Goal: Task Accomplishment & Management: Manage account settings

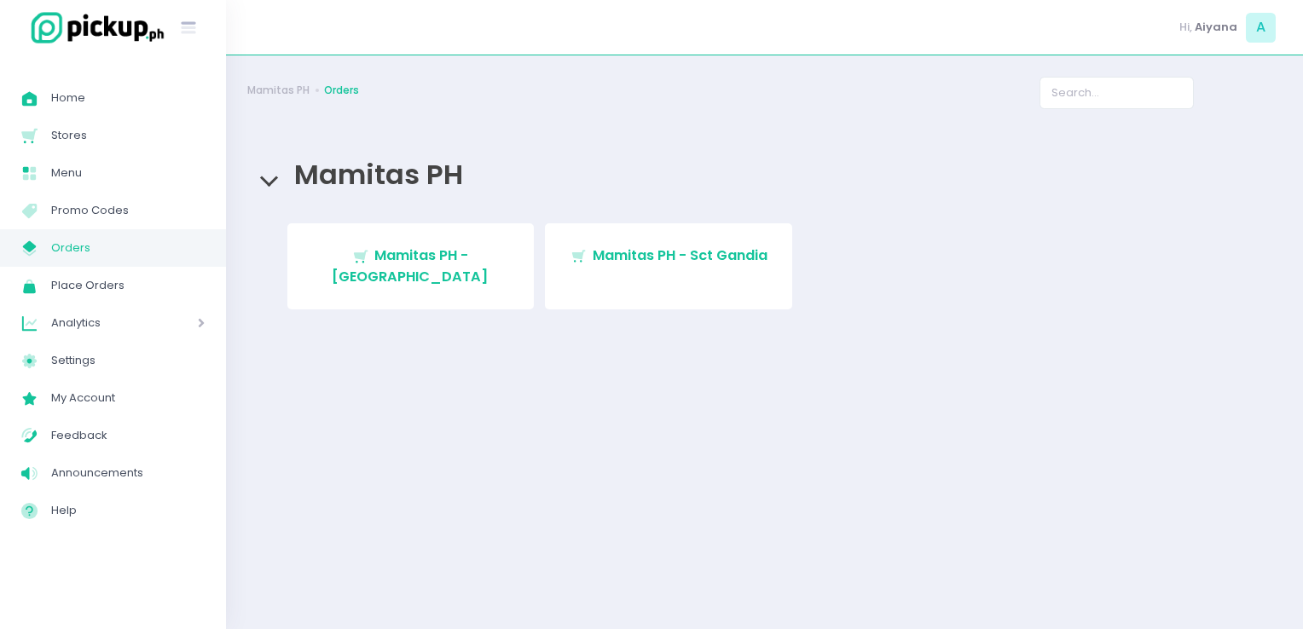
click at [411, 265] on span "Mamitas PH - [GEOGRAPHIC_DATA]" at bounding box center [410, 266] width 157 height 40
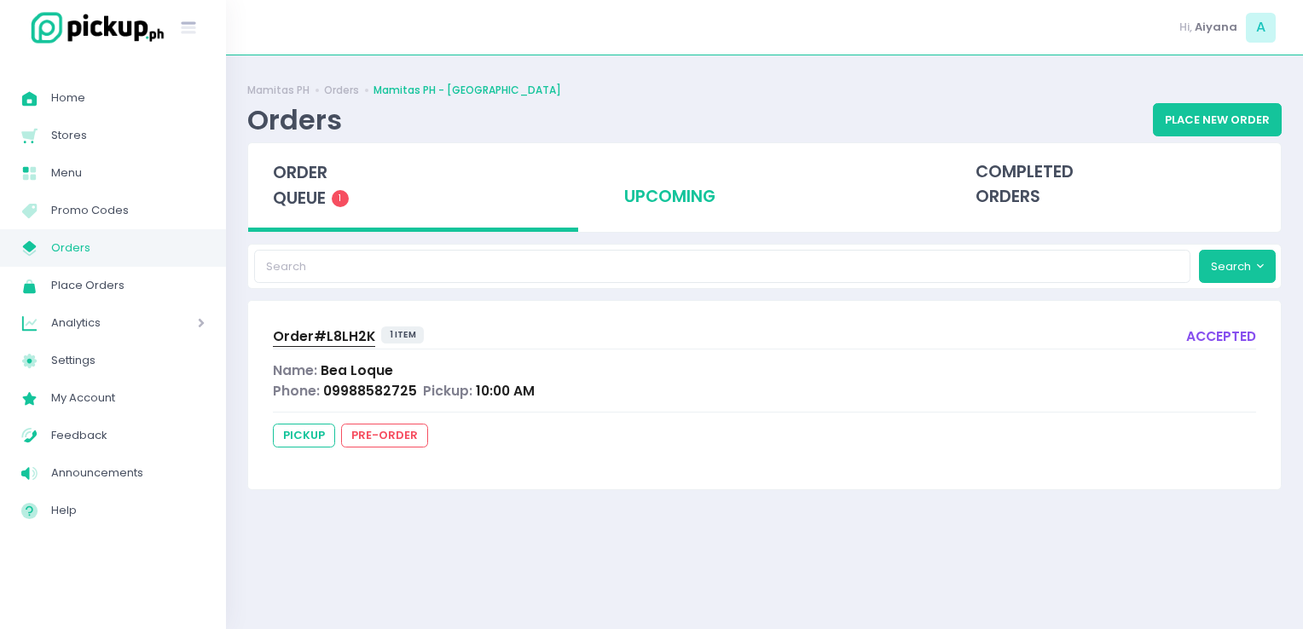
click at [669, 210] on div "upcoming" at bounding box center [764, 185] width 330 height 84
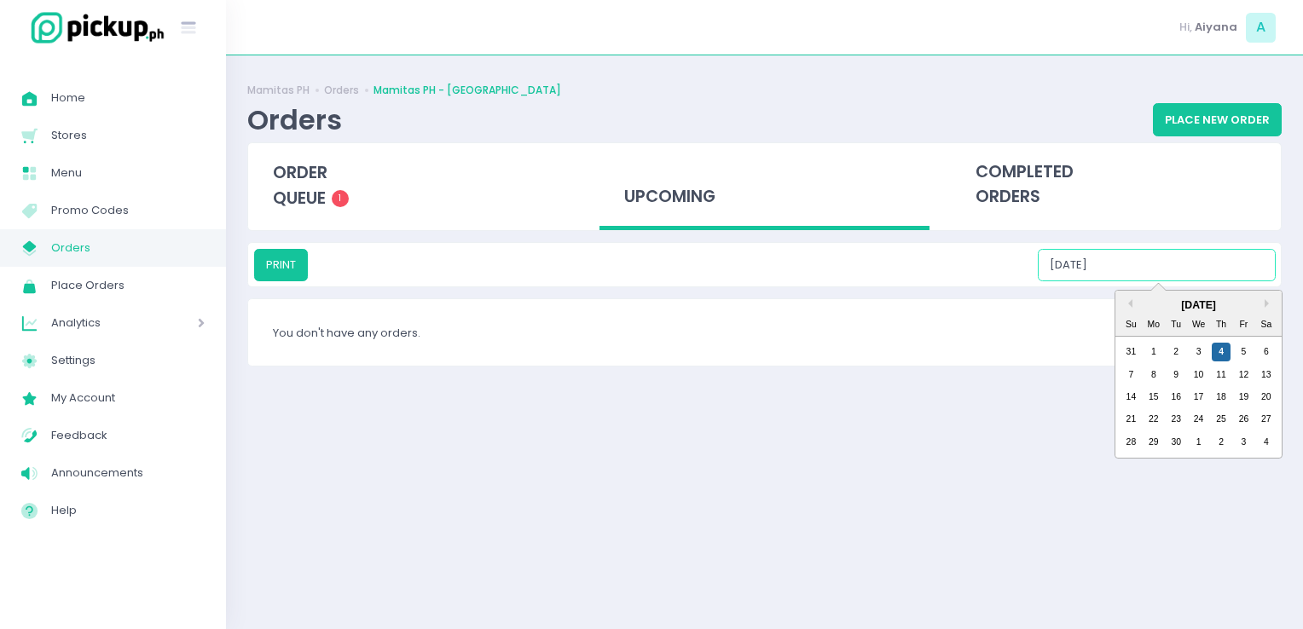
click at [1154, 249] on input "09/04/2025" at bounding box center [1157, 265] width 238 height 32
click at [1238, 333] on div "Su Mo Tu We Th Fr Sa" at bounding box center [1198, 324] width 166 height 22
click at [1246, 355] on div "5" at bounding box center [1243, 352] width 19 height 19
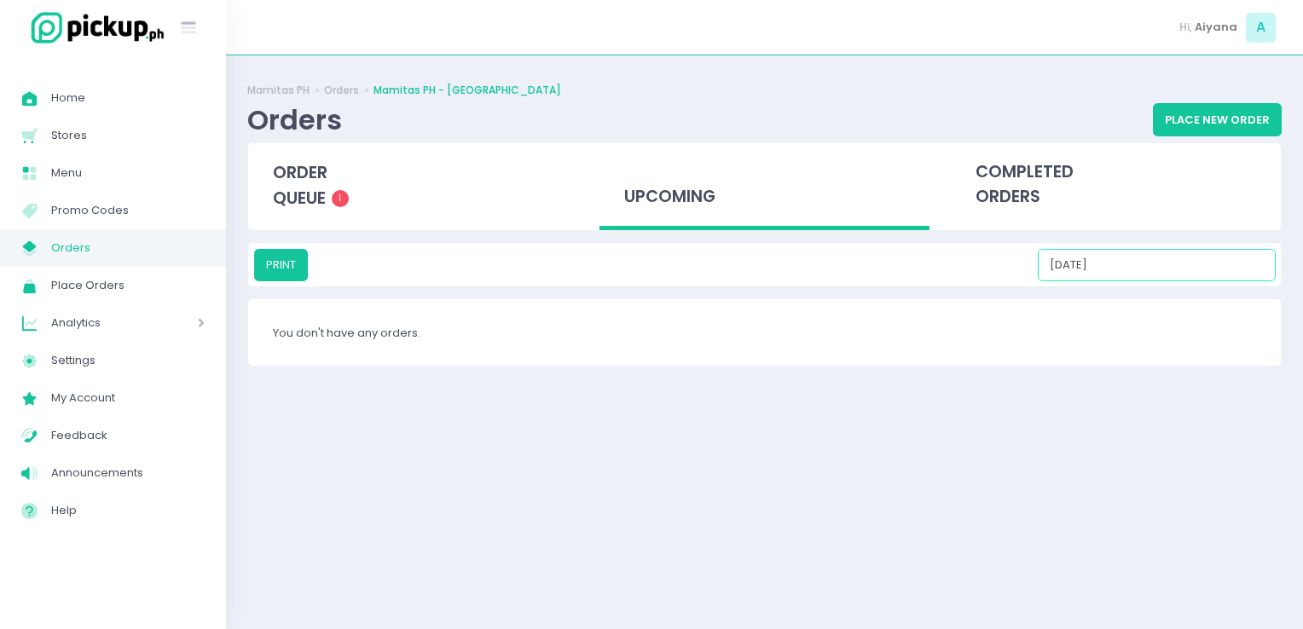
click at [1181, 257] on input "09/05/2025" at bounding box center [1157, 265] width 238 height 32
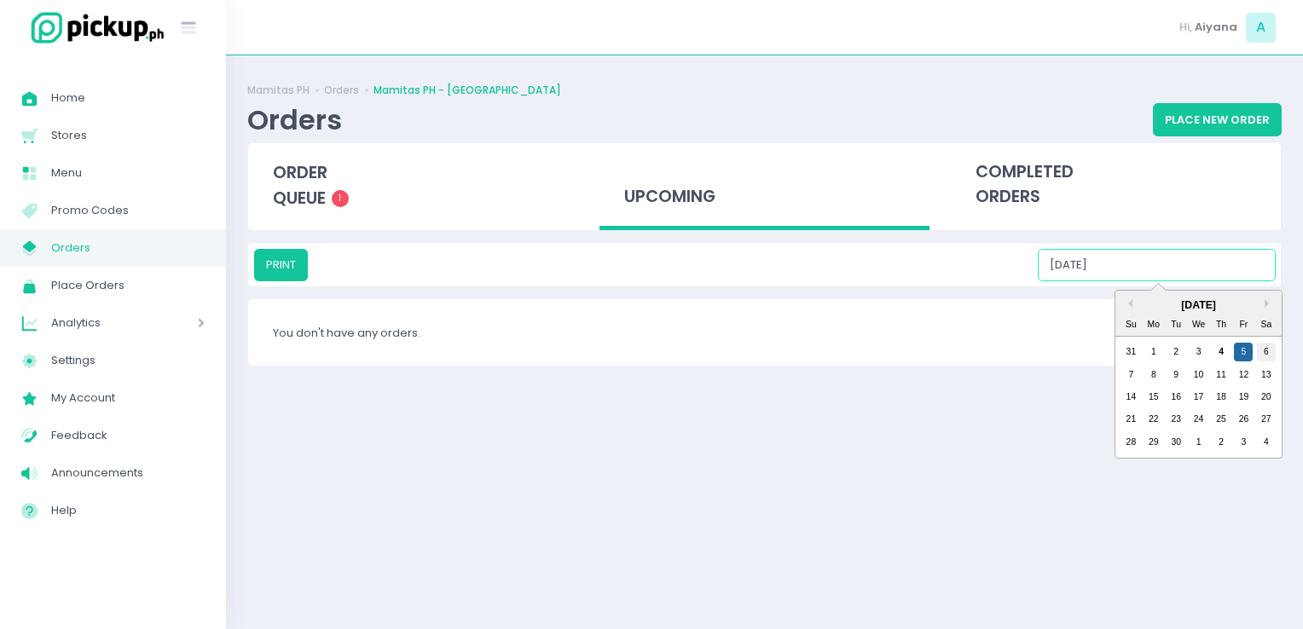
click at [1272, 360] on div "6" at bounding box center [1266, 352] width 19 height 19
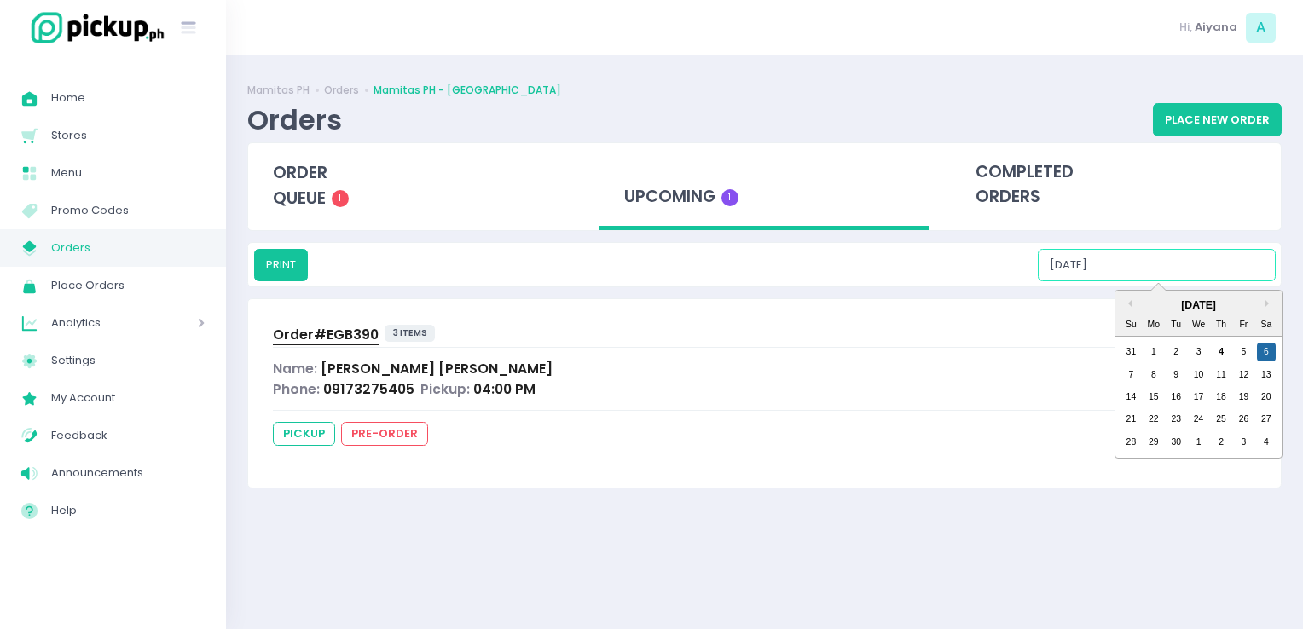
click at [1162, 251] on input "09/06/2025" at bounding box center [1157, 265] width 238 height 32
click at [1165, 278] on input "09/06/2025" at bounding box center [1157, 265] width 238 height 32
click at [1130, 374] on div "7" at bounding box center [1130, 375] width 19 height 19
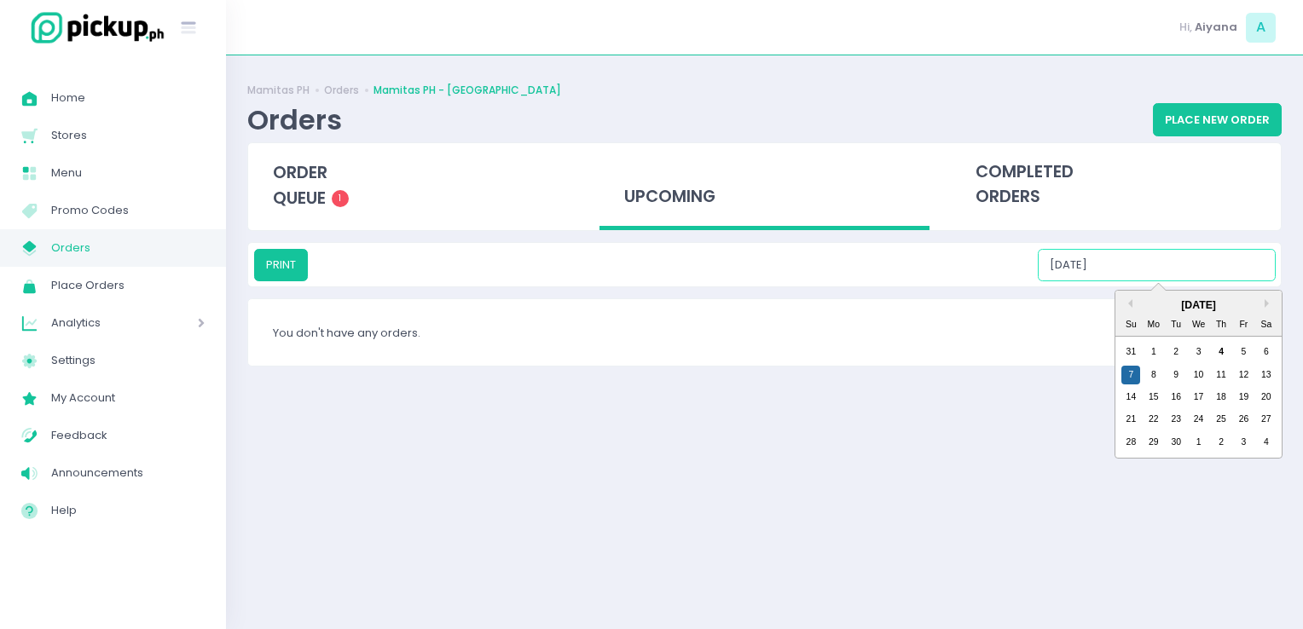
click at [1145, 280] on input "09/07/2025" at bounding box center [1157, 265] width 238 height 32
click at [1157, 373] on div "8" at bounding box center [1153, 375] width 19 height 19
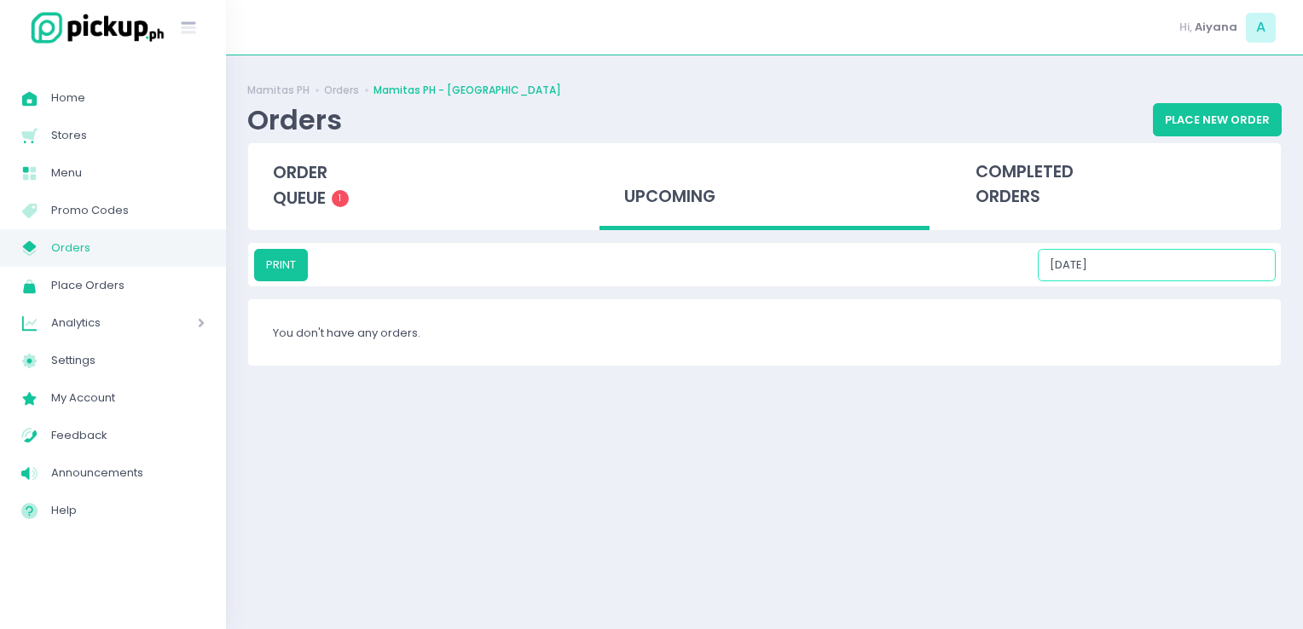
click at [1159, 267] on input "09/08/2025" at bounding box center [1157, 265] width 238 height 32
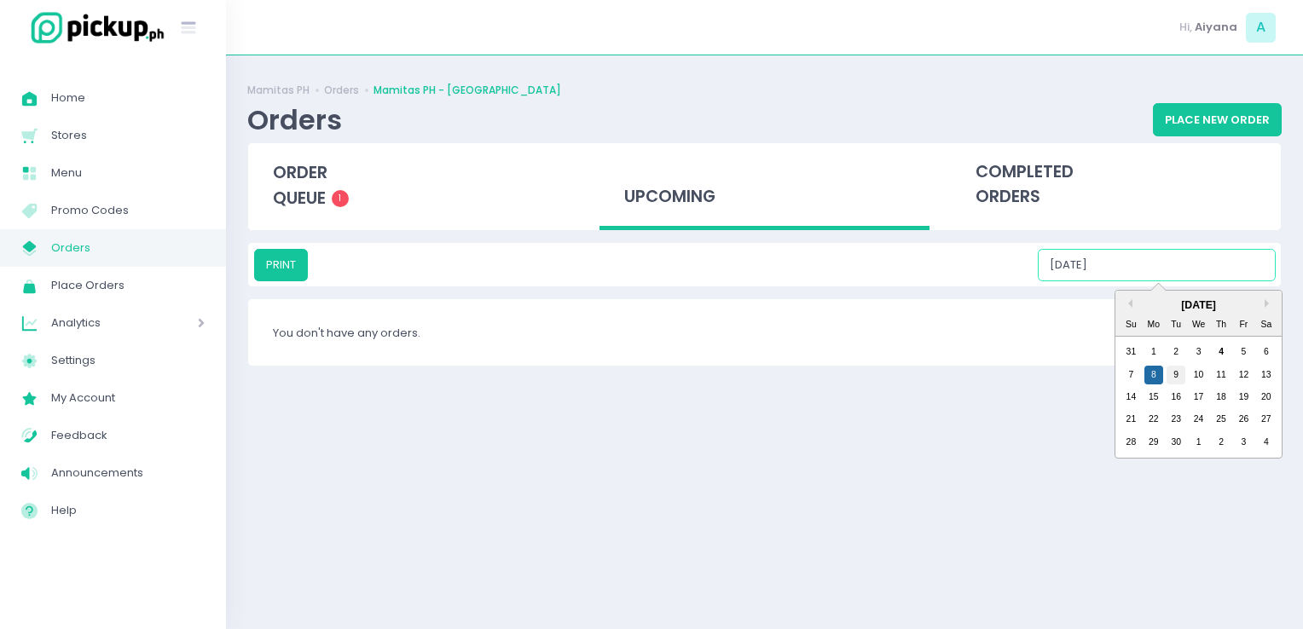
drag, startPoint x: 1165, startPoint y: 382, endPoint x: 1179, endPoint y: 377, distance: 14.6
click at [1179, 377] on div "7 8 9 10 11 12 13" at bounding box center [1198, 374] width 158 height 22
click at [1179, 377] on div "9" at bounding box center [1175, 375] width 19 height 19
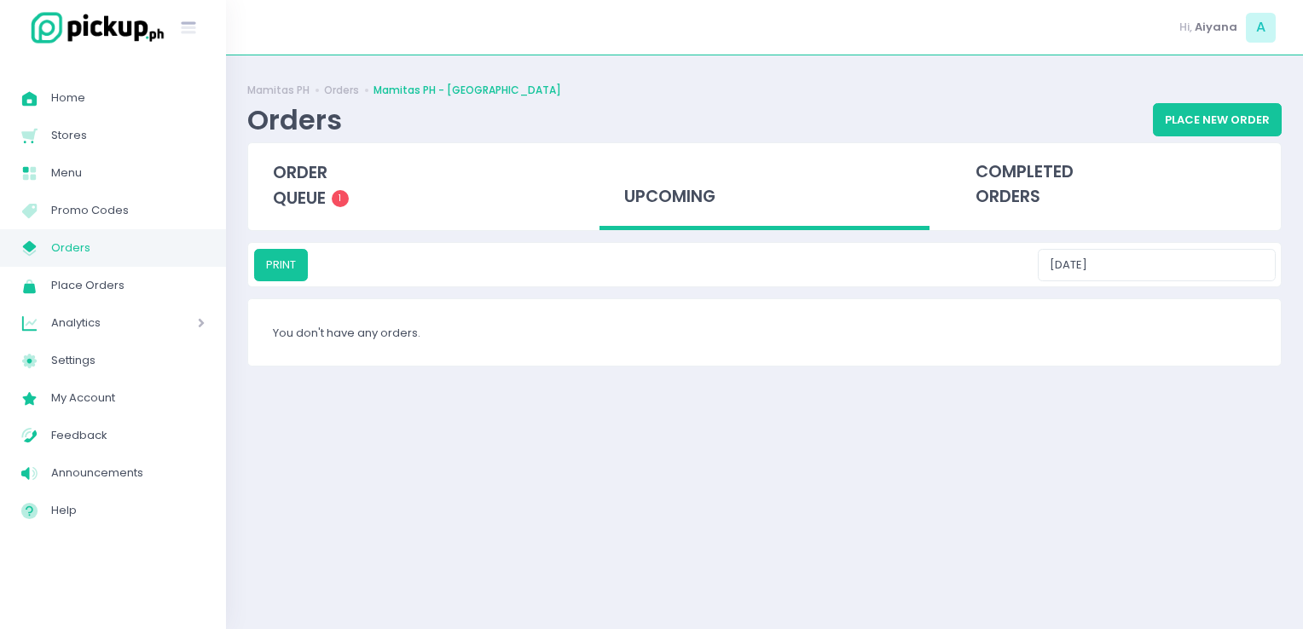
drag, startPoint x: 1138, startPoint y: 243, endPoint x: 1144, endPoint y: 254, distance: 12.6
click at [1144, 254] on div "PRINT 09/09/2025" at bounding box center [764, 264] width 1032 height 43
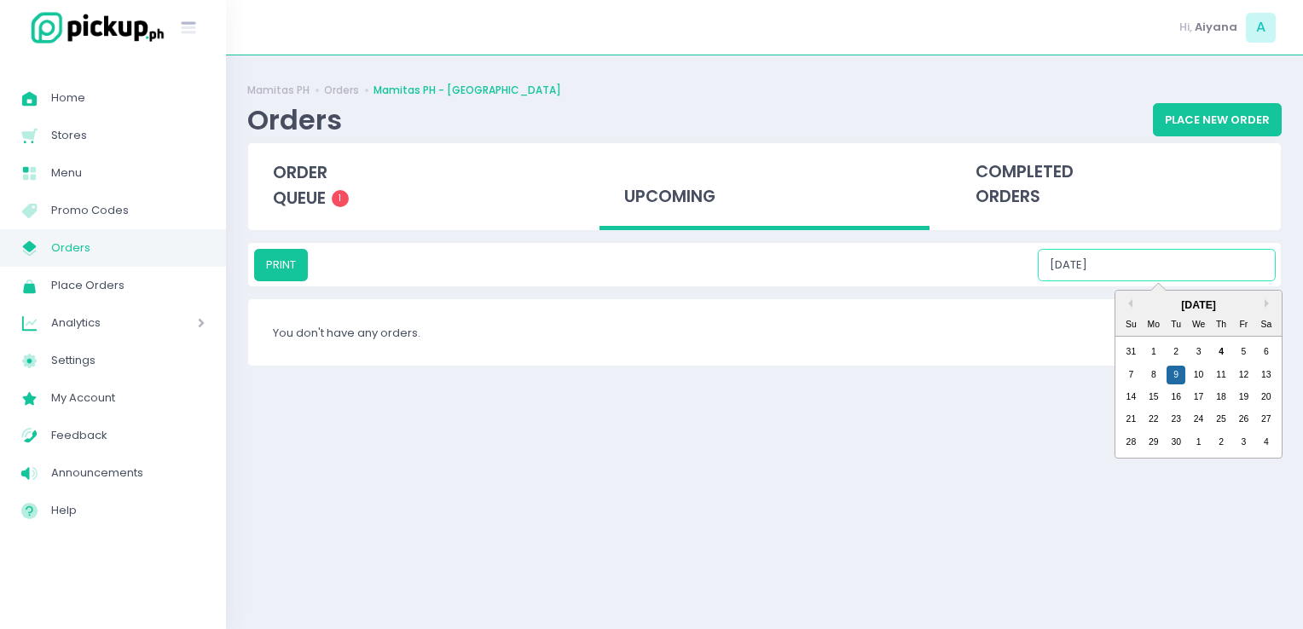
click at [1144, 254] on input "09/09/2025" at bounding box center [1157, 265] width 238 height 32
click at [1198, 373] on div "10" at bounding box center [1198, 375] width 19 height 19
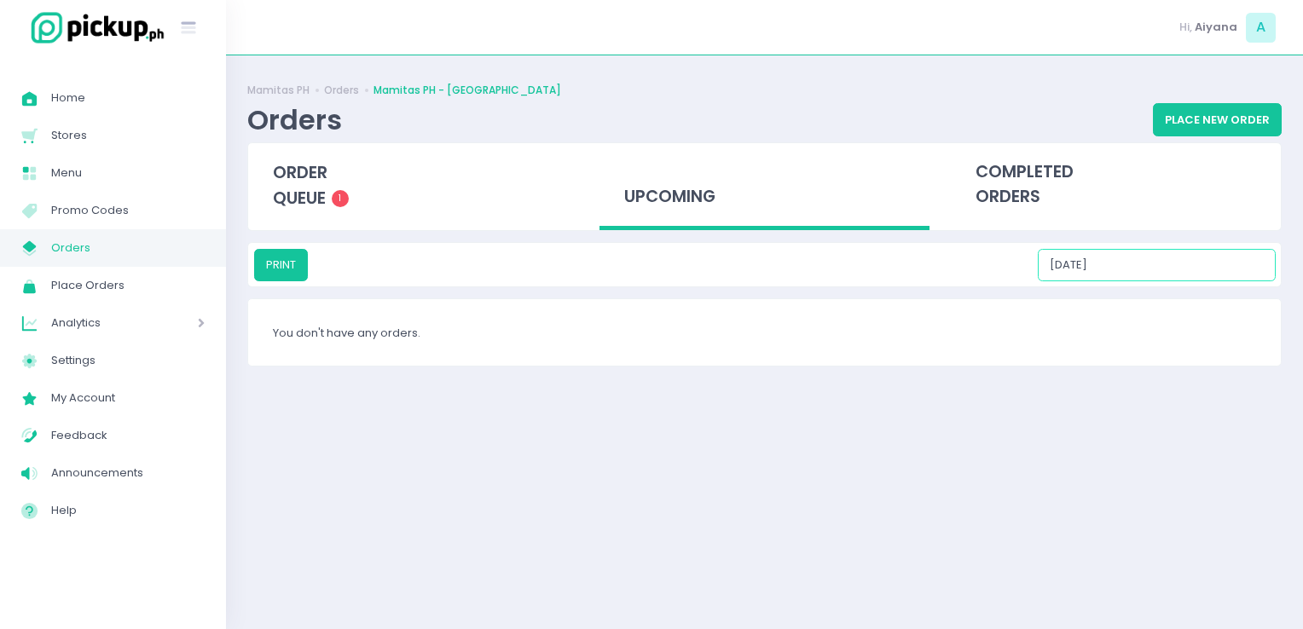
click at [1168, 273] on input "09/10/2025" at bounding box center [1157, 265] width 238 height 32
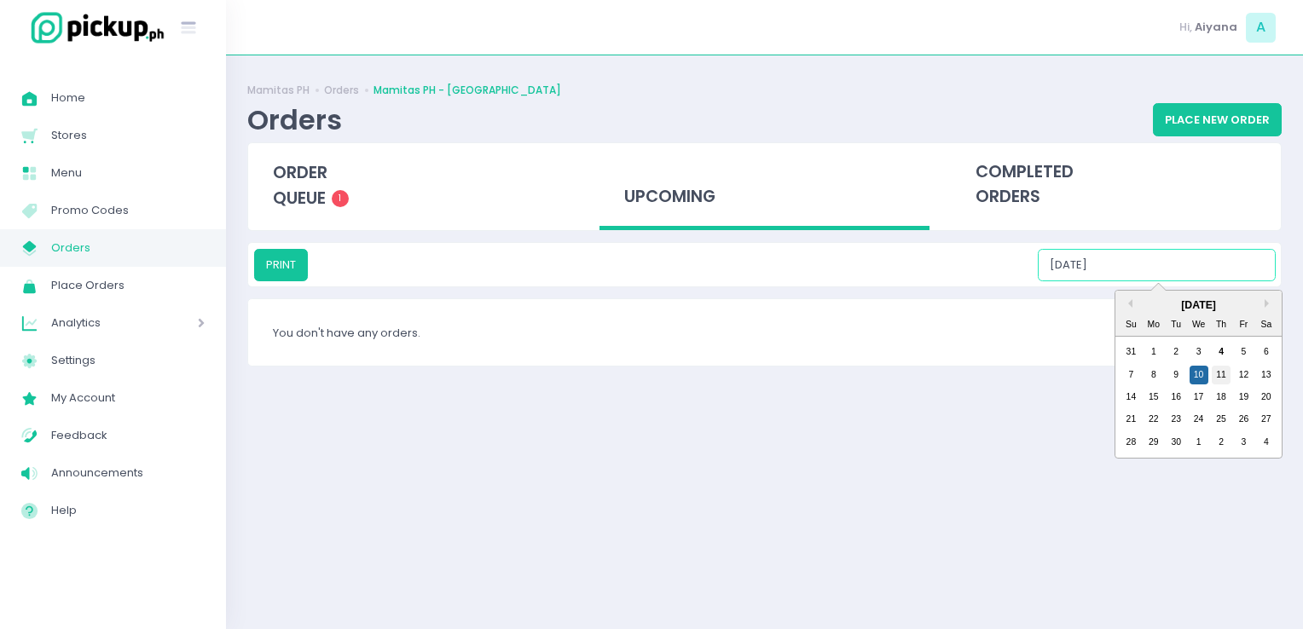
click at [1221, 373] on div "11" at bounding box center [1220, 375] width 19 height 19
click at [1165, 267] on input "09/11/2025" at bounding box center [1157, 265] width 238 height 32
click at [1250, 368] on div "12" at bounding box center [1243, 375] width 19 height 19
click at [1177, 271] on input "09/12/2025" at bounding box center [1157, 265] width 238 height 32
click at [1264, 382] on div "13" at bounding box center [1266, 375] width 19 height 19
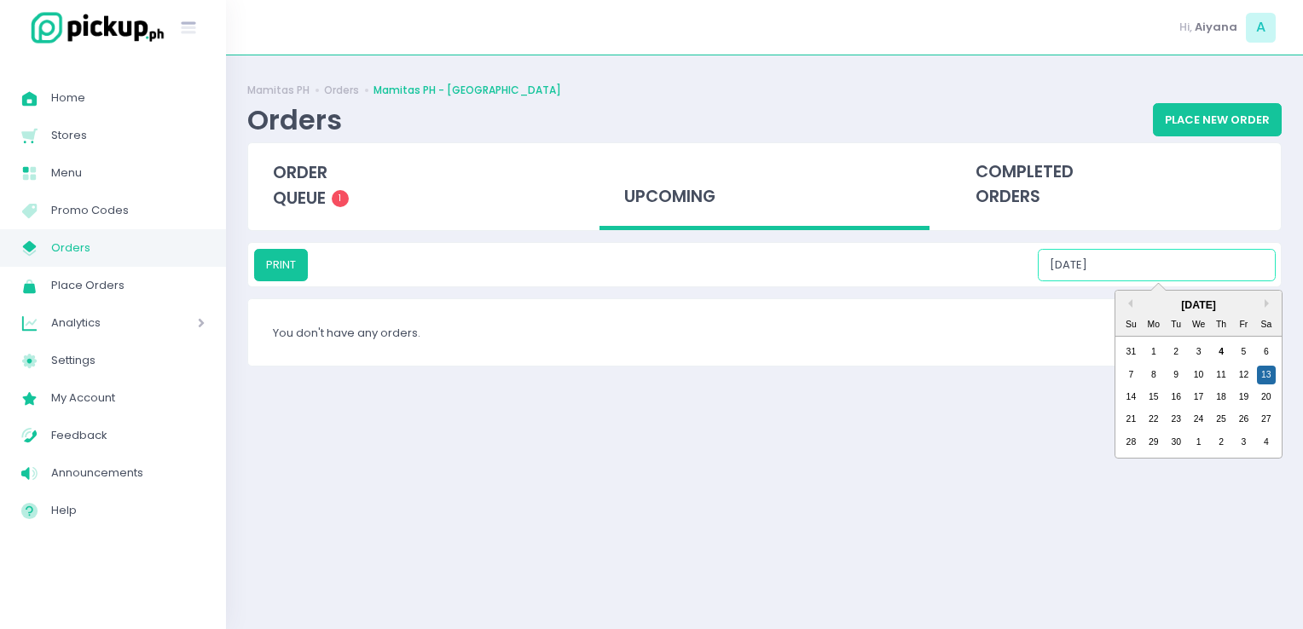
click at [1139, 263] on input "09/13/2025" at bounding box center [1157, 265] width 238 height 32
click at [1132, 401] on div "14" at bounding box center [1130, 397] width 19 height 19
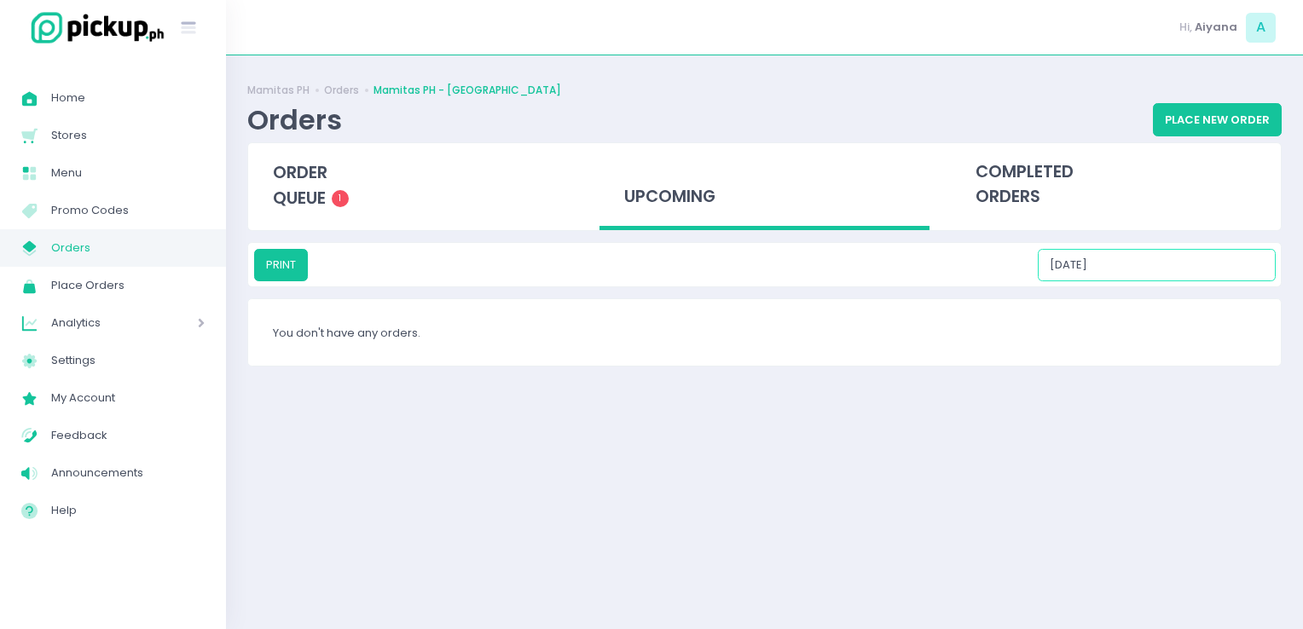
click at [1142, 263] on input "09/14/2025" at bounding box center [1157, 265] width 238 height 32
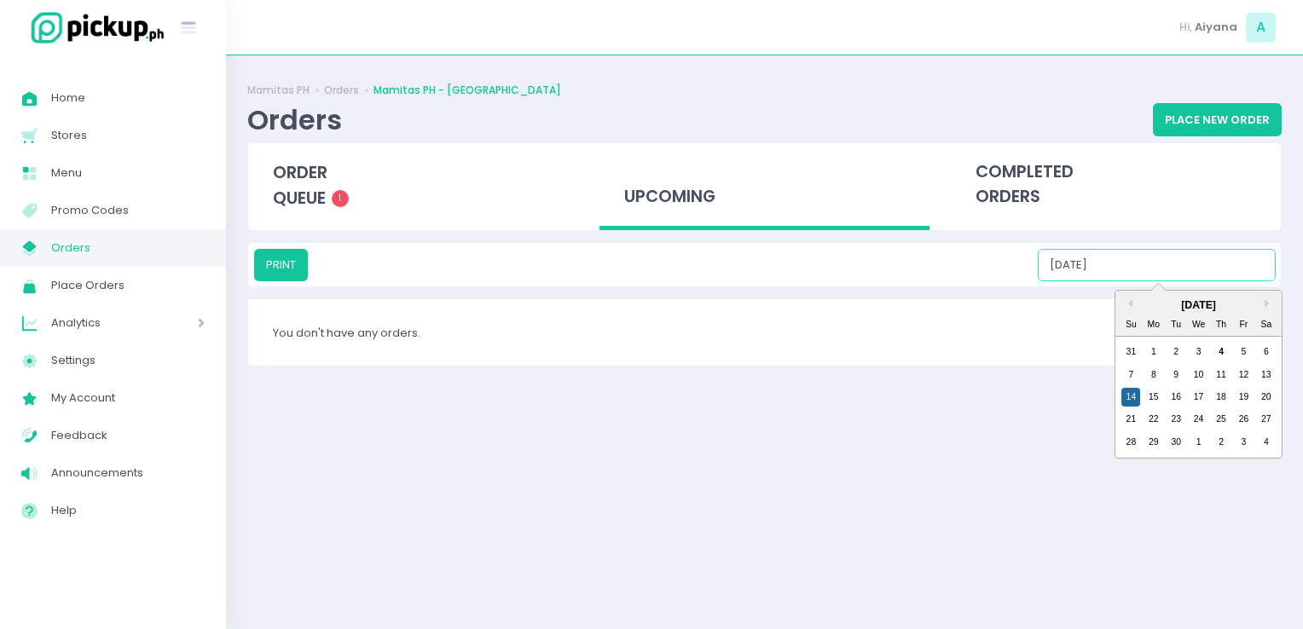
click at [1159, 407] on div "14 15 16 17 18 19 20" at bounding box center [1198, 397] width 158 height 22
click at [1154, 397] on div "15" at bounding box center [1153, 397] width 19 height 19
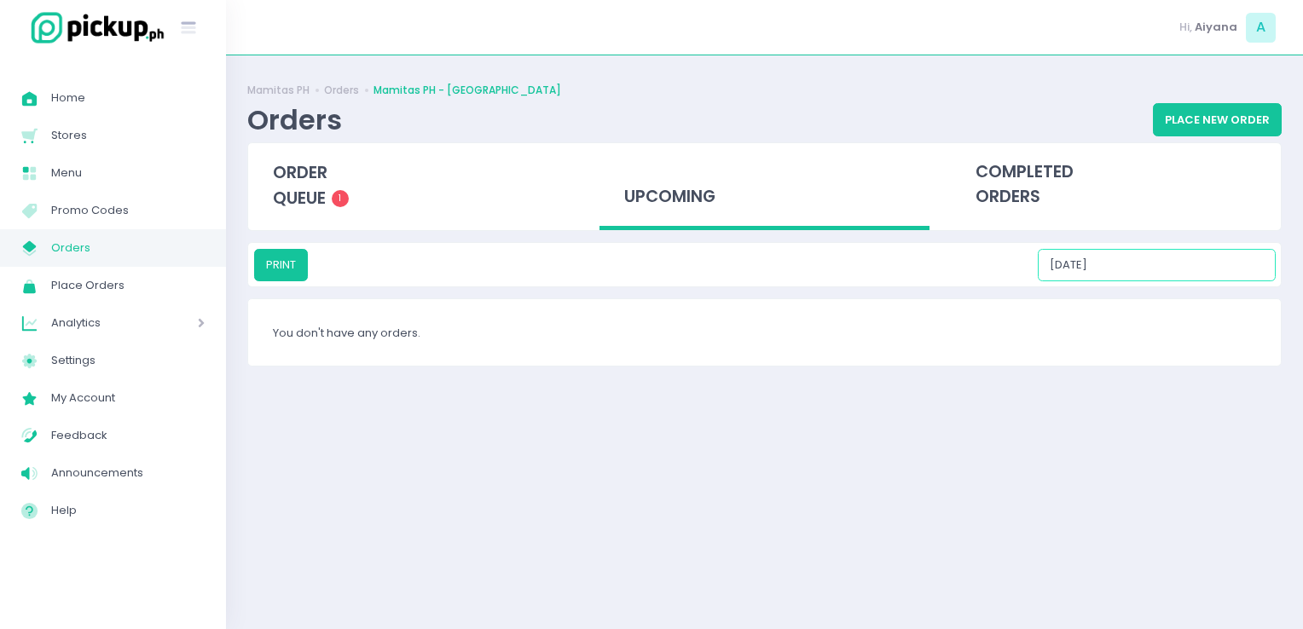
click at [1159, 260] on input "09/15/2025" at bounding box center [1157, 265] width 238 height 32
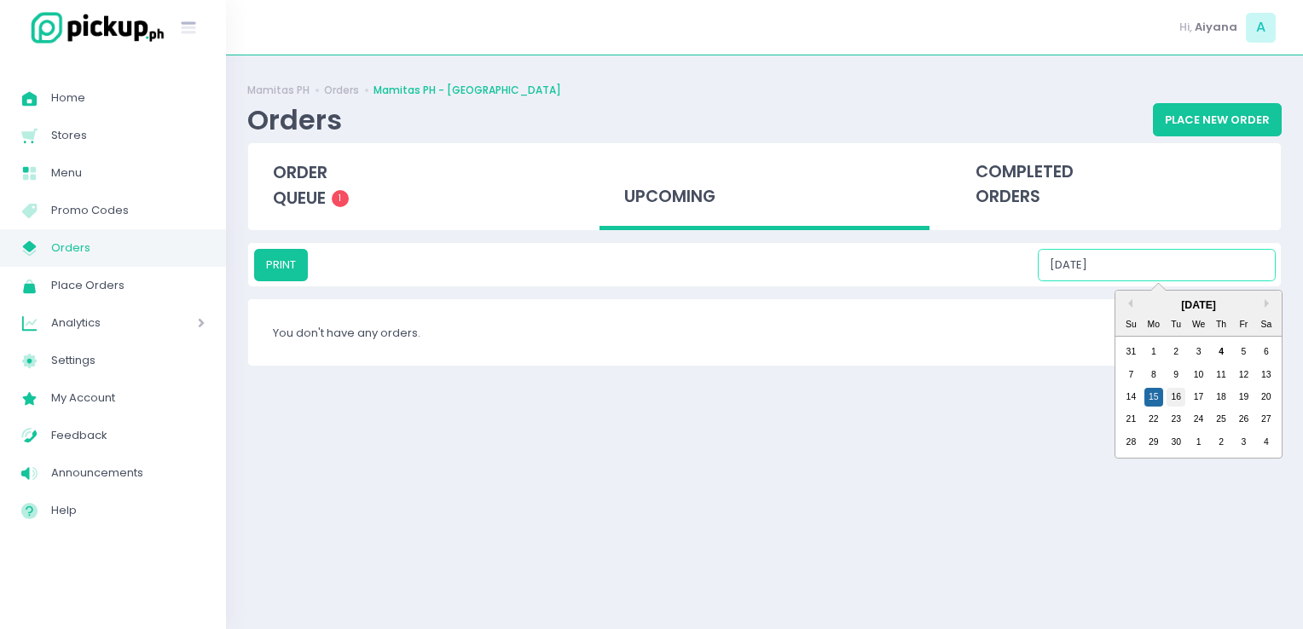
click at [1177, 394] on div "16" at bounding box center [1175, 397] width 19 height 19
click at [1171, 275] on input "09/16/2025" at bounding box center [1157, 265] width 238 height 32
click at [1196, 394] on div "17" at bounding box center [1198, 397] width 19 height 19
click at [1159, 252] on input "09/17/2025" at bounding box center [1157, 265] width 238 height 32
click at [1217, 395] on div "18" at bounding box center [1220, 397] width 19 height 19
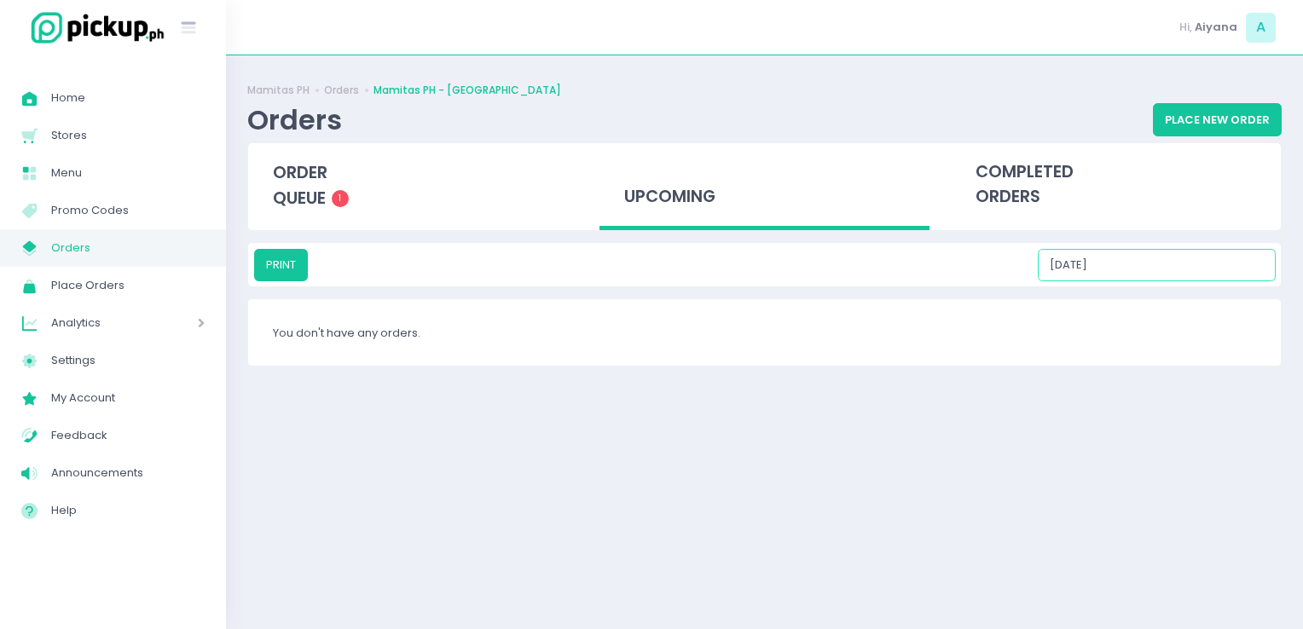
click at [1171, 279] on input "09/18/2025" at bounding box center [1157, 265] width 238 height 32
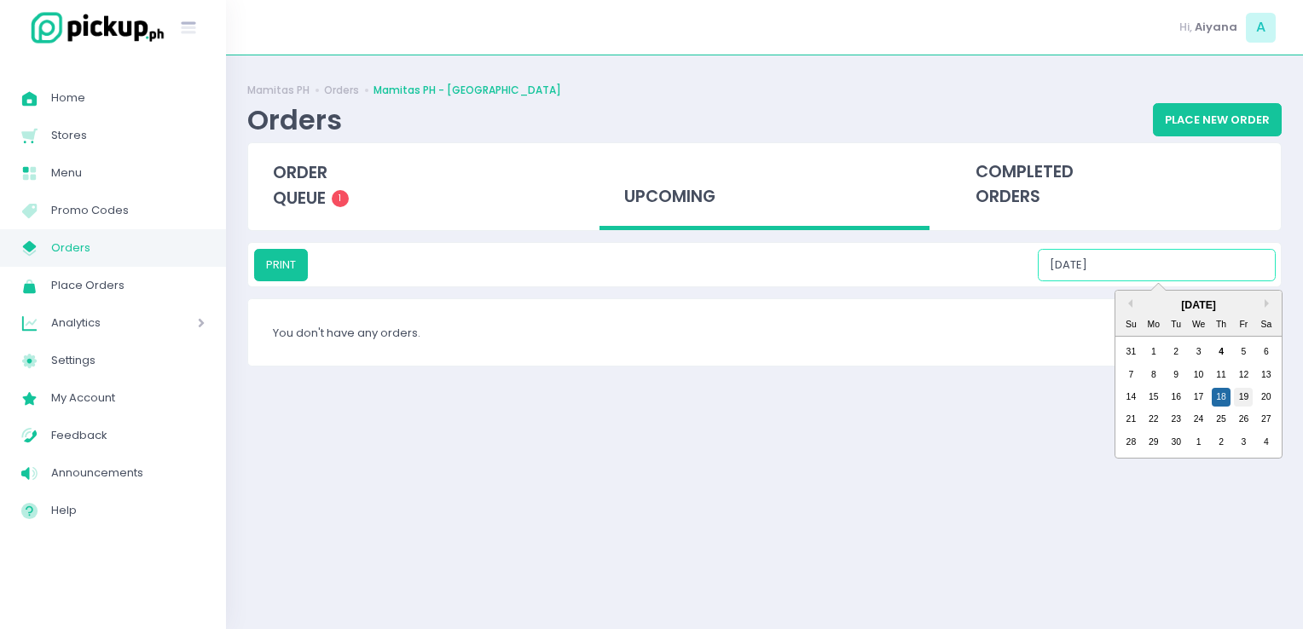
click at [1242, 401] on div "19" at bounding box center [1243, 397] width 19 height 19
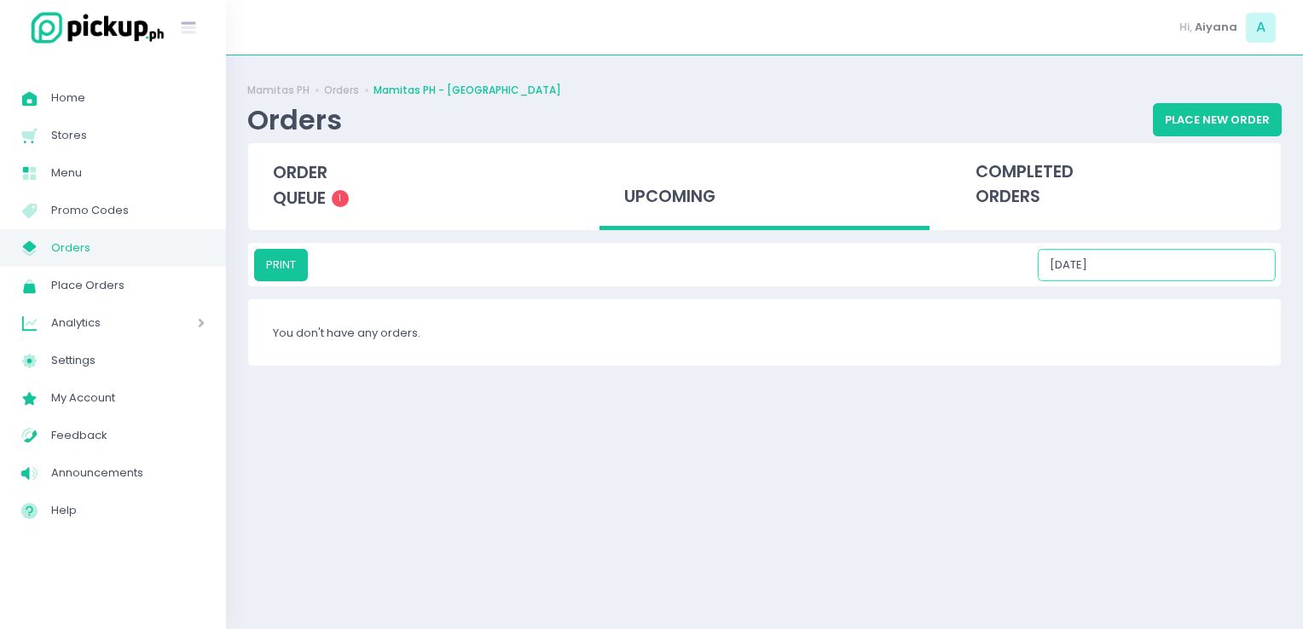
click at [1174, 270] on input "09/19/2025" at bounding box center [1157, 265] width 238 height 32
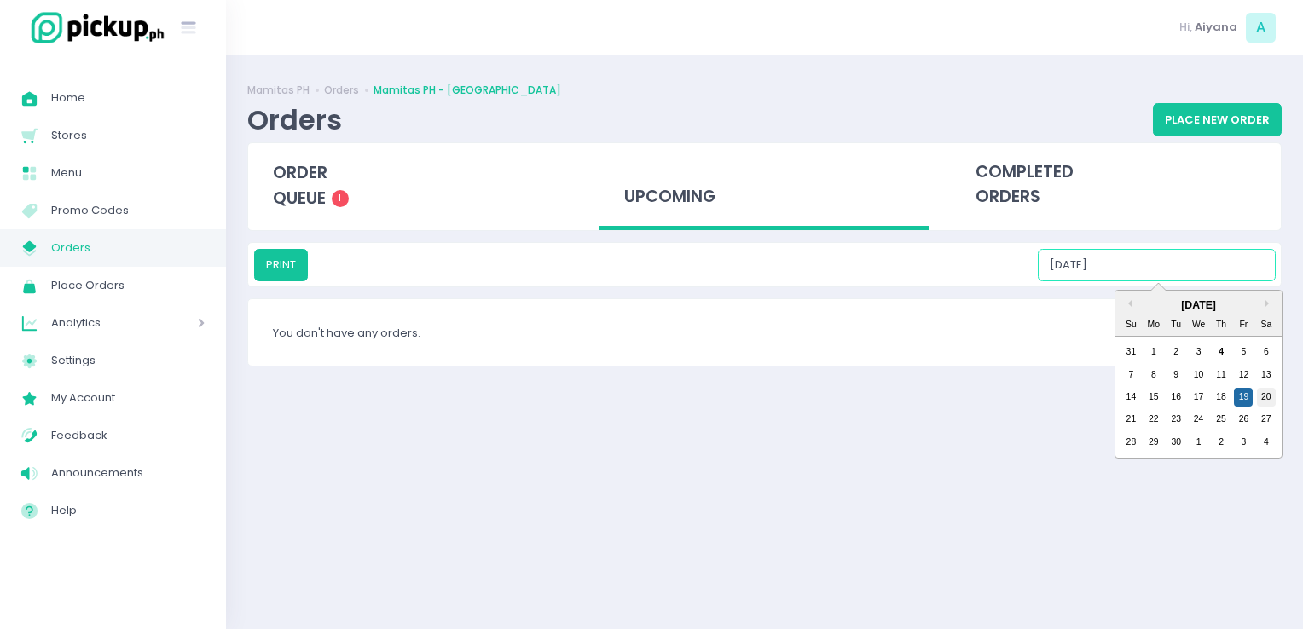
click at [1269, 401] on div "20" at bounding box center [1266, 397] width 19 height 19
drag, startPoint x: 1165, startPoint y: 278, endPoint x: 1131, endPoint y: 419, distance: 145.8
click at [1131, 281] on div "PRINT 09/20/2025 Previous Month Next Month September 2025 Su Mo Tu We Th Fr Sa …" at bounding box center [764, 265] width 1021 height 32
click at [1131, 419] on div "21" at bounding box center [1130, 419] width 19 height 19
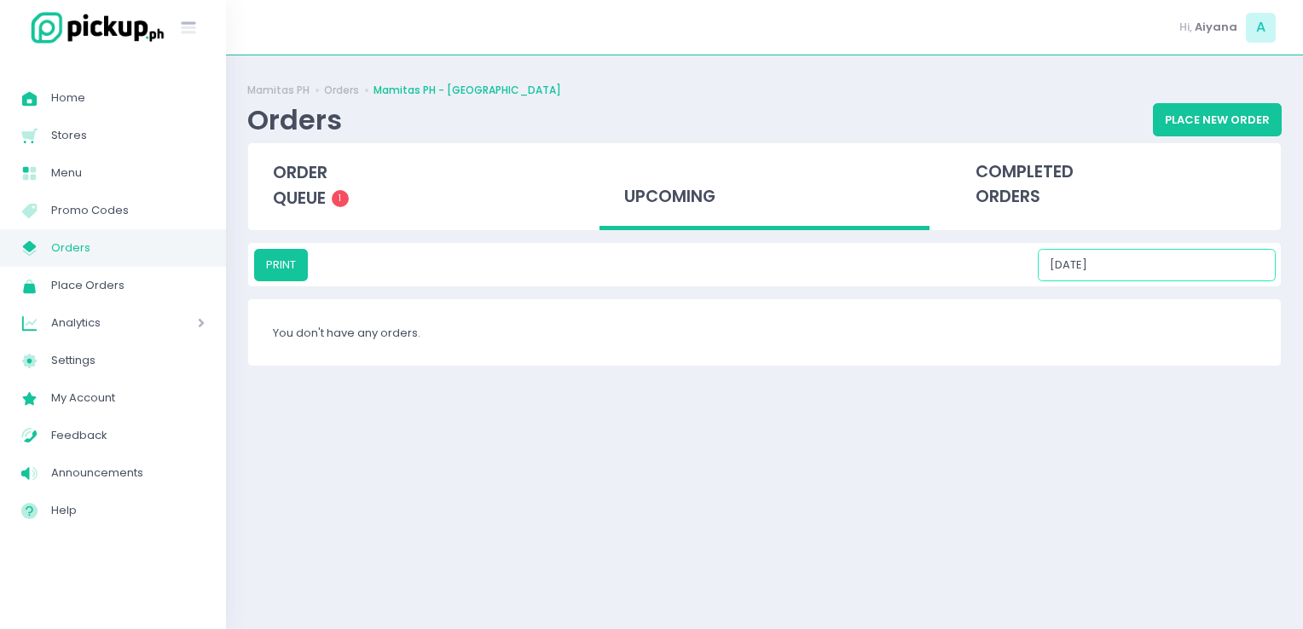
click at [1142, 259] on input "09/21/2025" at bounding box center [1157, 265] width 238 height 32
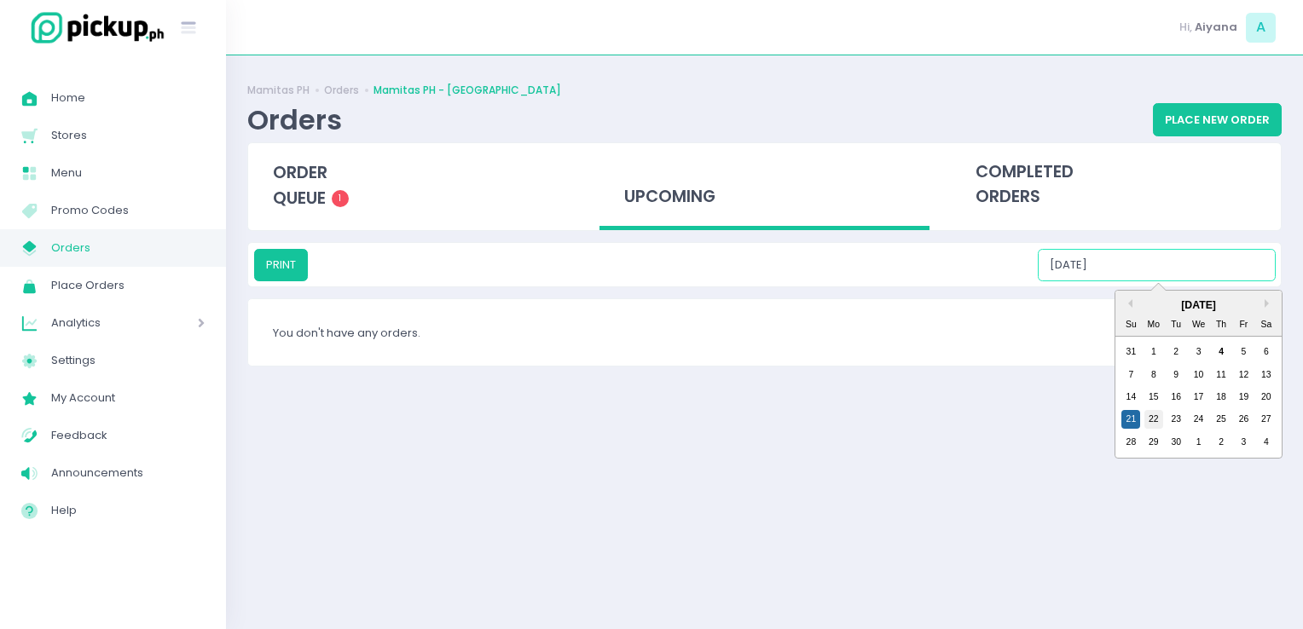
click at [1154, 425] on div "22" at bounding box center [1153, 419] width 19 height 19
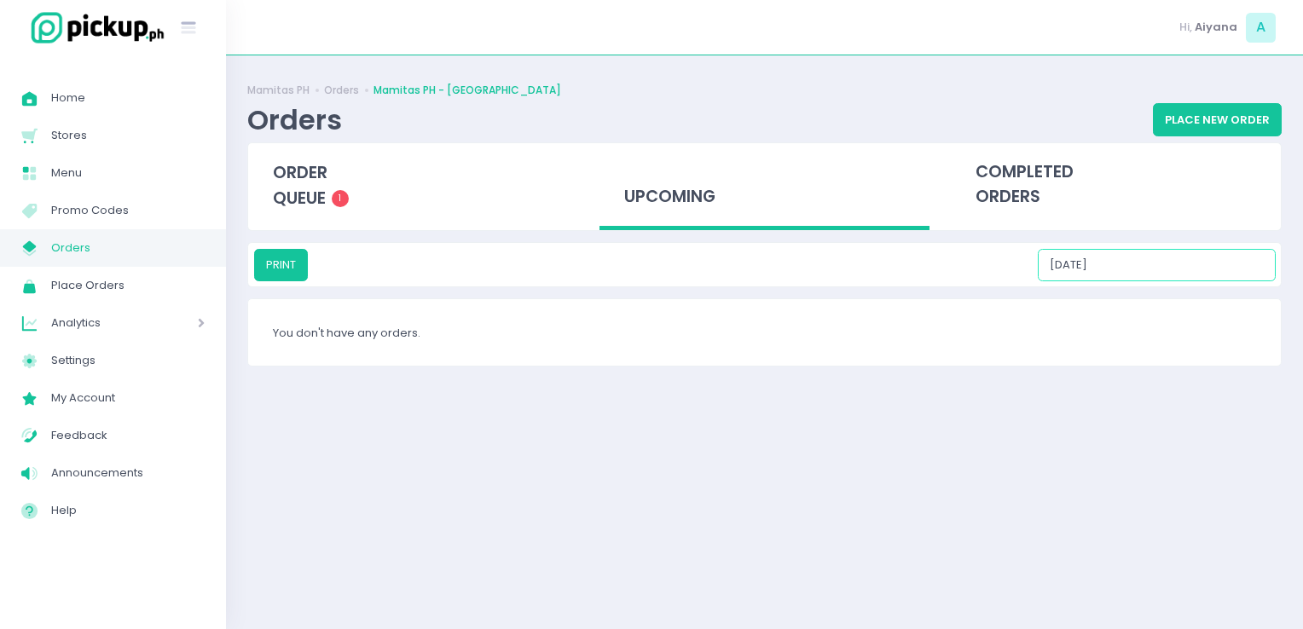
click at [1156, 265] on input "09/22/2025" at bounding box center [1157, 265] width 238 height 32
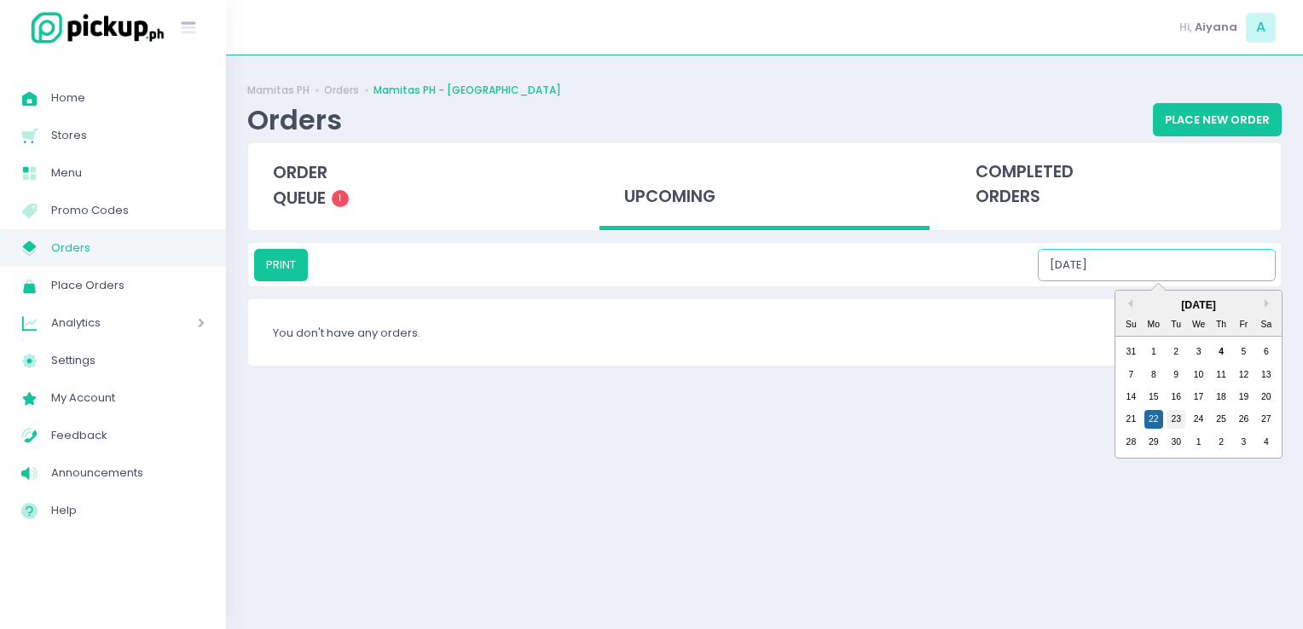
click at [1175, 419] on div "23" at bounding box center [1175, 419] width 19 height 19
click at [1151, 249] on input "09/23/2025" at bounding box center [1157, 265] width 238 height 32
click at [1200, 412] on div "24" at bounding box center [1198, 419] width 19 height 19
click at [1155, 257] on input "09/24/2025" at bounding box center [1157, 265] width 238 height 32
click at [1221, 414] on div "25" at bounding box center [1220, 419] width 19 height 19
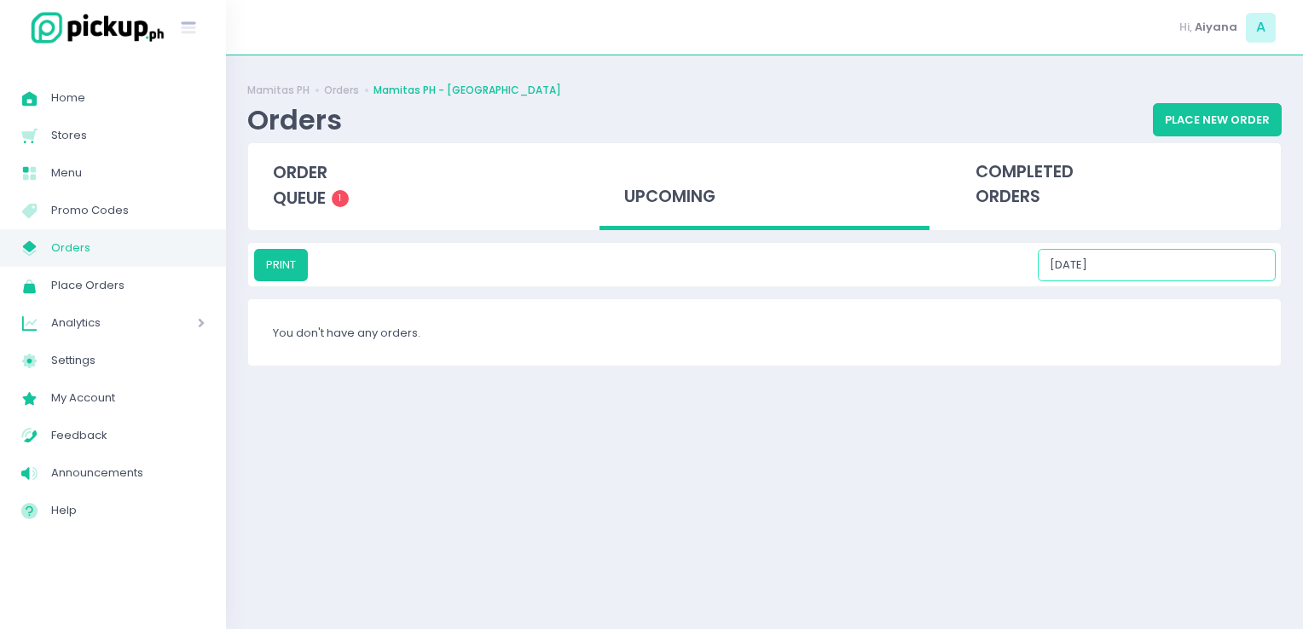
click at [1171, 259] on input "09/25/2025" at bounding box center [1157, 265] width 238 height 32
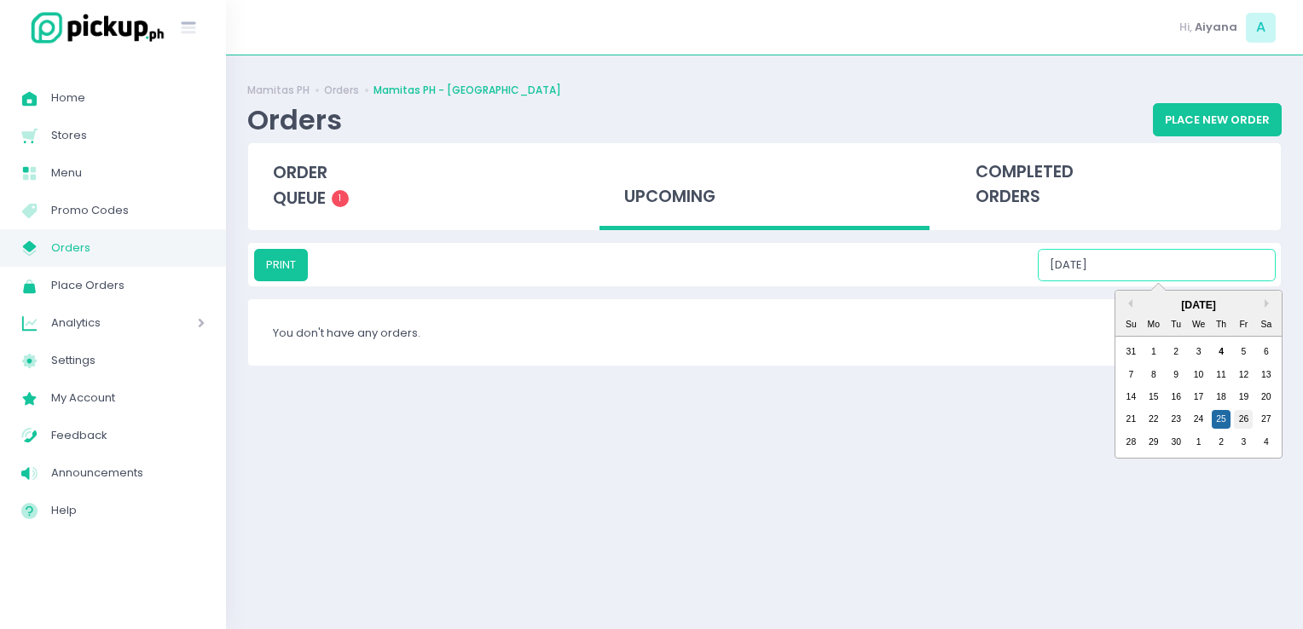
click at [1238, 414] on div "26" at bounding box center [1243, 419] width 19 height 19
click at [1177, 275] on input "09/26/2025" at bounding box center [1157, 265] width 238 height 32
click at [1266, 431] on div "28 29 30 1 2 3 4" at bounding box center [1198, 442] width 158 height 22
click at [1264, 422] on div "27" at bounding box center [1266, 419] width 19 height 19
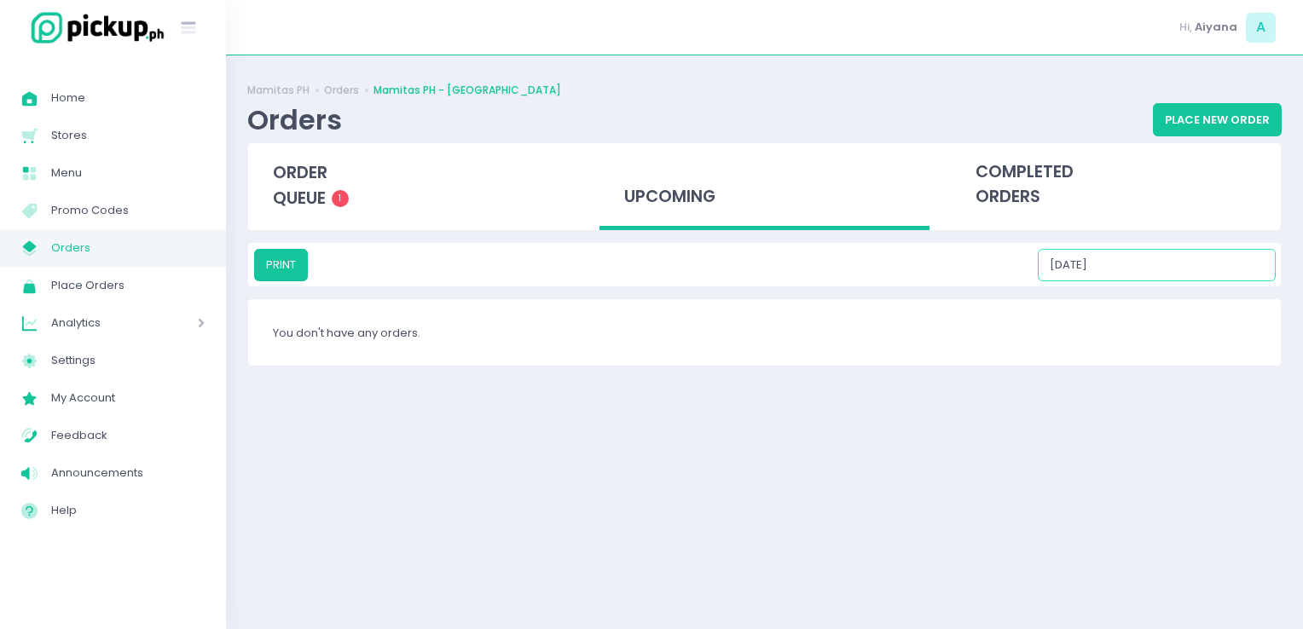
click at [1167, 260] on input "09/27/2025" at bounding box center [1157, 265] width 238 height 32
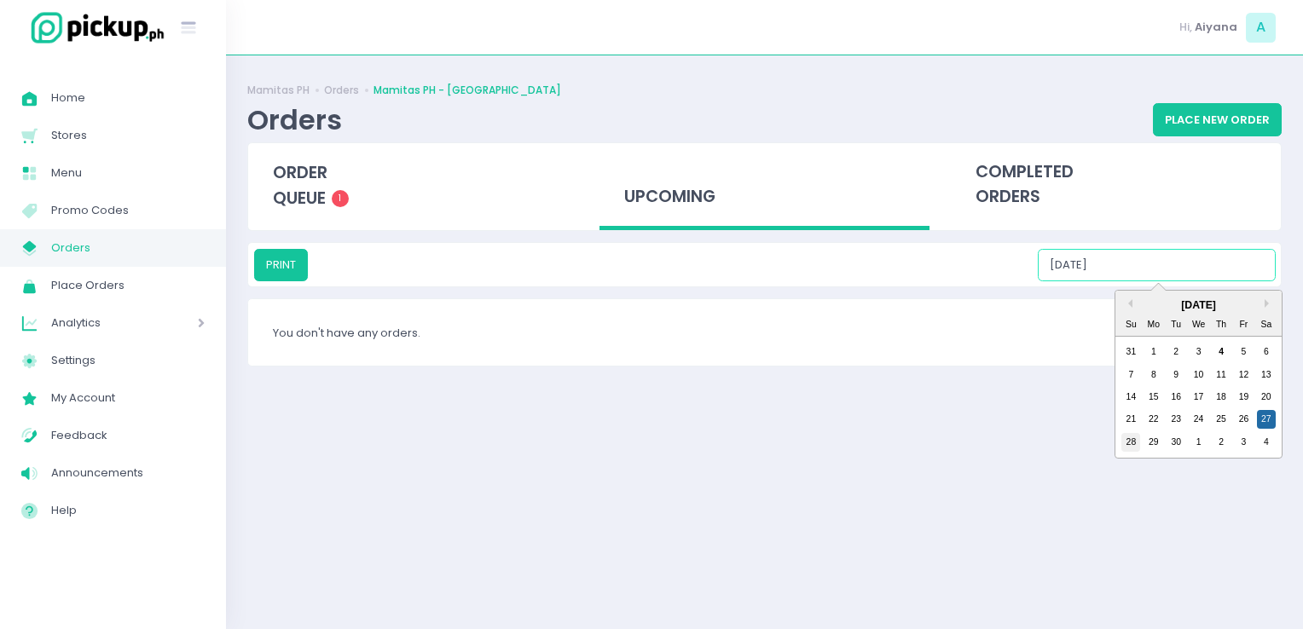
click at [1134, 447] on div "28" at bounding box center [1130, 442] width 19 height 19
click at [1142, 275] on input "09/28/2025" at bounding box center [1157, 265] width 238 height 32
click at [1150, 435] on div "29" at bounding box center [1153, 442] width 19 height 19
click at [1139, 278] on input "09/29/2025" at bounding box center [1157, 265] width 238 height 32
click at [1173, 442] on div "30" at bounding box center [1175, 442] width 19 height 19
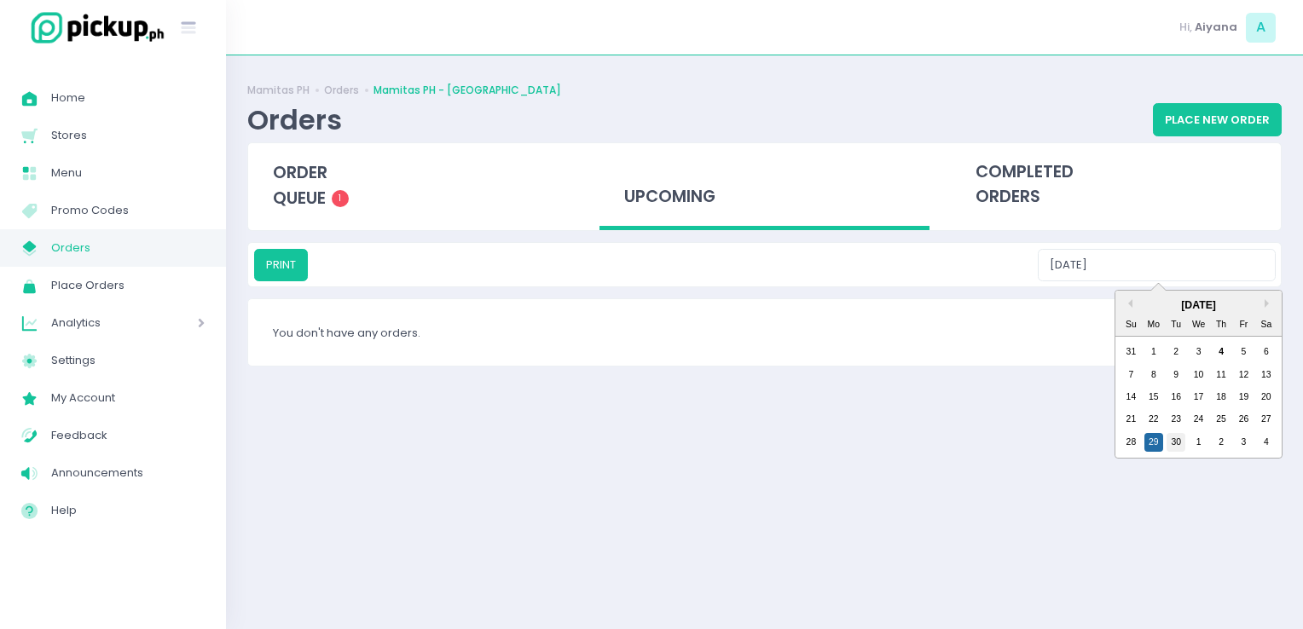
type input "09/30/2025"
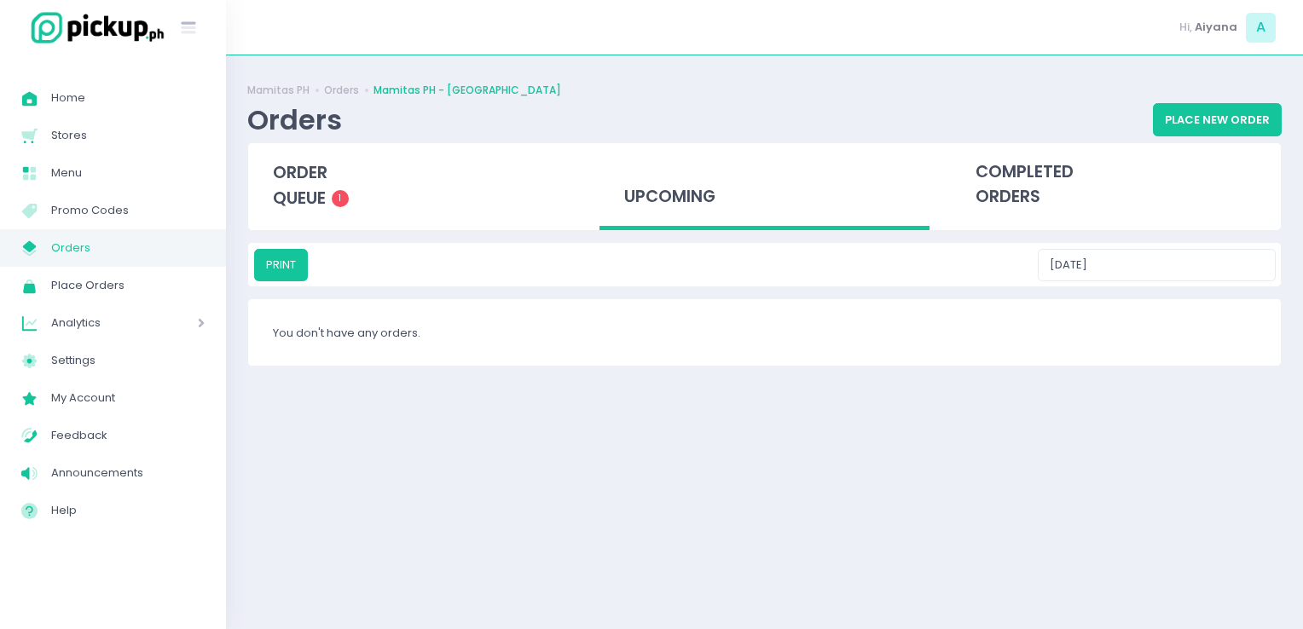
click at [124, 255] on span "Orders" at bounding box center [127, 248] width 153 height 22
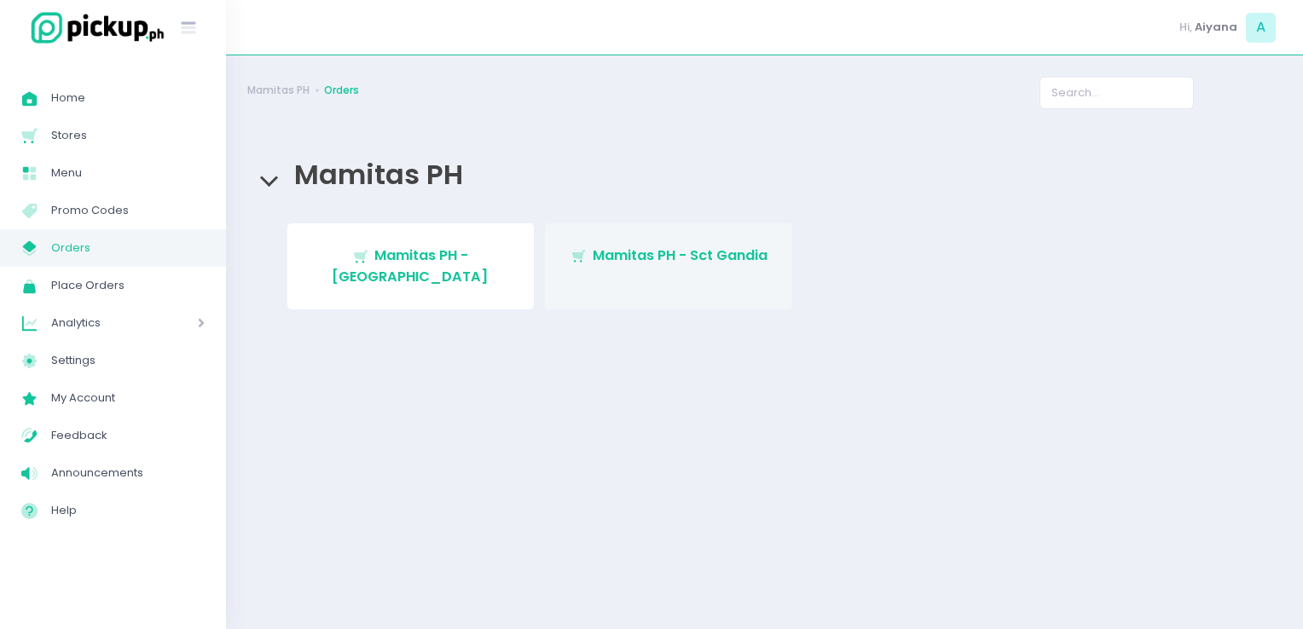
click at [580, 257] on icon at bounding box center [578, 254] width 14 height 9
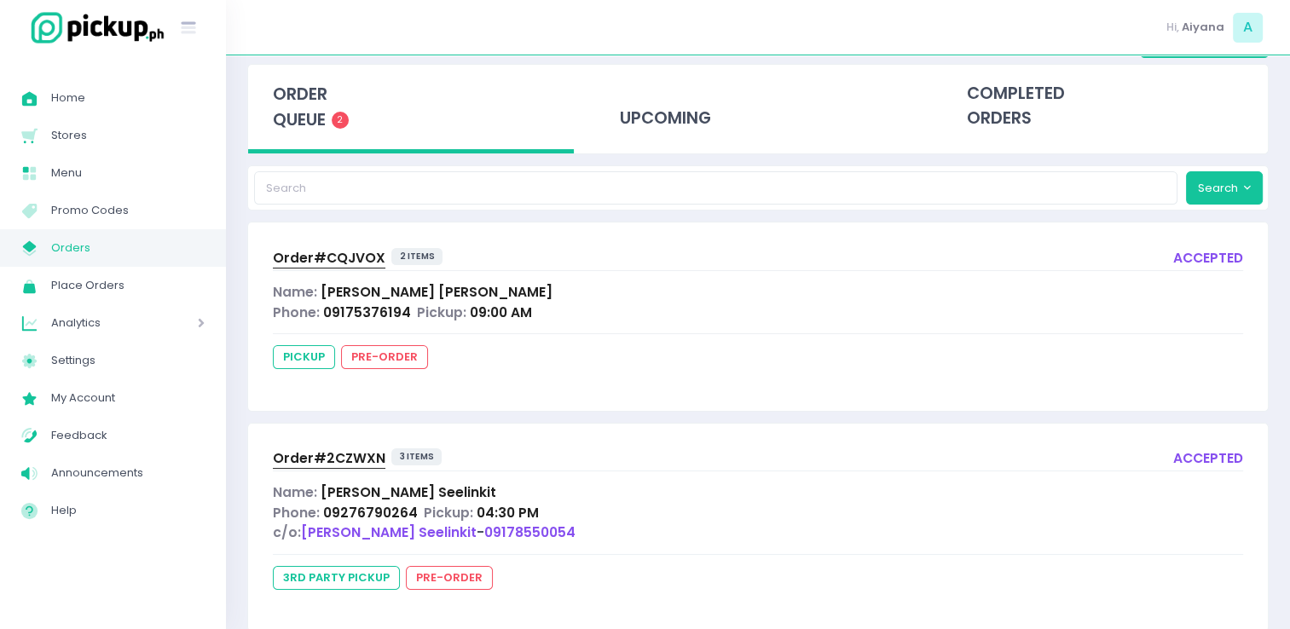
scroll to position [76, 0]
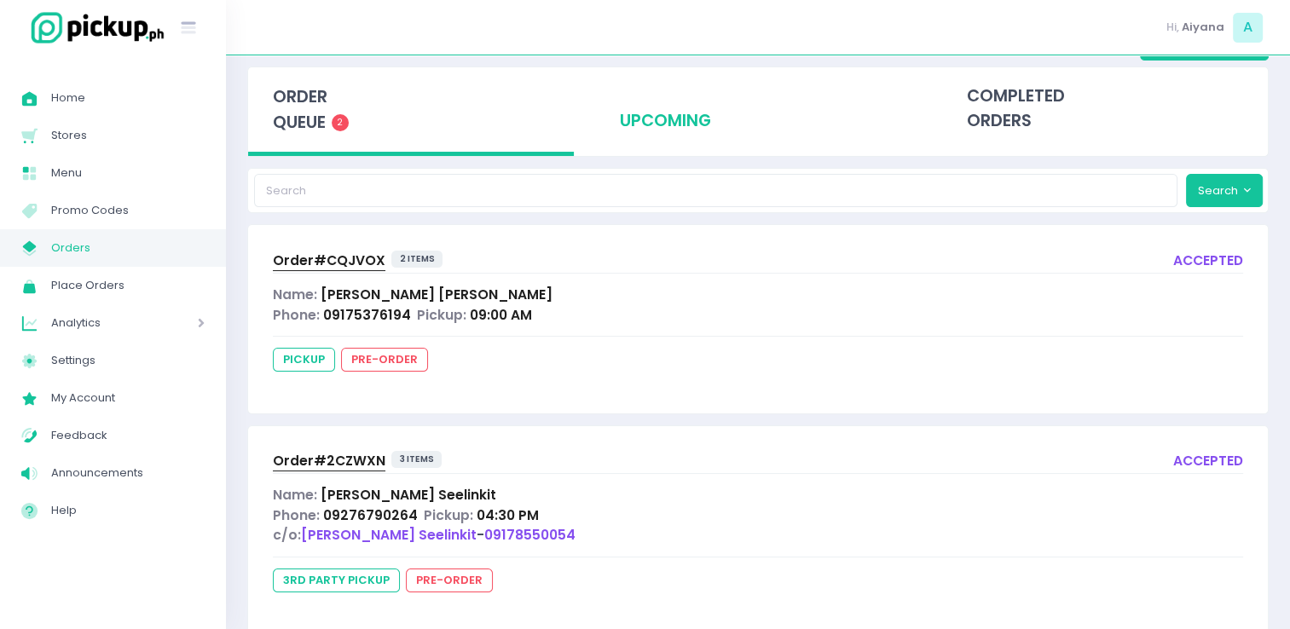
click at [693, 116] on div "upcoming" at bounding box center [758, 109] width 326 height 84
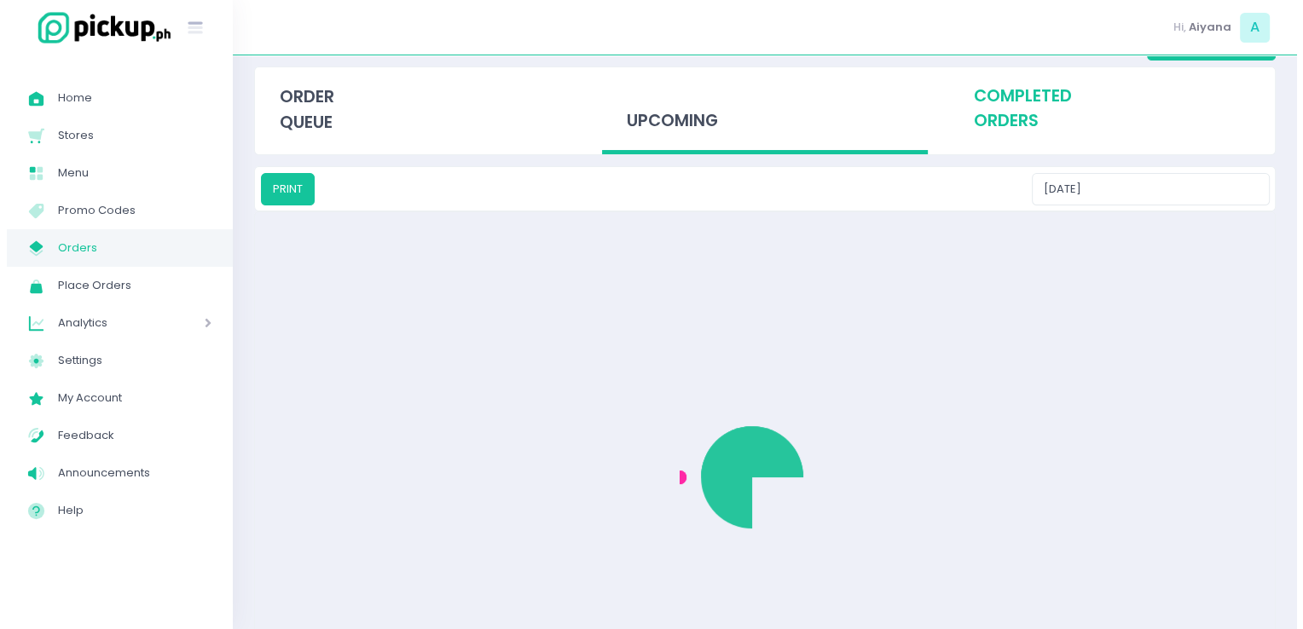
scroll to position [0, 0]
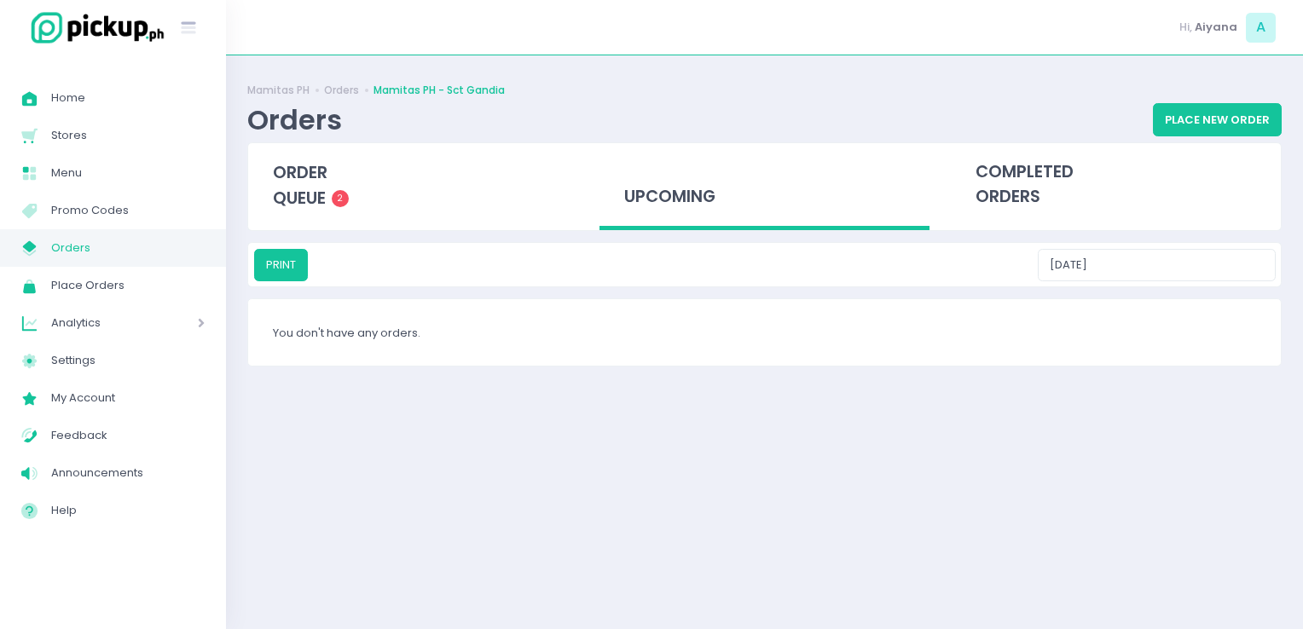
drag, startPoint x: 1172, startPoint y: 199, endPoint x: 1179, endPoint y: 270, distance: 71.9
click at [1179, 270] on div "Mamitas PH Orders Mamitas PH - Sct Gandia Orders Place New Order order queue 2 …" at bounding box center [764, 342] width 1077 height 531
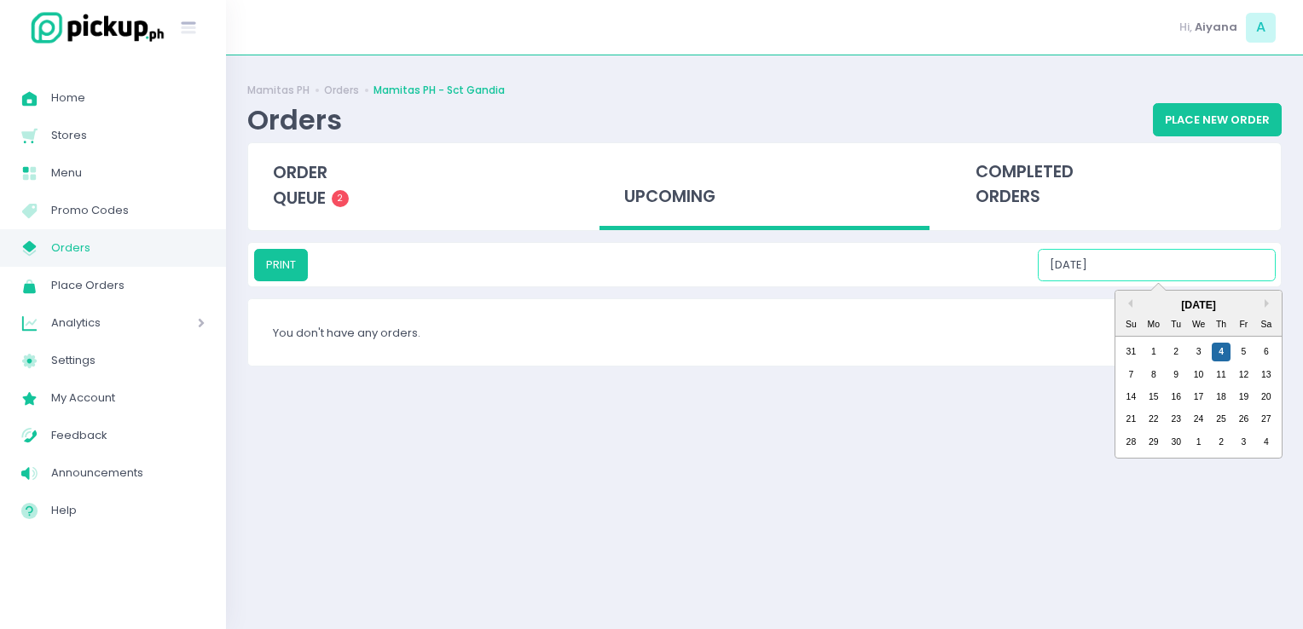
click at [1179, 270] on input "09/04/2025" at bounding box center [1157, 265] width 238 height 32
click at [1249, 348] on div "5" at bounding box center [1243, 352] width 19 height 19
click at [1170, 269] on input "09/05/2025" at bounding box center [1157, 265] width 238 height 32
click at [1269, 353] on div "6" at bounding box center [1266, 352] width 19 height 19
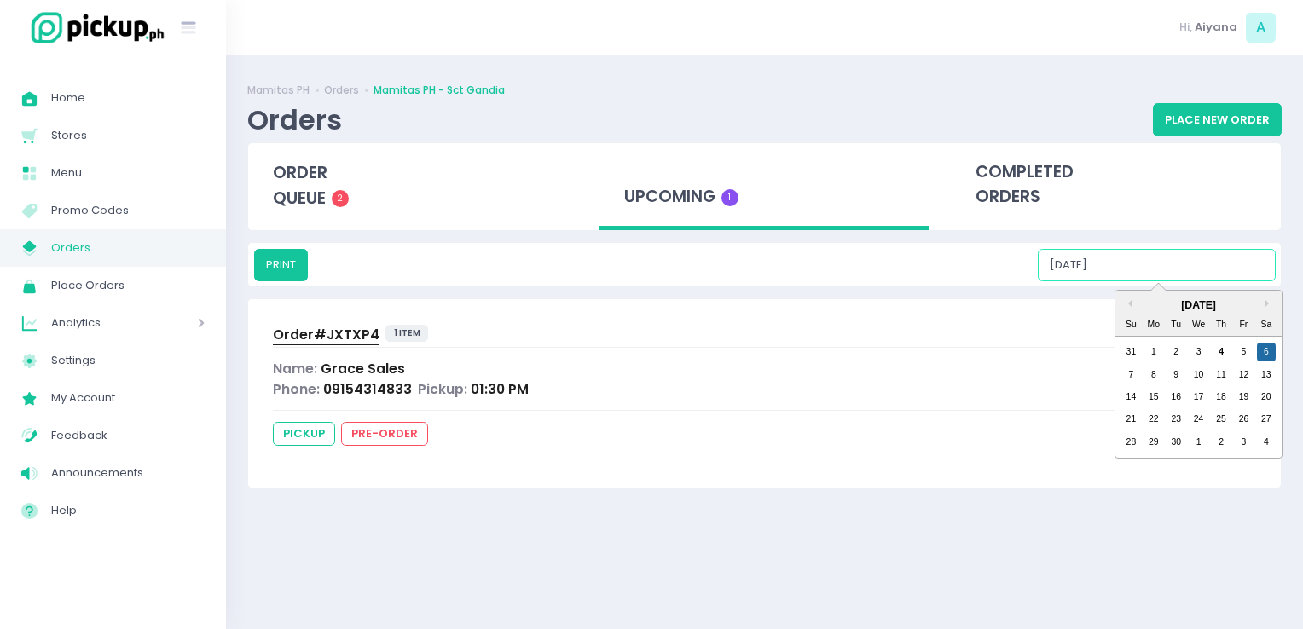
click at [1156, 256] on input "09/06/2025" at bounding box center [1157, 265] width 238 height 32
click at [1122, 379] on div "7" at bounding box center [1130, 375] width 19 height 19
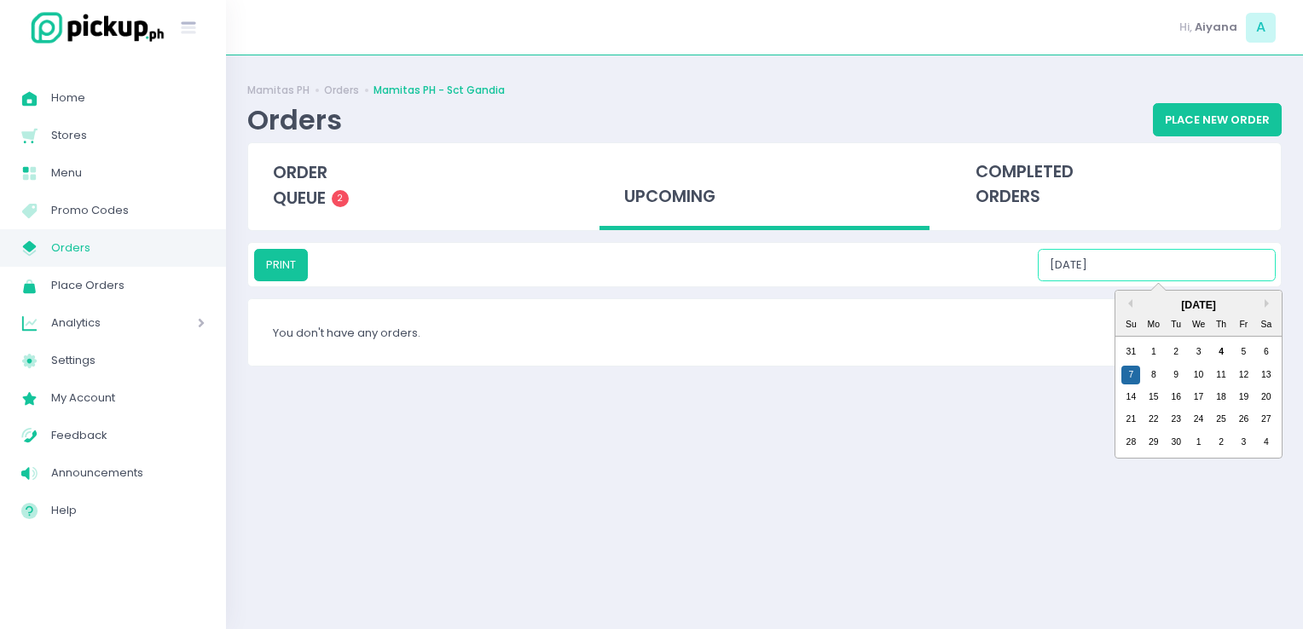
click at [1165, 254] on input "09/07/2025" at bounding box center [1157, 265] width 238 height 32
click at [1156, 379] on div "8" at bounding box center [1153, 375] width 19 height 19
click at [1132, 265] on input "09/08/2025" at bounding box center [1157, 265] width 238 height 32
click at [1176, 373] on div "9" at bounding box center [1175, 375] width 19 height 19
click at [1156, 261] on input "09/09/2025" at bounding box center [1157, 265] width 238 height 32
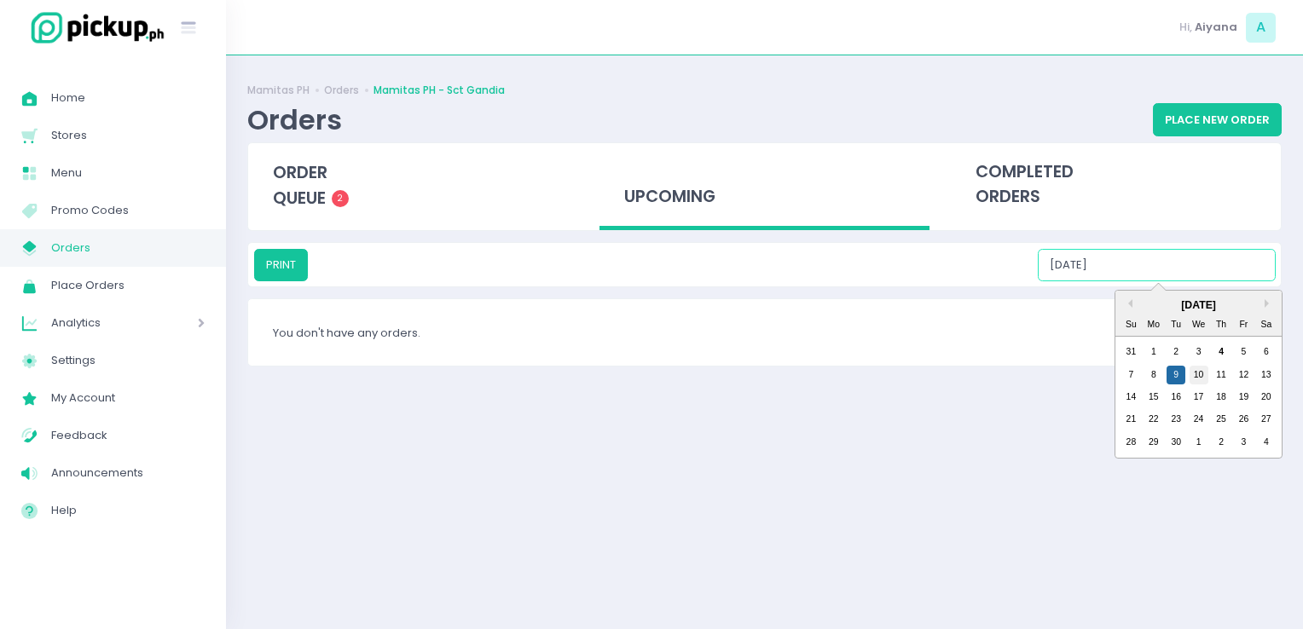
click at [1200, 375] on div "10" at bounding box center [1198, 375] width 19 height 19
click at [1164, 257] on input "09/10/2025" at bounding box center [1157, 265] width 238 height 32
click at [1219, 373] on div "11" at bounding box center [1220, 375] width 19 height 19
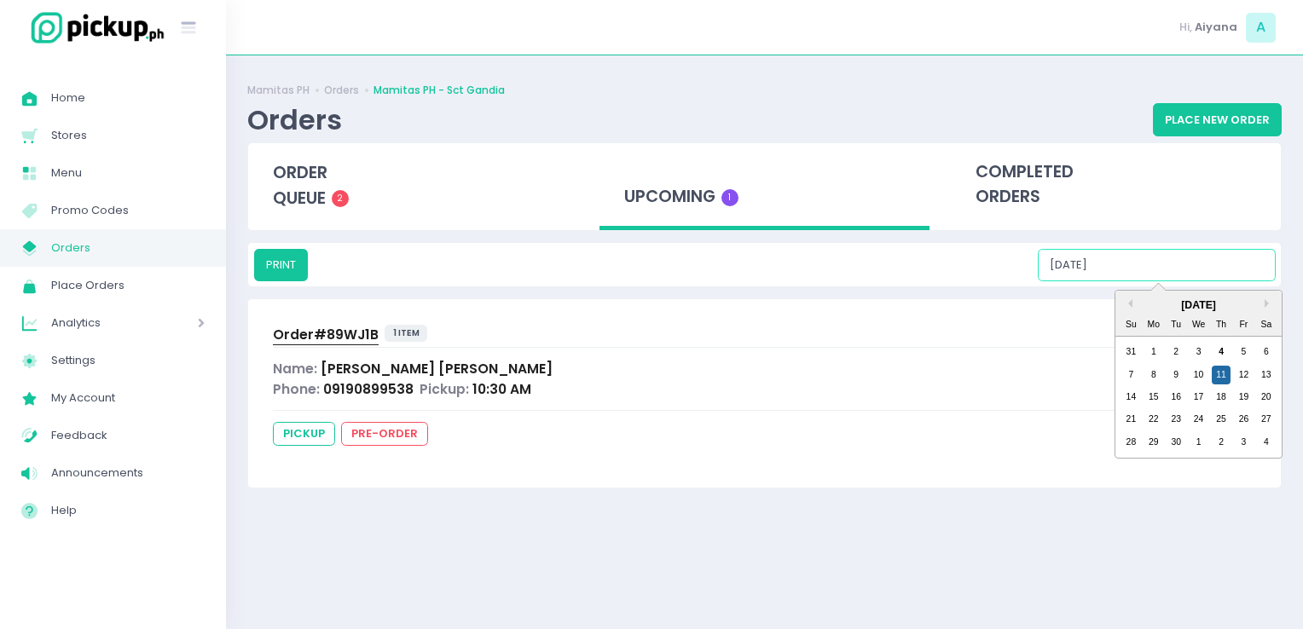
click at [1163, 256] on input "09/11/2025" at bounding box center [1157, 265] width 238 height 32
click at [1189, 277] on input "09/11/2025" at bounding box center [1157, 265] width 238 height 32
click at [1243, 380] on div "12" at bounding box center [1243, 375] width 19 height 19
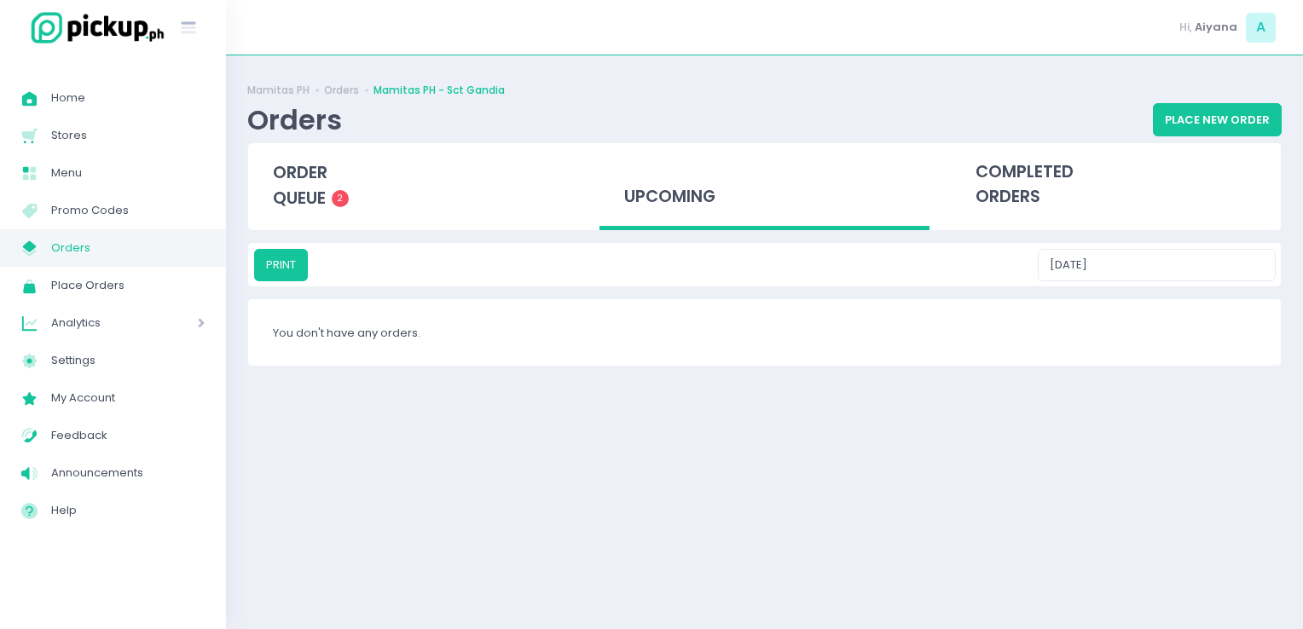
click at [1126, 237] on div "Mamitas PH Orders Mamitas PH - Sct Gandia Orders Place New Order order queue 2 …" at bounding box center [764, 342] width 1077 height 531
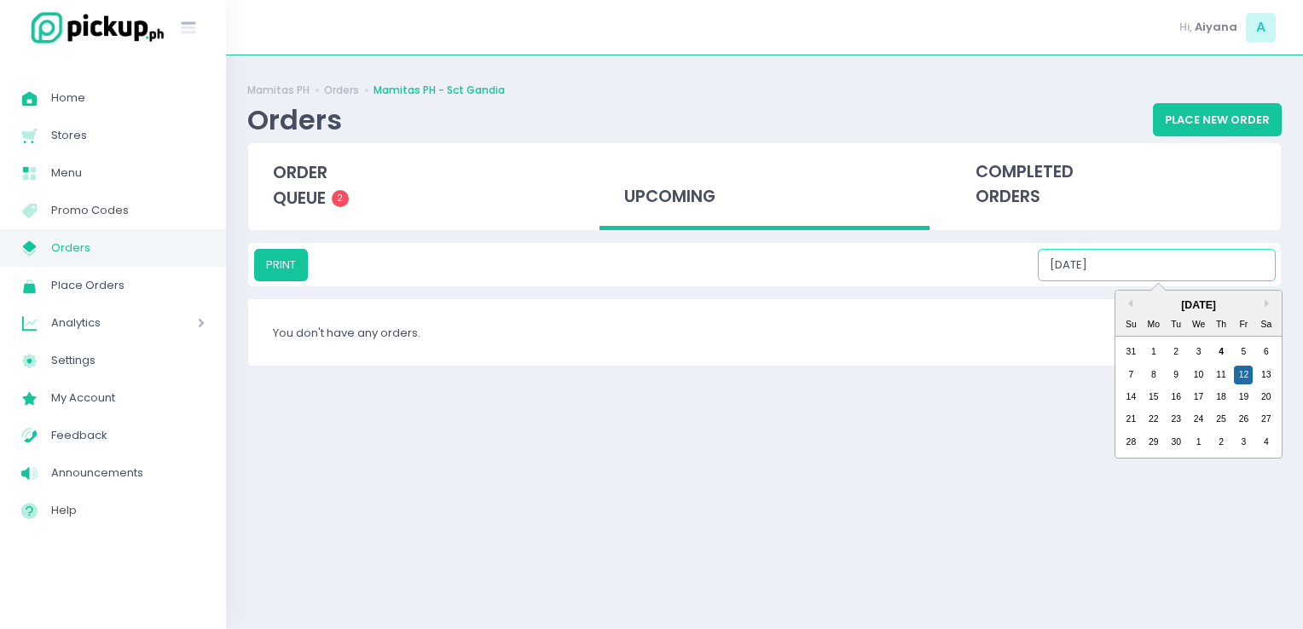
click at [1146, 263] on input "09/12/2025" at bounding box center [1157, 265] width 238 height 32
click at [1264, 379] on div "13" at bounding box center [1266, 375] width 19 height 19
click at [1140, 253] on input "09/13/2025" at bounding box center [1157, 265] width 238 height 32
click at [1127, 395] on div "14" at bounding box center [1130, 397] width 19 height 19
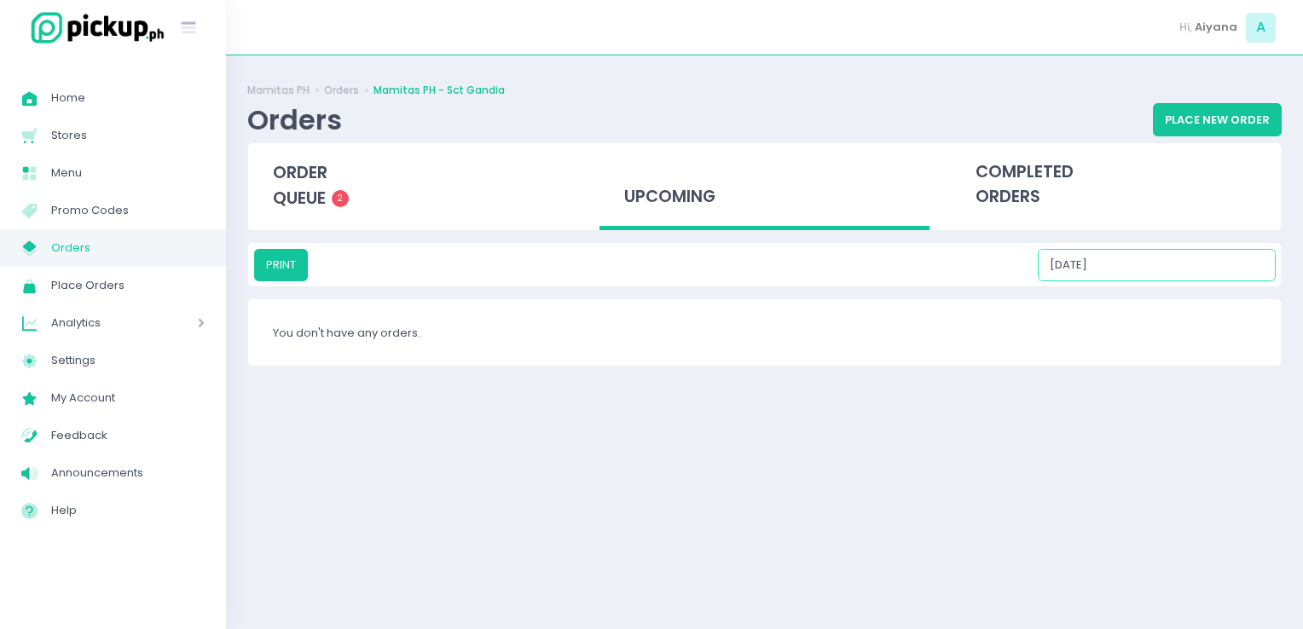
click at [1152, 269] on input "09/14/2025" at bounding box center [1157, 265] width 238 height 32
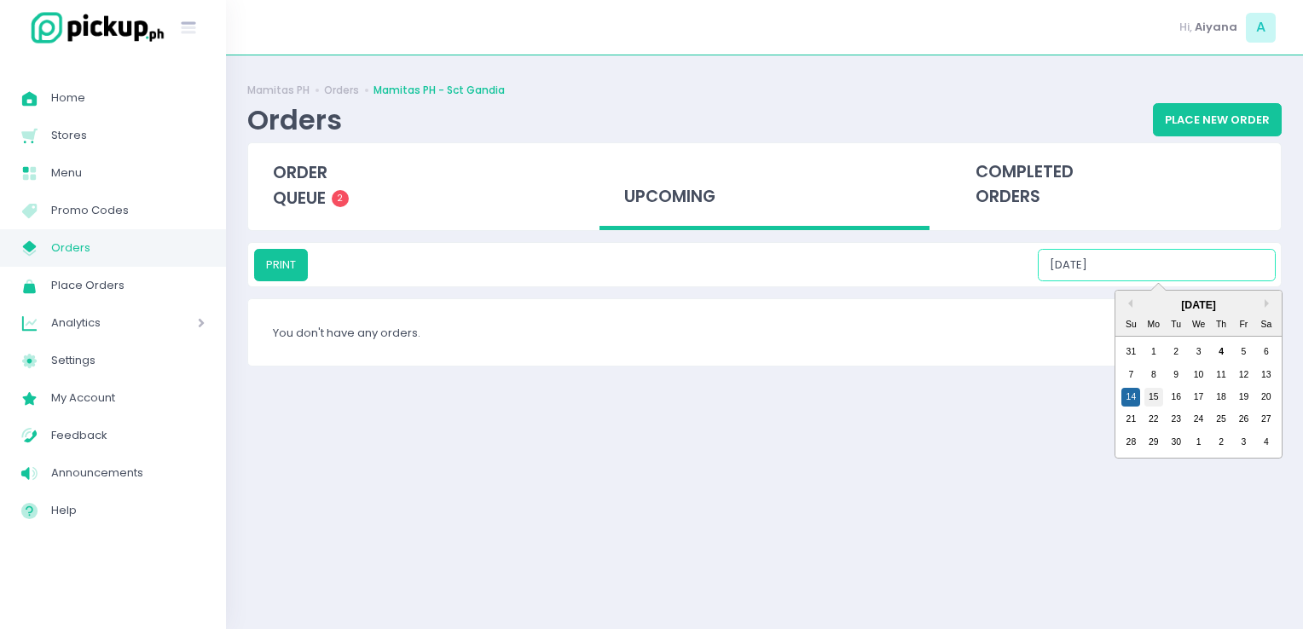
click at [1148, 401] on div "15" at bounding box center [1153, 397] width 19 height 19
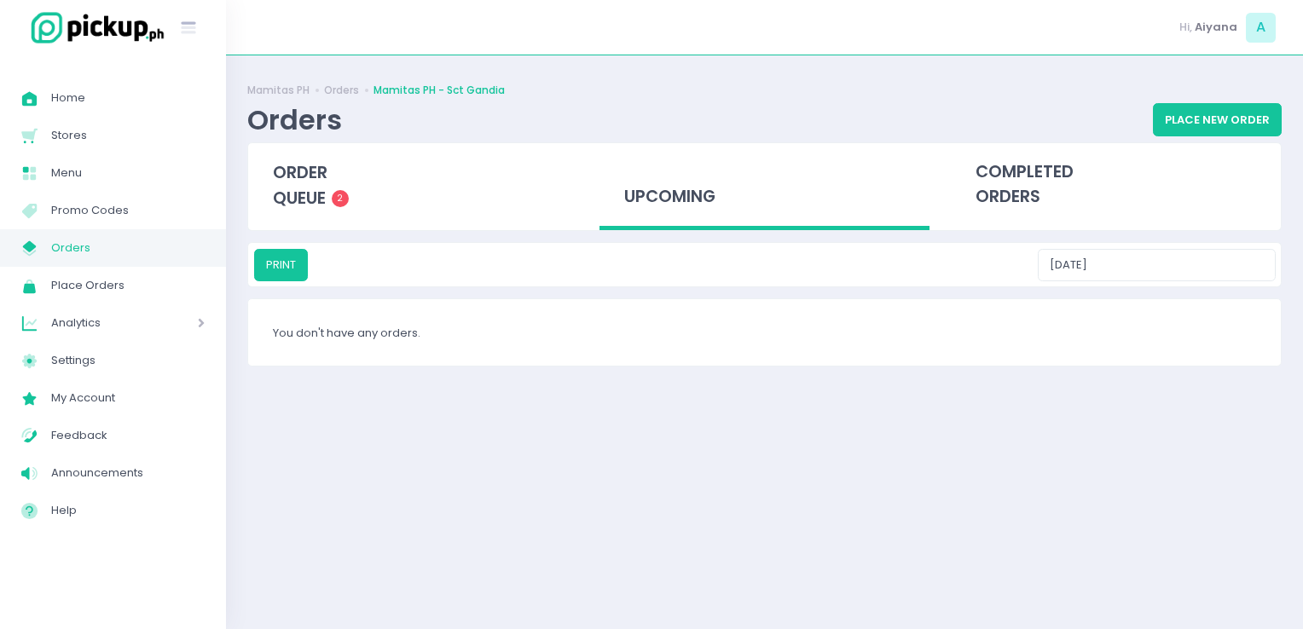
click at [1153, 246] on div "PRINT 09/15/2025" at bounding box center [764, 264] width 1032 height 43
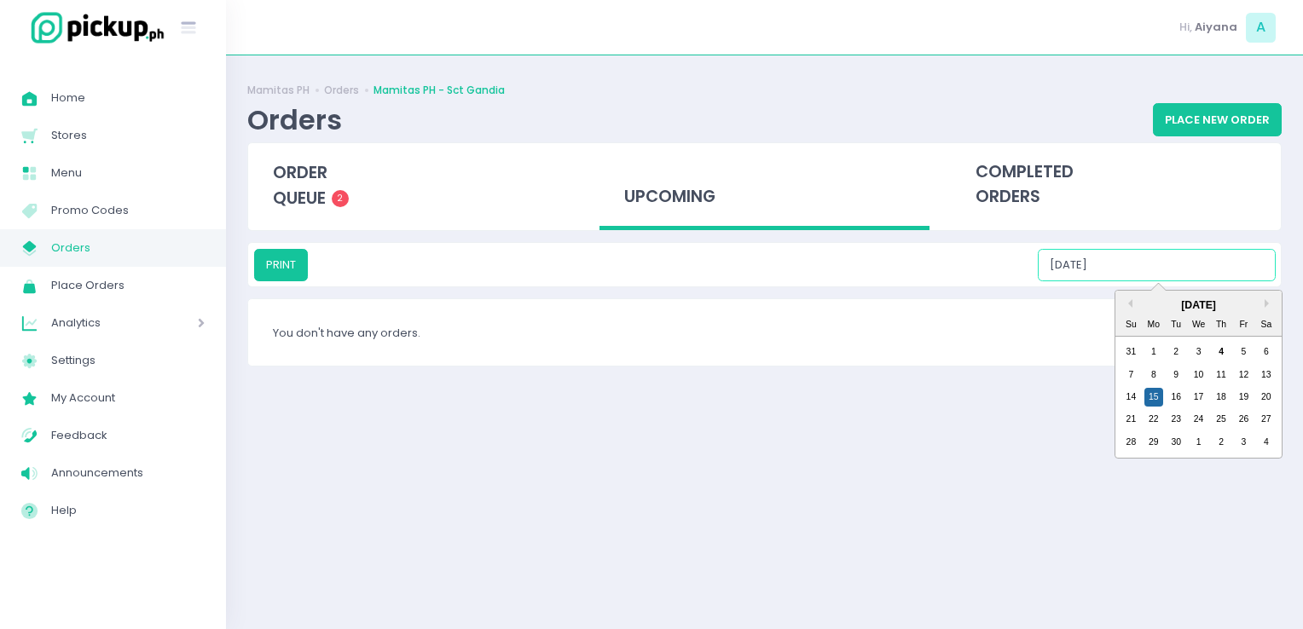
click at [1158, 273] on input "09/15/2025" at bounding box center [1157, 265] width 238 height 32
click at [1177, 394] on div "16" at bounding box center [1175, 397] width 19 height 19
click at [1159, 254] on input "09/16/2025" at bounding box center [1157, 265] width 238 height 32
click at [1200, 397] on div "17" at bounding box center [1198, 397] width 19 height 19
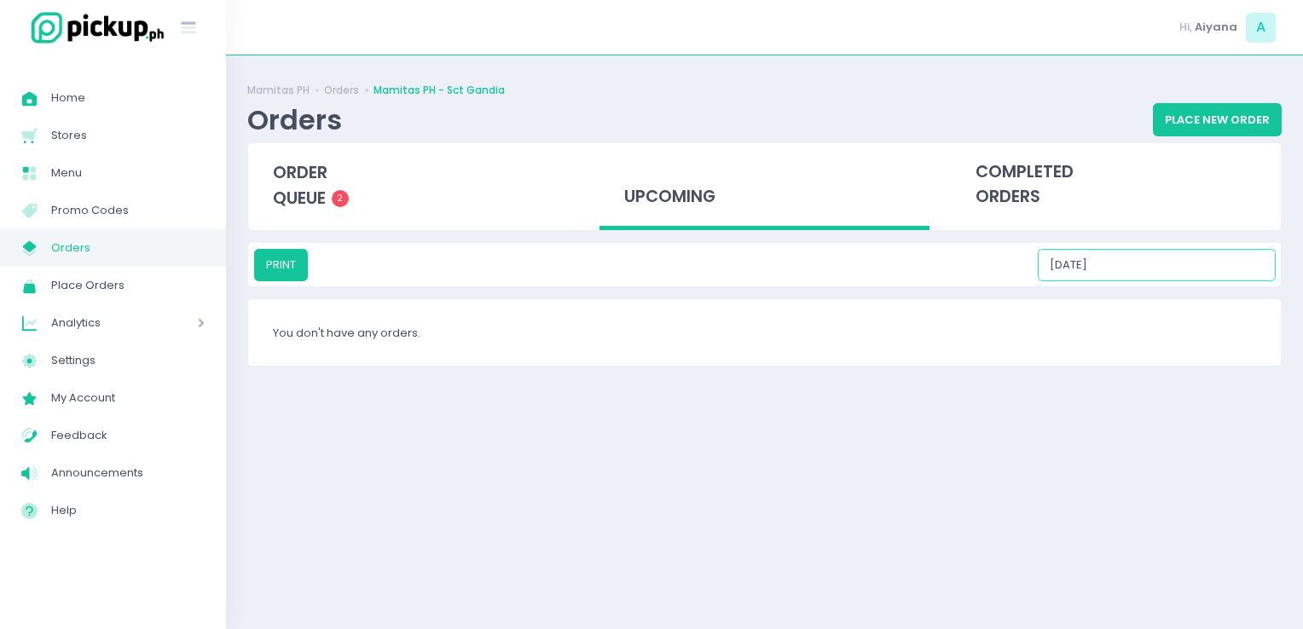
click at [1175, 267] on input "09/17/2025" at bounding box center [1157, 265] width 238 height 32
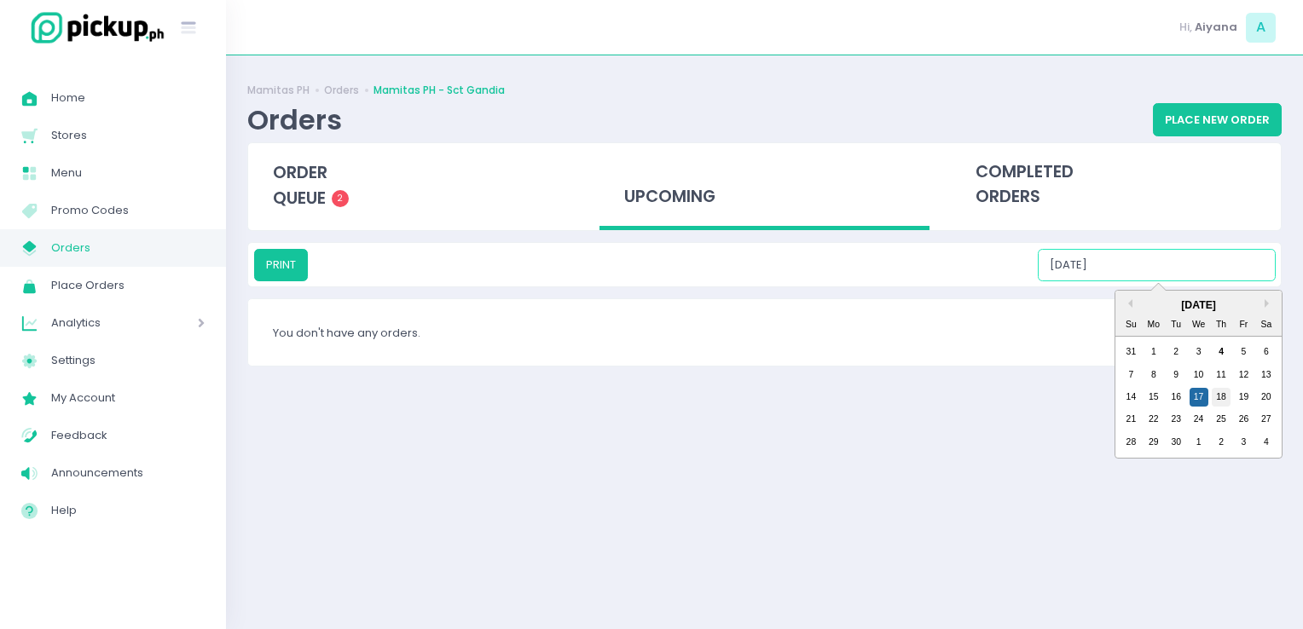
click at [1216, 397] on div "18" at bounding box center [1220, 397] width 19 height 19
click at [1167, 273] on input "09/18/2025" at bounding box center [1157, 265] width 238 height 32
click at [1250, 399] on div "19" at bounding box center [1243, 397] width 19 height 19
click at [1173, 262] on input "09/19/2025" at bounding box center [1157, 265] width 238 height 32
click at [1262, 394] on div "20" at bounding box center [1266, 397] width 19 height 19
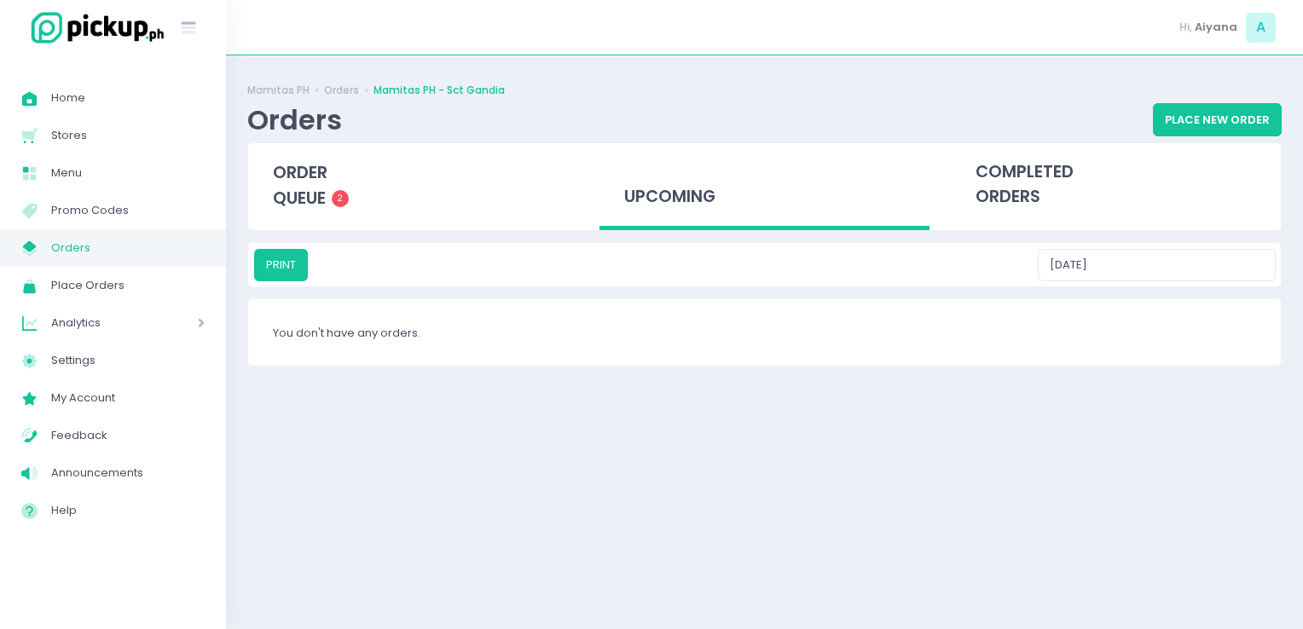
click at [1144, 246] on div "PRINT 09/20/2025" at bounding box center [764, 264] width 1032 height 43
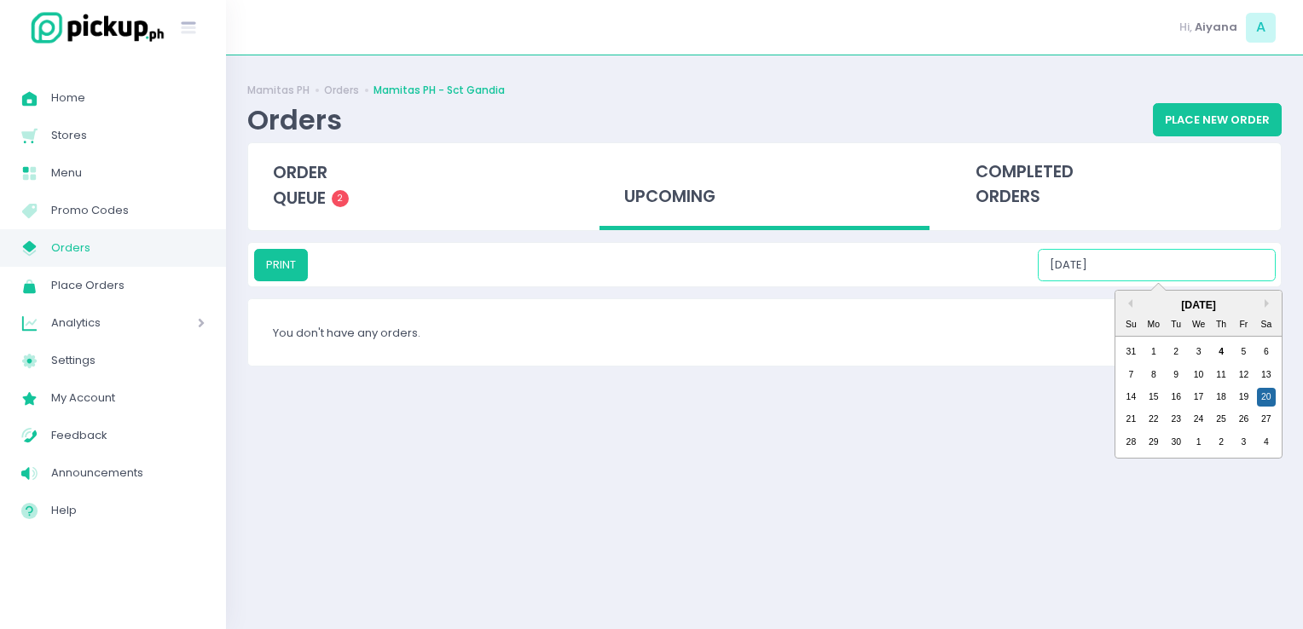
click at [1153, 261] on input "09/20/2025" at bounding box center [1157, 265] width 238 height 32
click at [1126, 418] on div "21" at bounding box center [1130, 419] width 19 height 19
click at [1140, 263] on input "09/21/2025" at bounding box center [1157, 265] width 238 height 32
click at [1152, 411] on div "22" at bounding box center [1153, 419] width 19 height 19
click at [1169, 269] on input "09/22/2025" at bounding box center [1157, 265] width 238 height 32
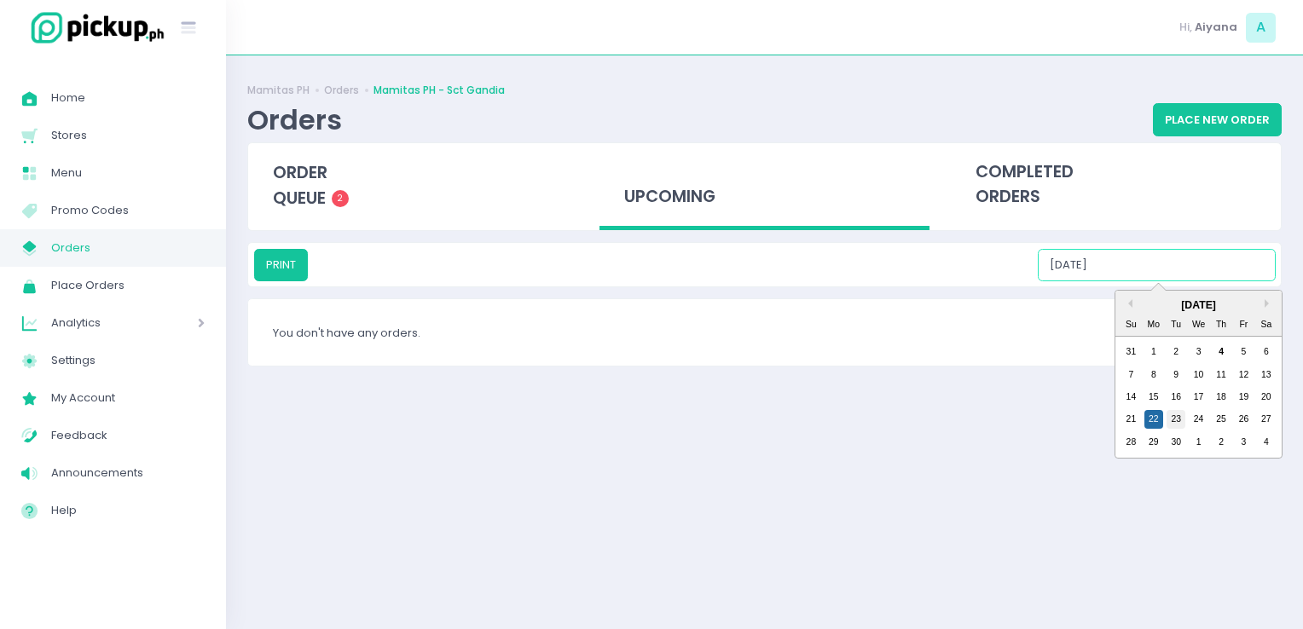
click at [1179, 418] on div "23" at bounding box center [1175, 419] width 19 height 19
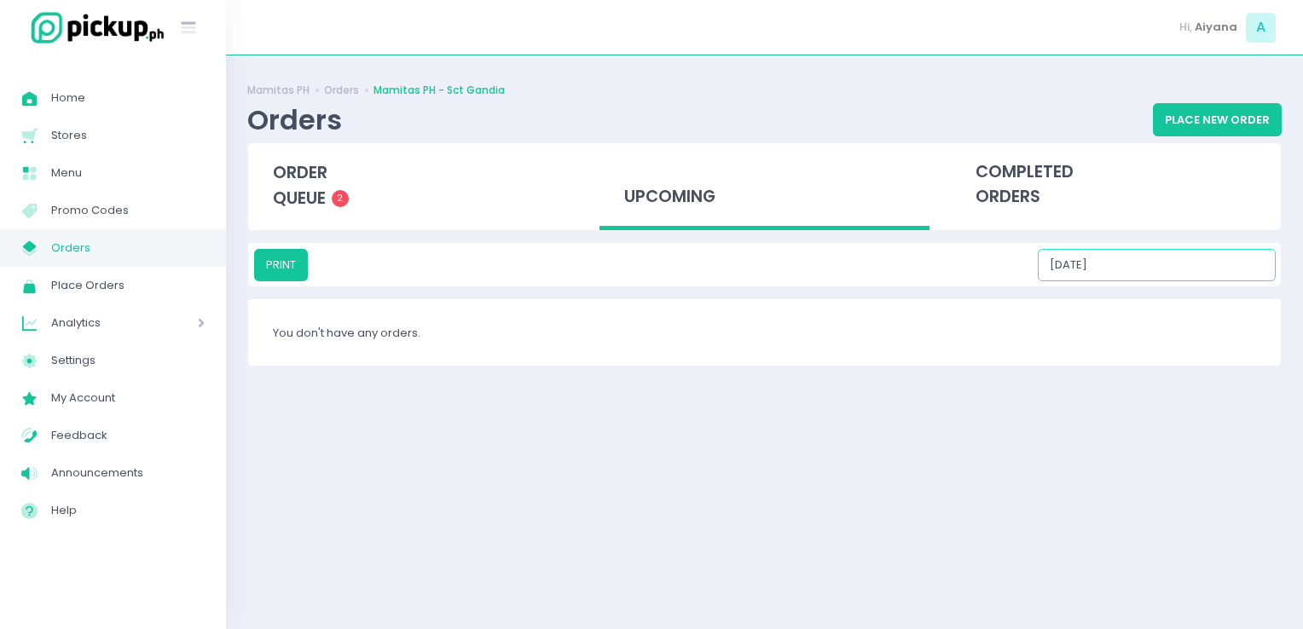
click at [1170, 270] on input "09/23/2025" at bounding box center [1157, 265] width 238 height 32
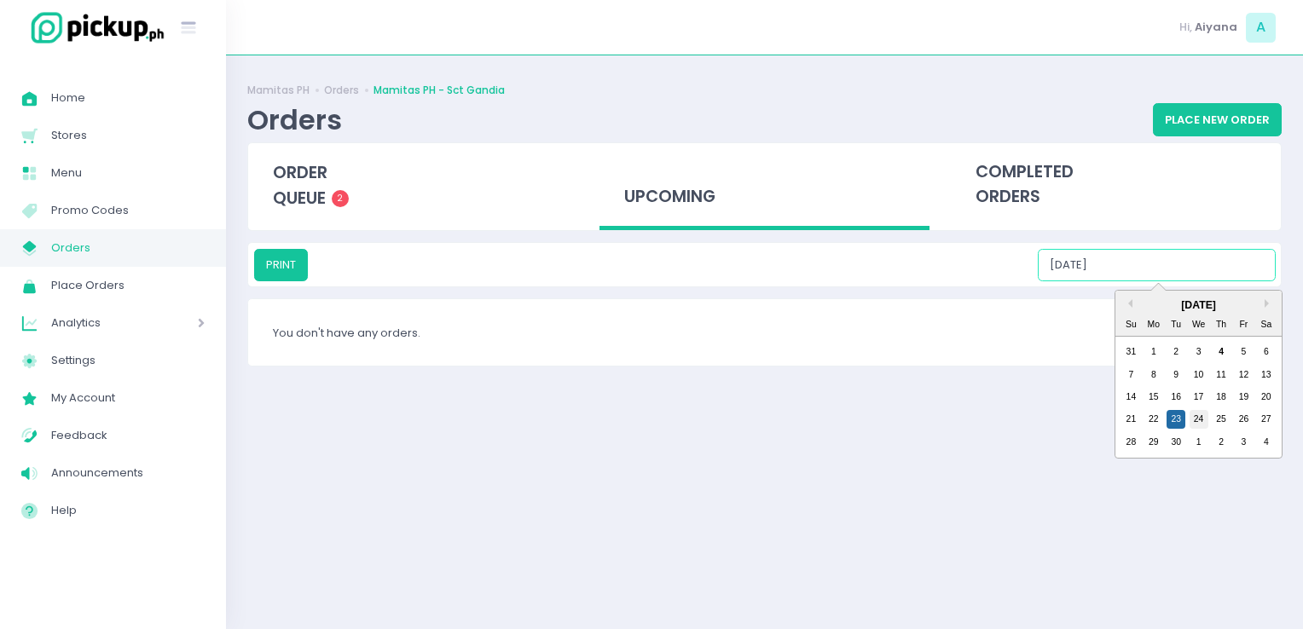
click at [1197, 422] on div "24" at bounding box center [1198, 419] width 19 height 19
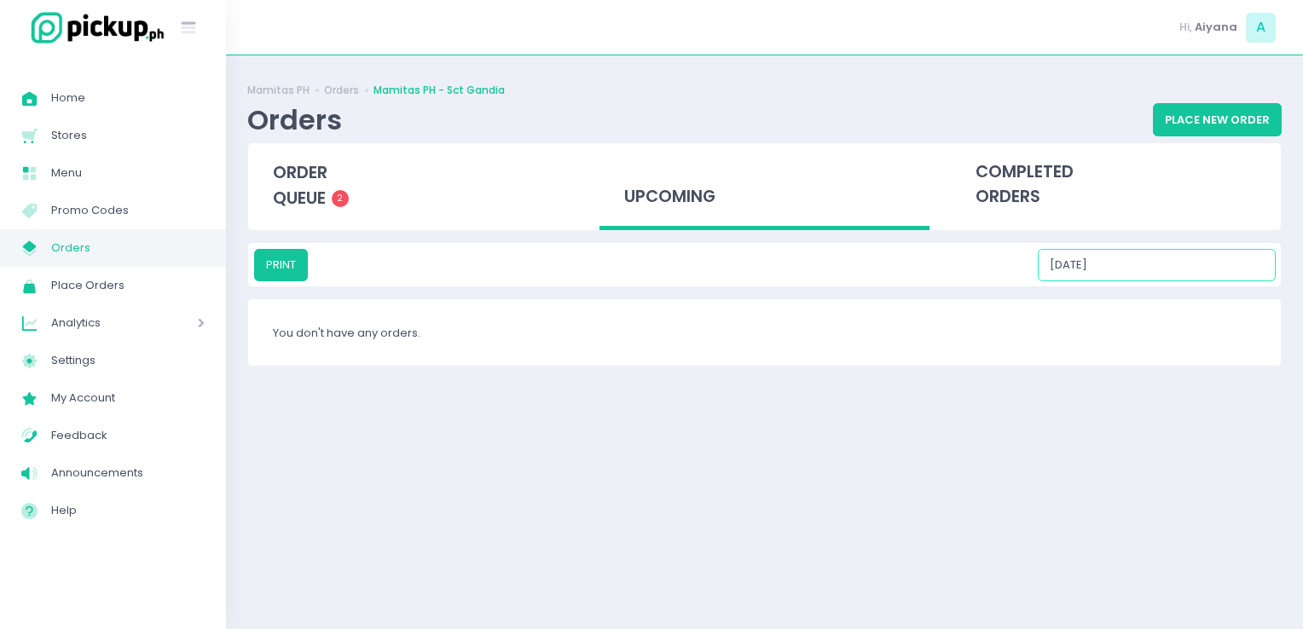
click at [1162, 254] on input "09/24/2025" at bounding box center [1157, 265] width 238 height 32
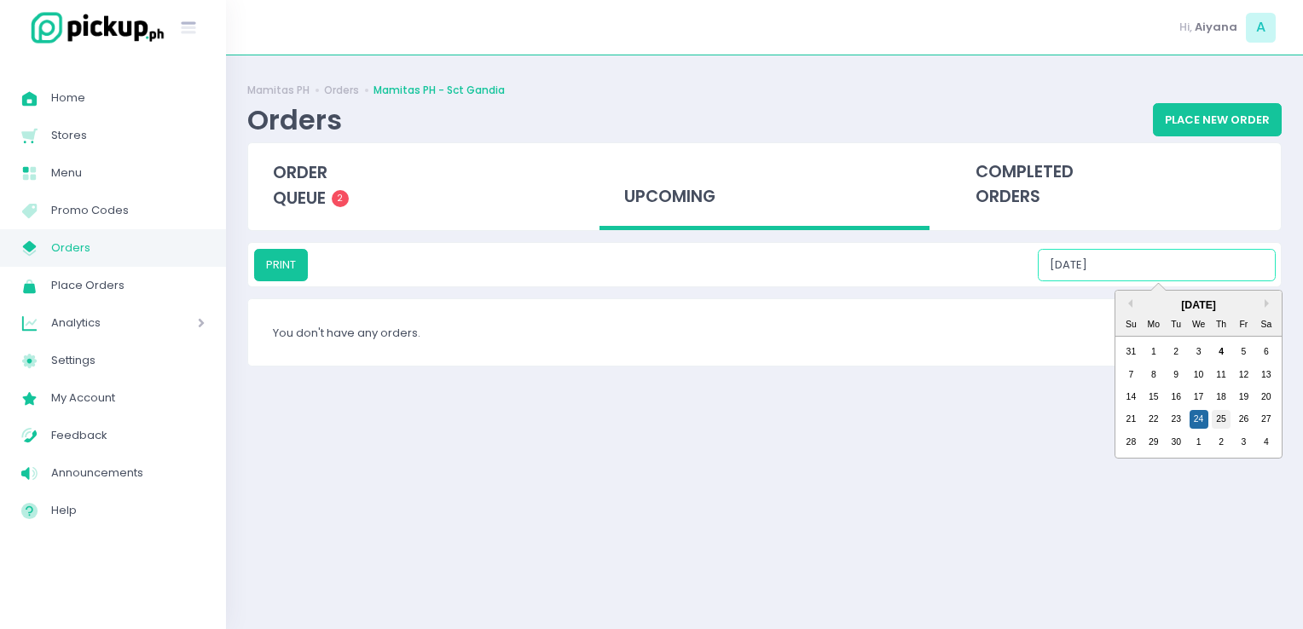
click at [1217, 413] on div "25" at bounding box center [1220, 419] width 19 height 19
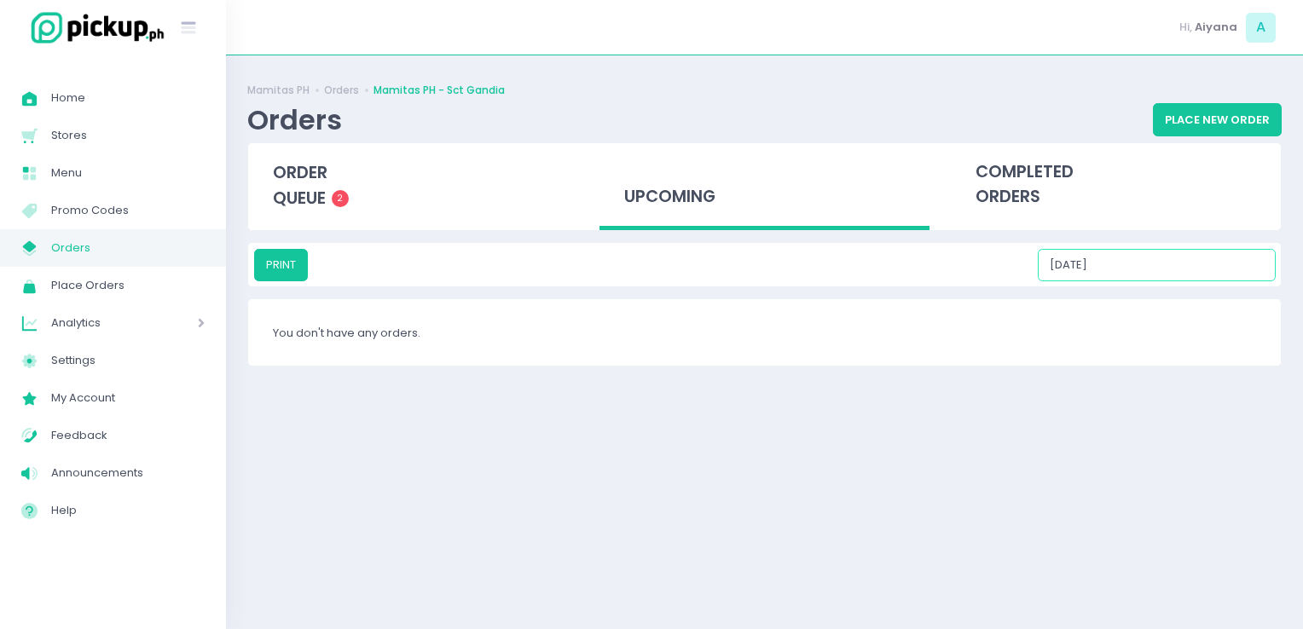
click at [1173, 259] on input "09/25/2025" at bounding box center [1157, 265] width 238 height 32
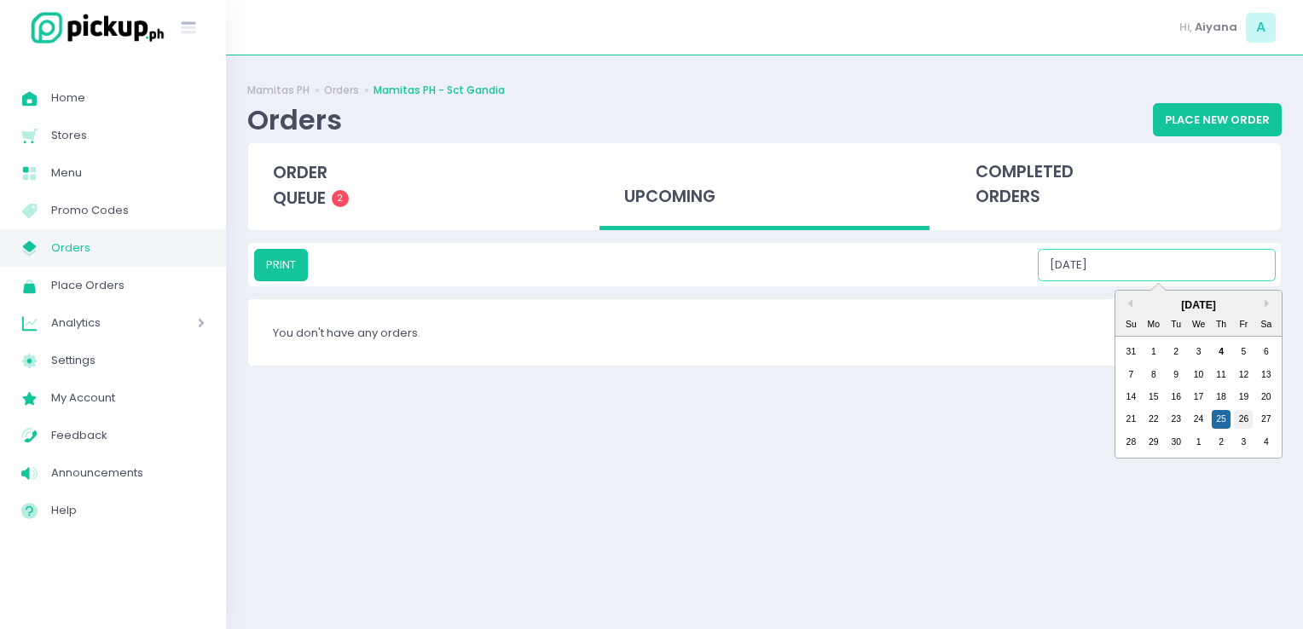
click at [1244, 419] on div "26" at bounding box center [1243, 419] width 19 height 19
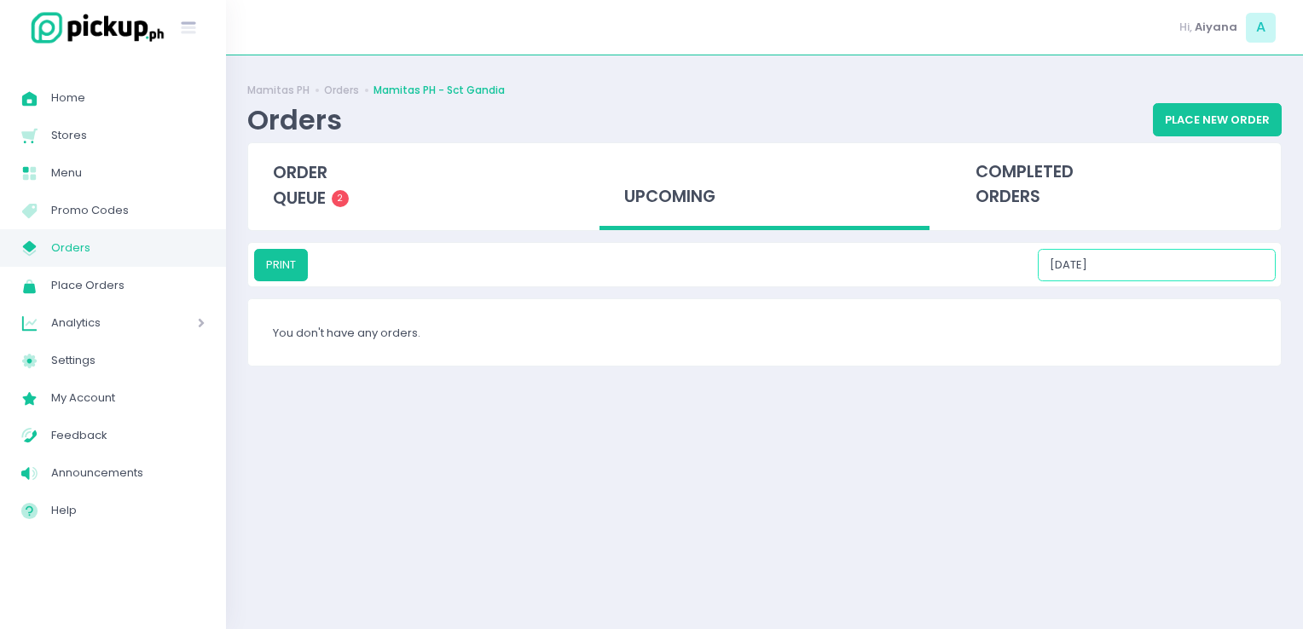
click at [1159, 264] on input "09/26/2025" at bounding box center [1157, 265] width 238 height 32
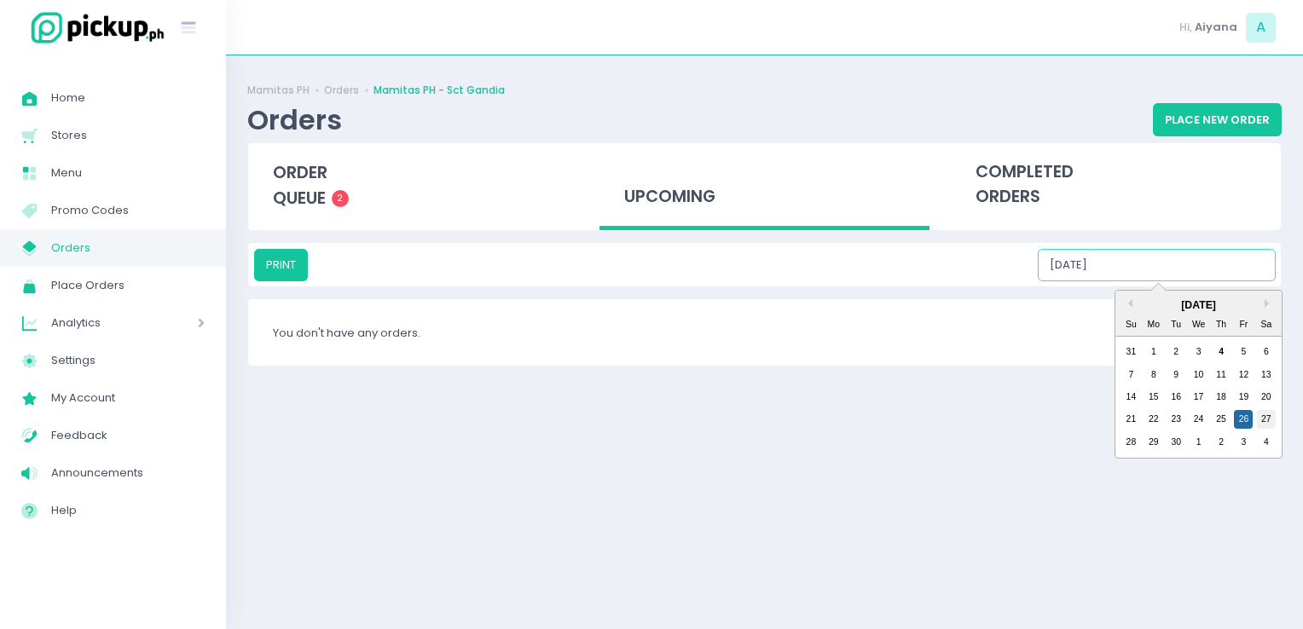
click at [1262, 414] on div "27" at bounding box center [1266, 419] width 19 height 19
click at [1156, 250] on input "09/27/2025" at bounding box center [1157, 265] width 238 height 32
click at [1122, 443] on div "28" at bounding box center [1130, 442] width 19 height 19
click at [1139, 269] on input "09/28/2025" at bounding box center [1157, 265] width 238 height 32
click at [1144, 445] on div "29" at bounding box center [1153, 442] width 19 height 19
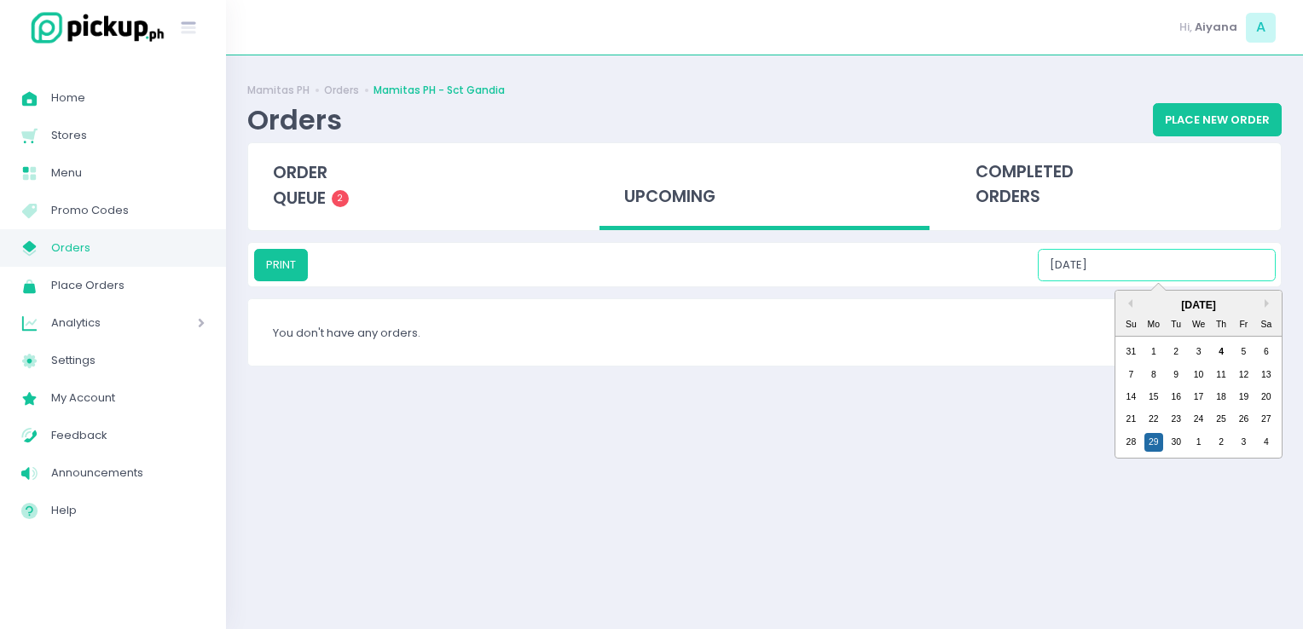
click at [1135, 277] on input "09/29/2025" at bounding box center [1157, 265] width 238 height 32
drag, startPoint x: 1173, startPoint y: 451, endPoint x: 1171, endPoint y: 438, distance: 12.9
click at [1171, 438] on div "28 29 30 1 2 3 4" at bounding box center [1198, 442] width 158 height 22
click at [1171, 438] on div "30" at bounding box center [1175, 442] width 19 height 19
type input "09/30/2025"
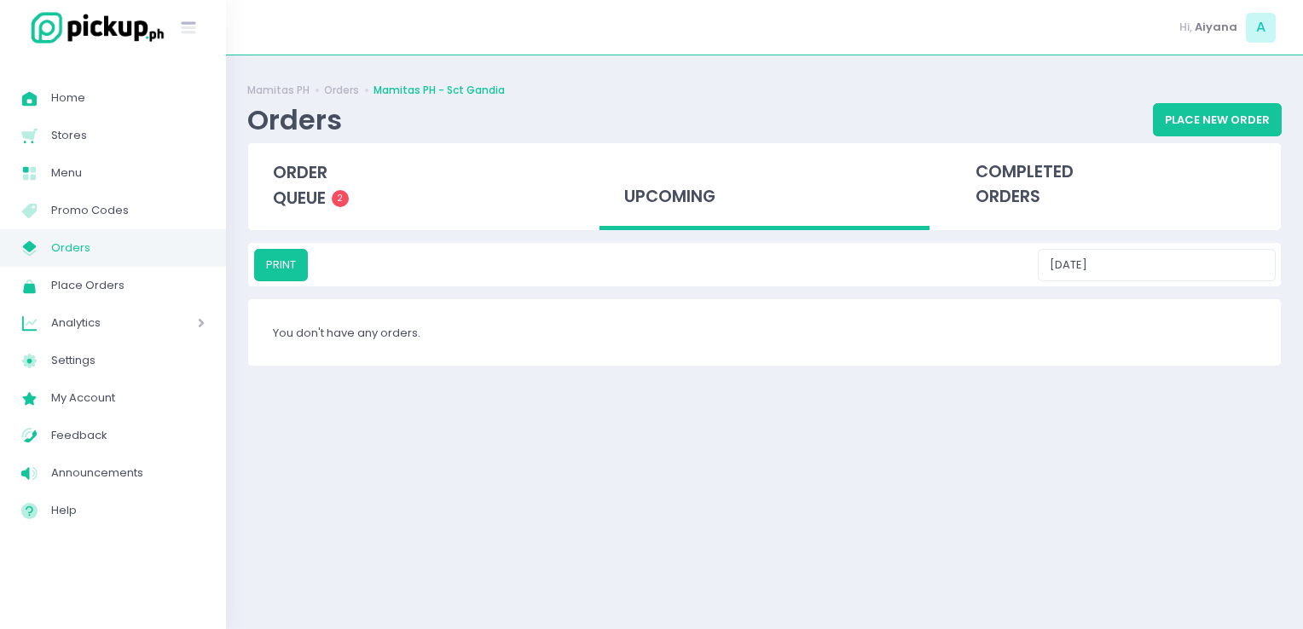
click at [52, 246] on span "Orders" at bounding box center [127, 248] width 153 height 22
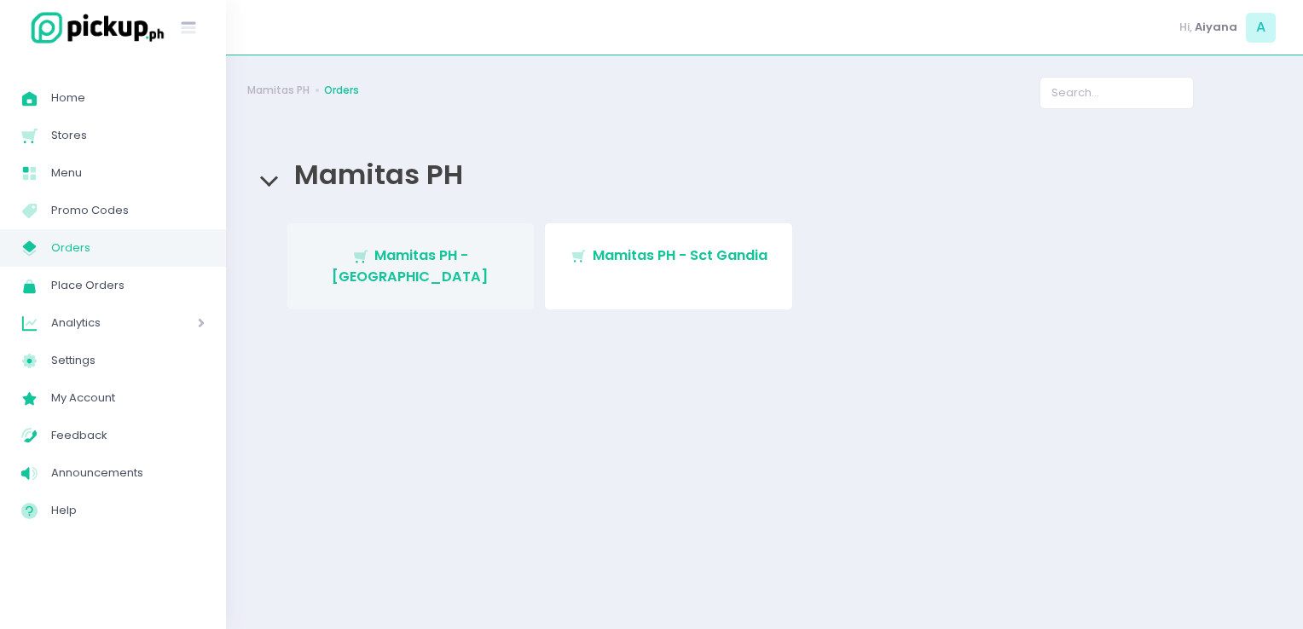
click at [470, 257] on span "Mamitas PH - [GEOGRAPHIC_DATA]" at bounding box center [410, 266] width 157 height 40
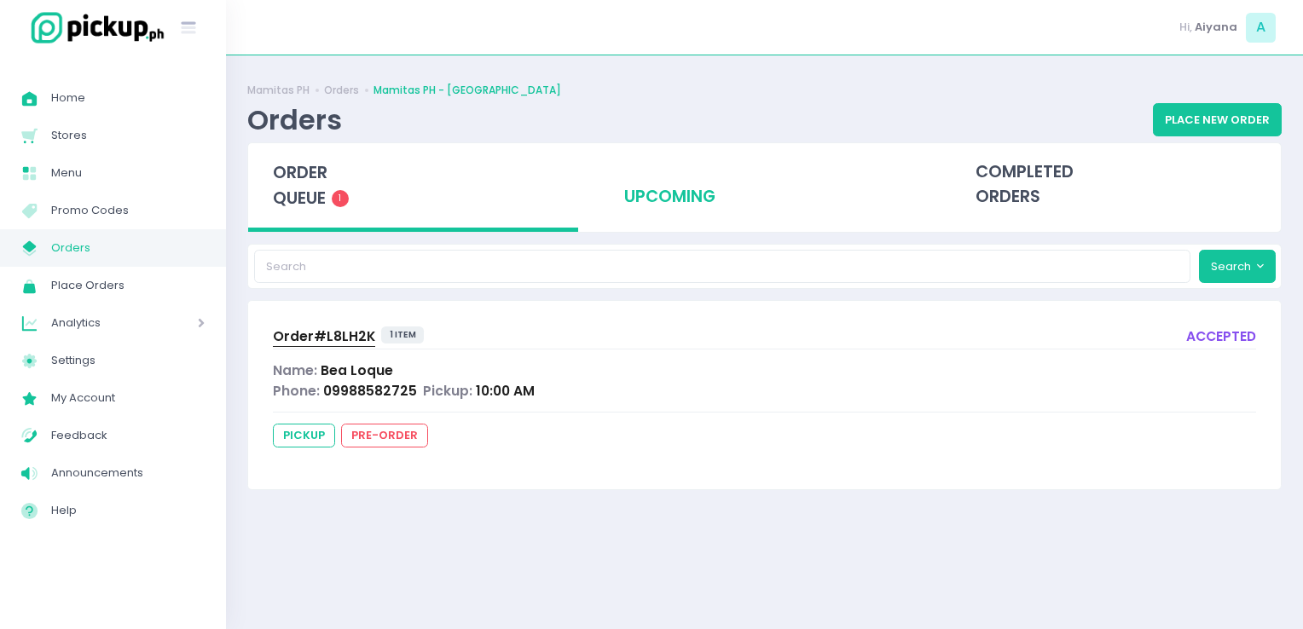
click at [656, 173] on div "upcoming" at bounding box center [764, 185] width 330 height 84
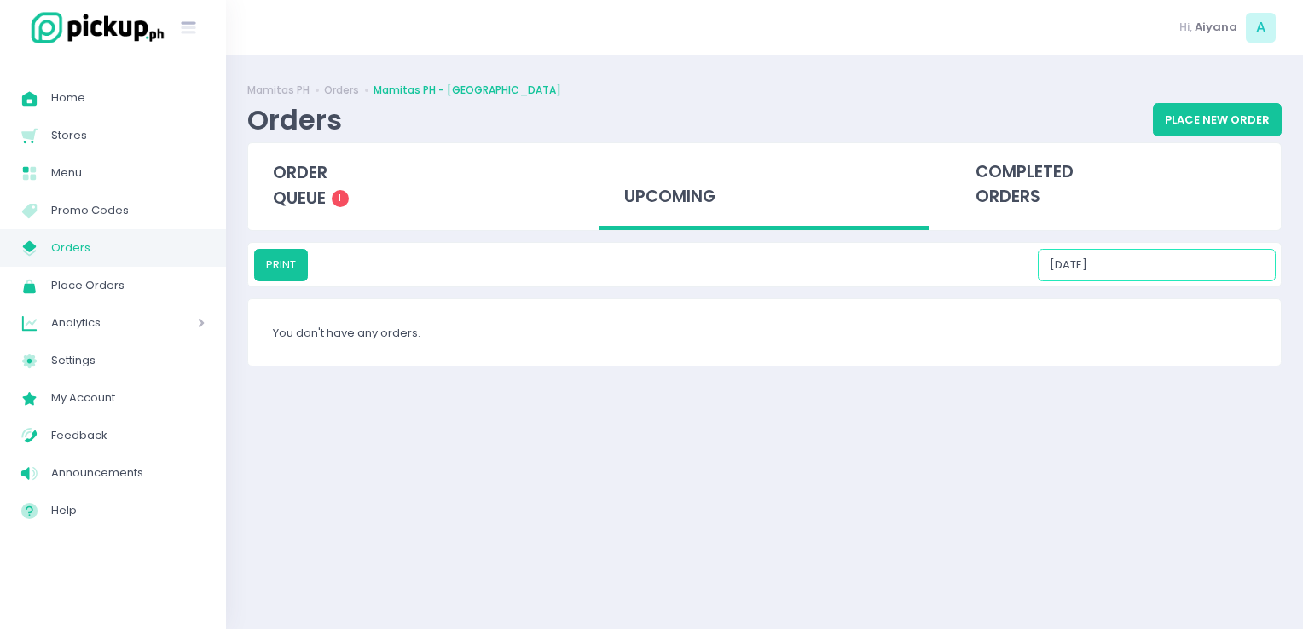
click at [1148, 260] on input "09/04/2025" at bounding box center [1157, 265] width 238 height 32
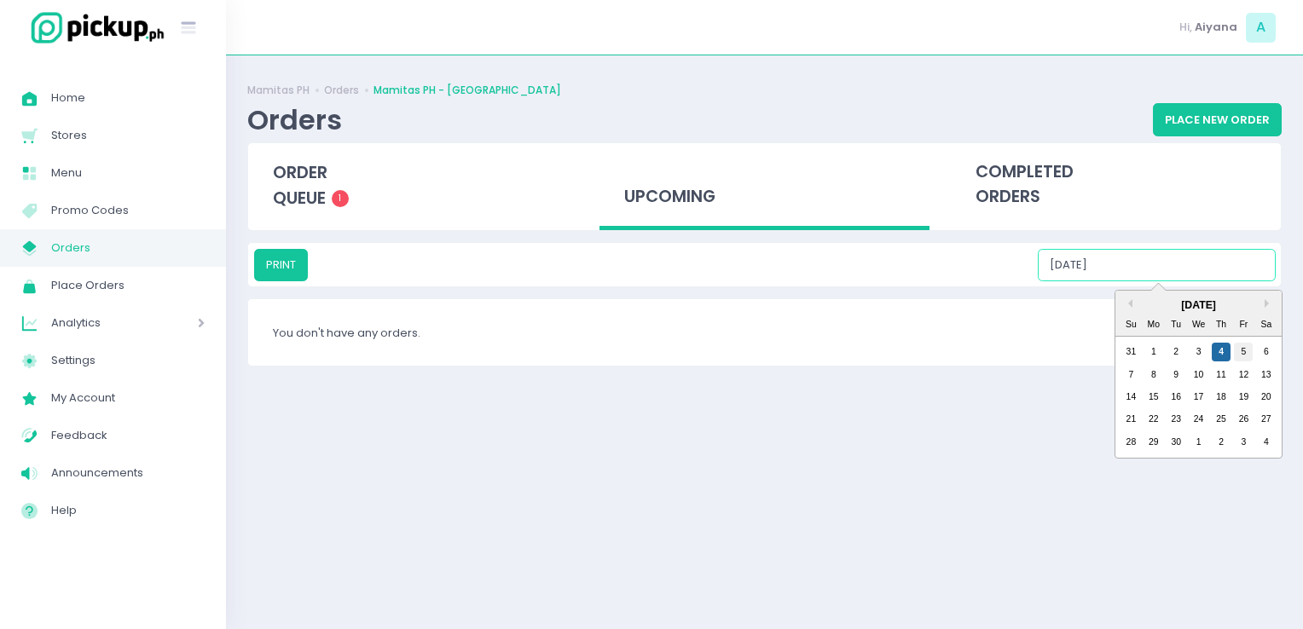
click at [1239, 353] on div "5" at bounding box center [1243, 352] width 19 height 19
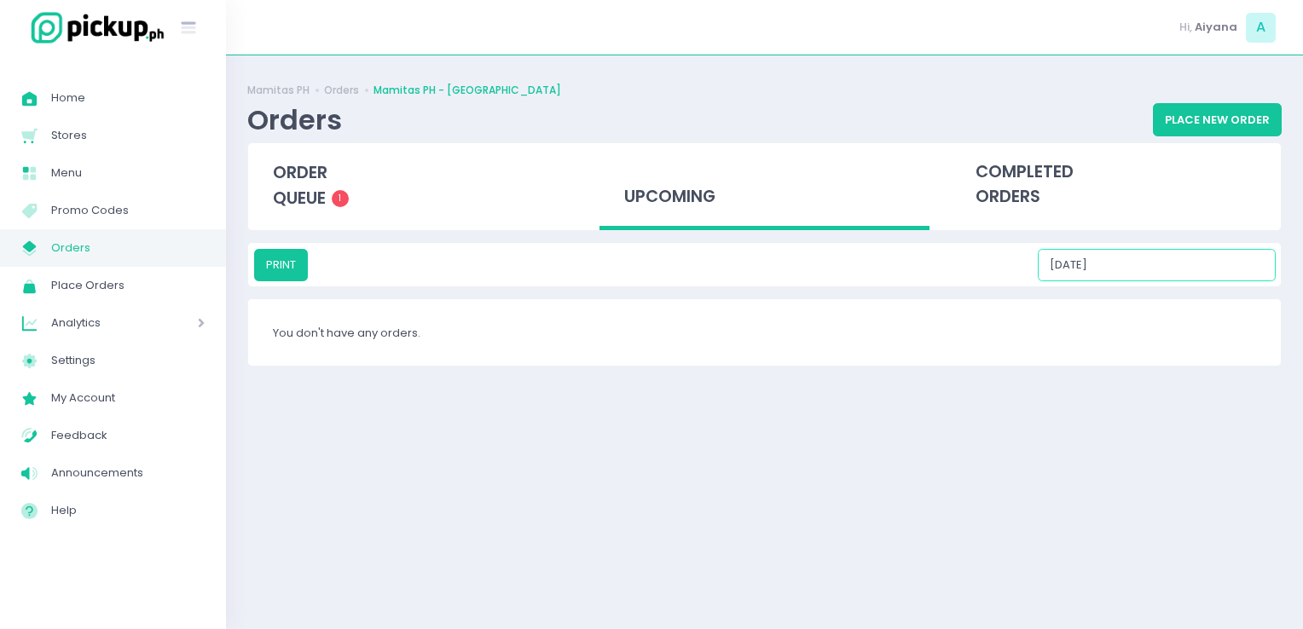
click at [1165, 257] on input "09/05/2025" at bounding box center [1157, 265] width 238 height 32
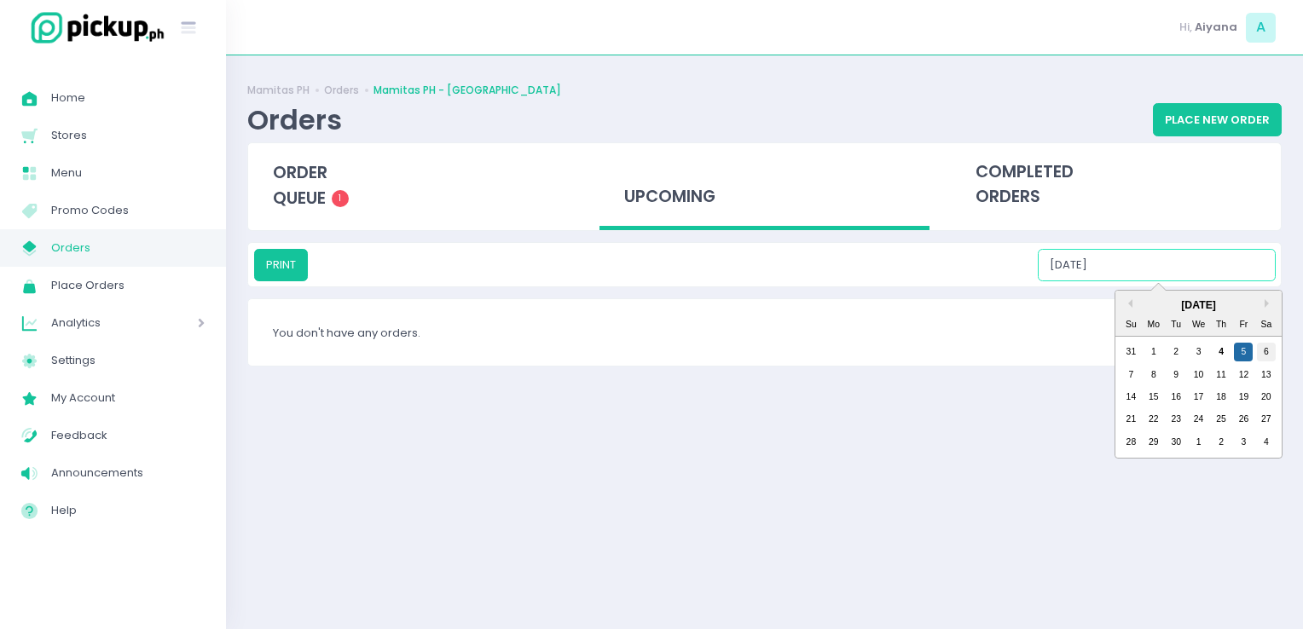
click at [1265, 355] on div "6" at bounding box center [1266, 352] width 19 height 19
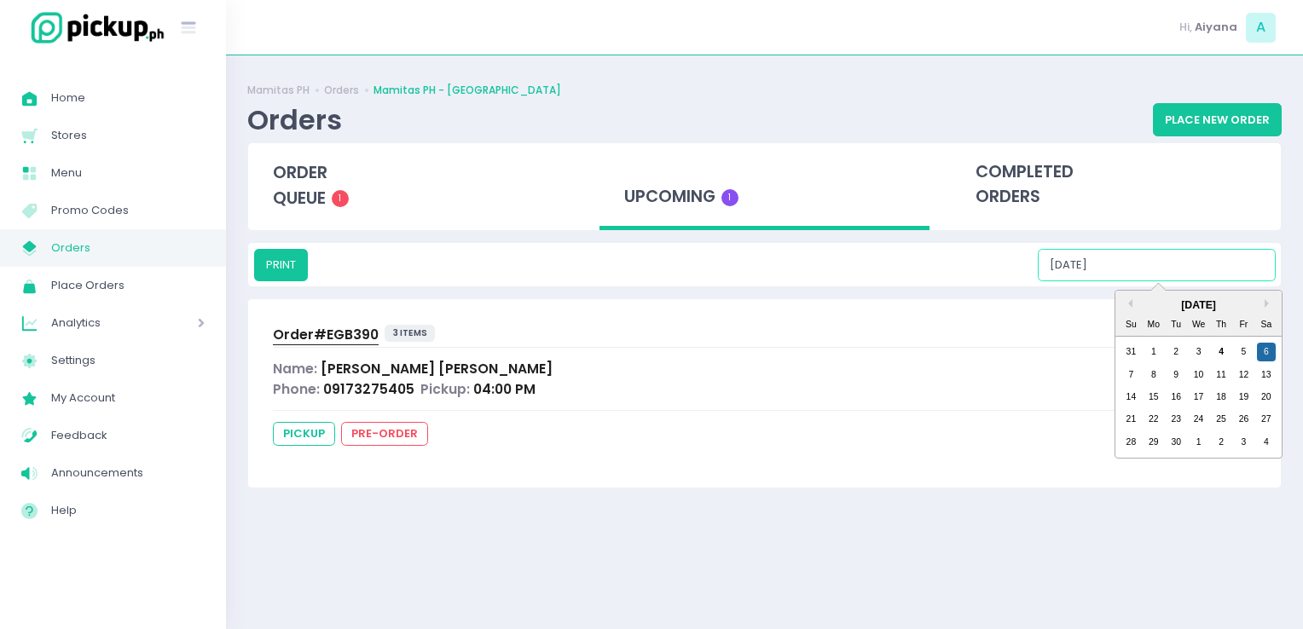
click at [1203, 263] on input "09/06/2025" at bounding box center [1157, 265] width 238 height 32
click at [1131, 376] on div "7" at bounding box center [1130, 375] width 19 height 19
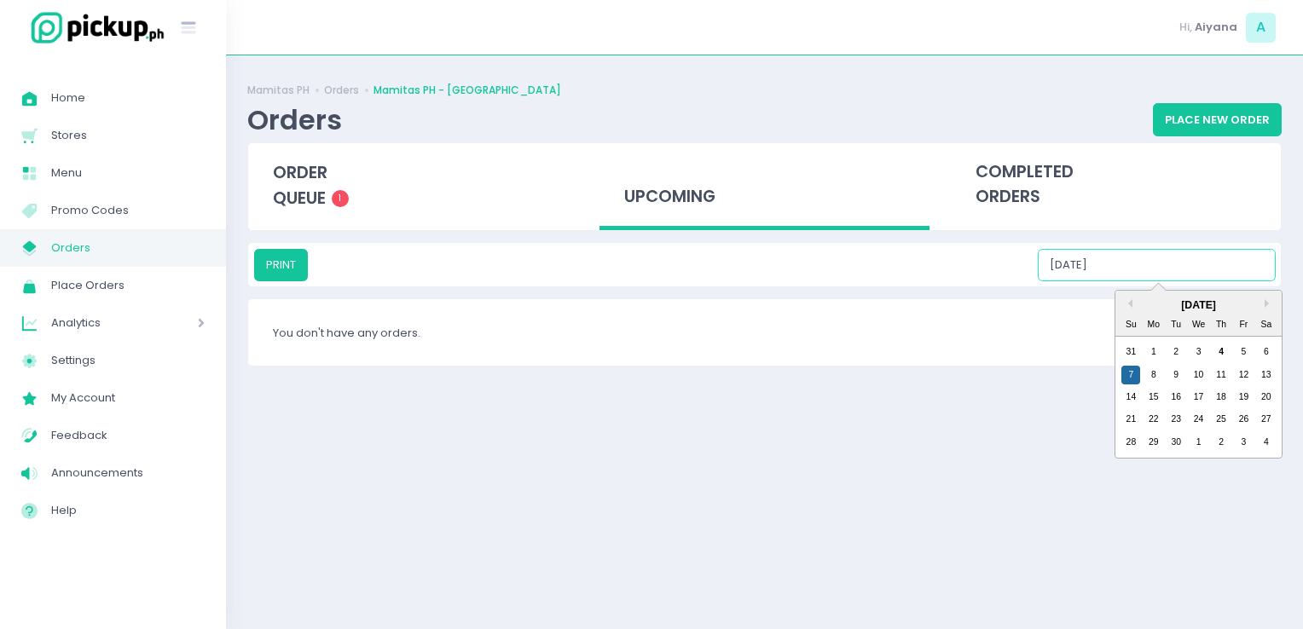
click at [1148, 260] on input "09/07/2025" at bounding box center [1157, 265] width 238 height 32
click at [1148, 371] on div "8" at bounding box center [1153, 375] width 19 height 19
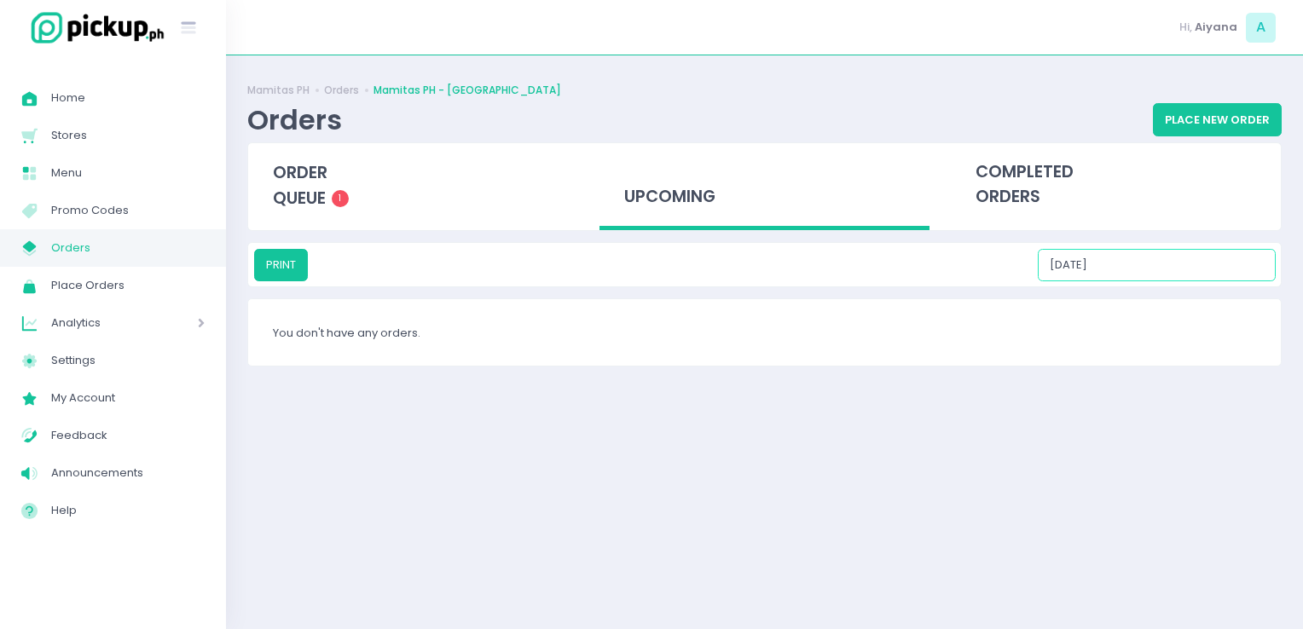
click at [1154, 266] on input "09/08/2025" at bounding box center [1157, 265] width 238 height 32
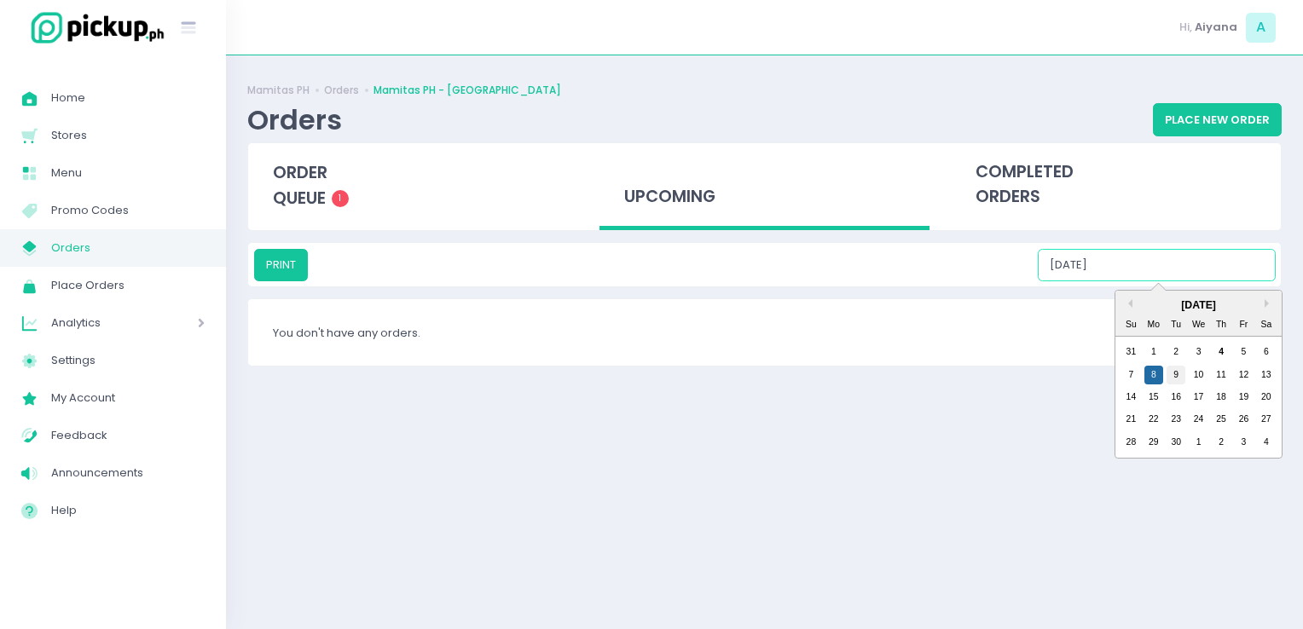
click at [1177, 377] on div "9" at bounding box center [1175, 375] width 19 height 19
click at [1163, 249] on input "09/09/2025" at bounding box center [1157, 265] width 238 height 32
click at [1198, 373] on div "10" at bounding box center [1198, 375] width 19 height 19
click at [1164, 249] on input "09/10/2025" at bounding box center [1157, 265] width 238 height 32
click at [1214, 378] on div "11" at bounding box center [1220, 375] width 19 height 19
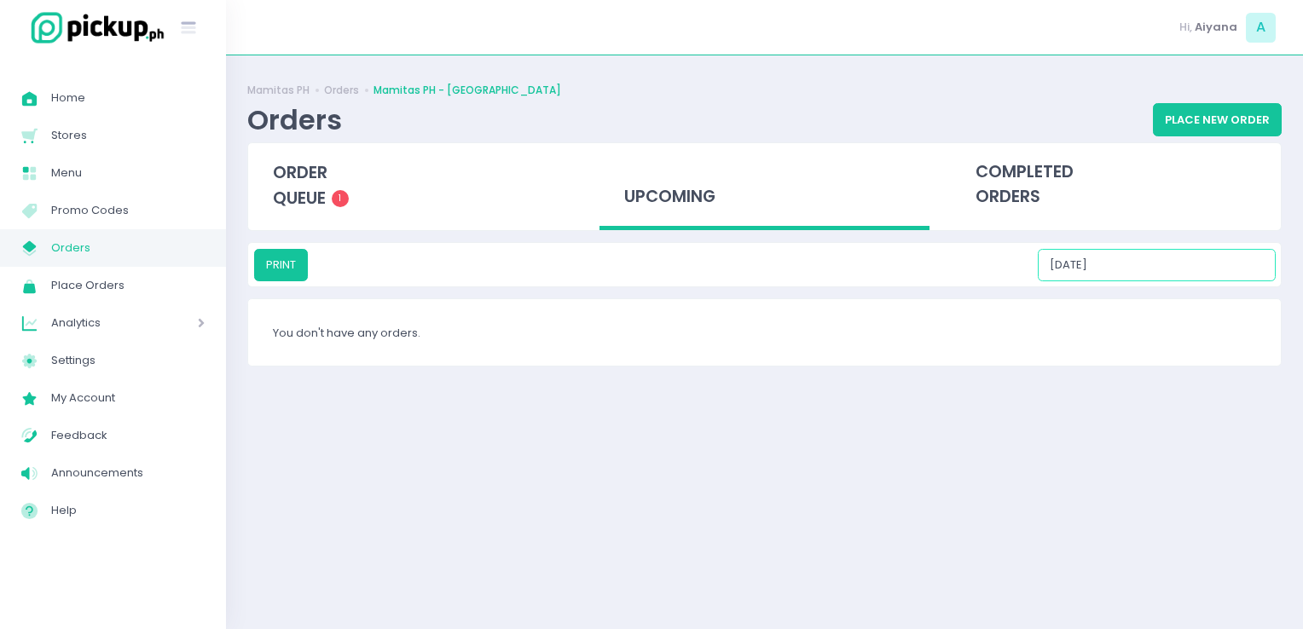
click at [1139, 264] on input "09/11/2025" at bounding box center [1157, 265] width 238 height 32
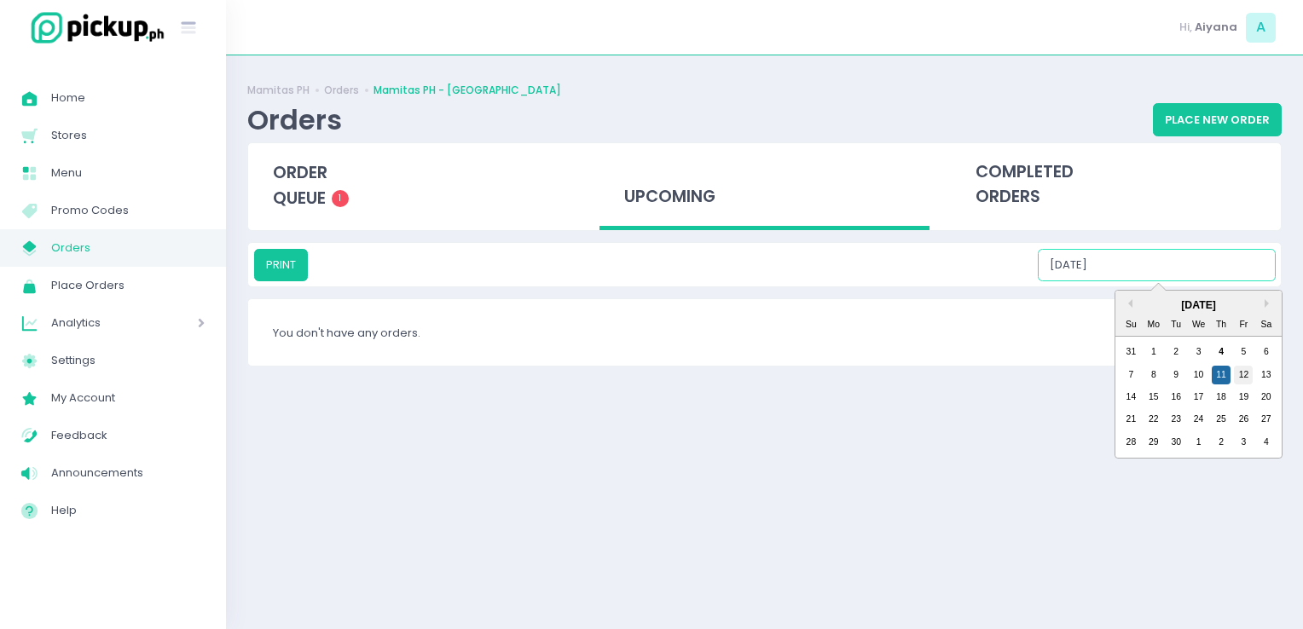
click at [1244, 372] on div "12" at bounding box center [1243, 375] width 19 height 19
click at [1163, 261] on input "09/12/2025" at bounding box center [1157, 265] width 238 height 32
click at [1269, 371] on div "13" at bounding box center [1266, 375] width 19 height 19
click at [1174, 276] on input "09/13/2025" at bounding box center [1157, 265] width 238 height 32
click at [1125, 398] on div "14" at bounding box center [1130, 397] width 19 height 19
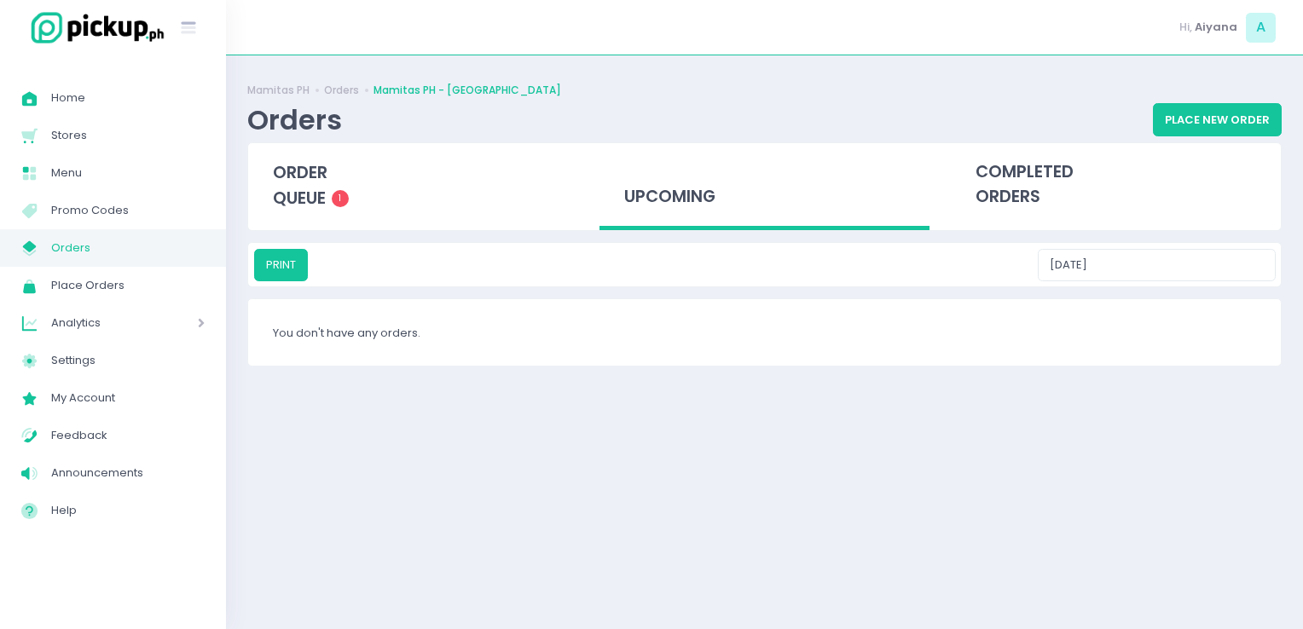
click at [1151, 232] on div "Mamitas PH Orders Mamitas PH - Blue Ridge Orders Place New Order order queue 1 …" at bounding box center [764, 342] width 1077 height 531
drag, startPoint x: 1165, startPoint y: 286, endPoint x: 1157, endPoint y: 269, distance: 18.7
click at [1157, 269] on div "PRINT 09/14/2025" at bounding box center [764, 264] width 1032 height 43
click at [1157, 269] on input "09/14/2025" at bounding box center [1157, 265] width 238 height 32
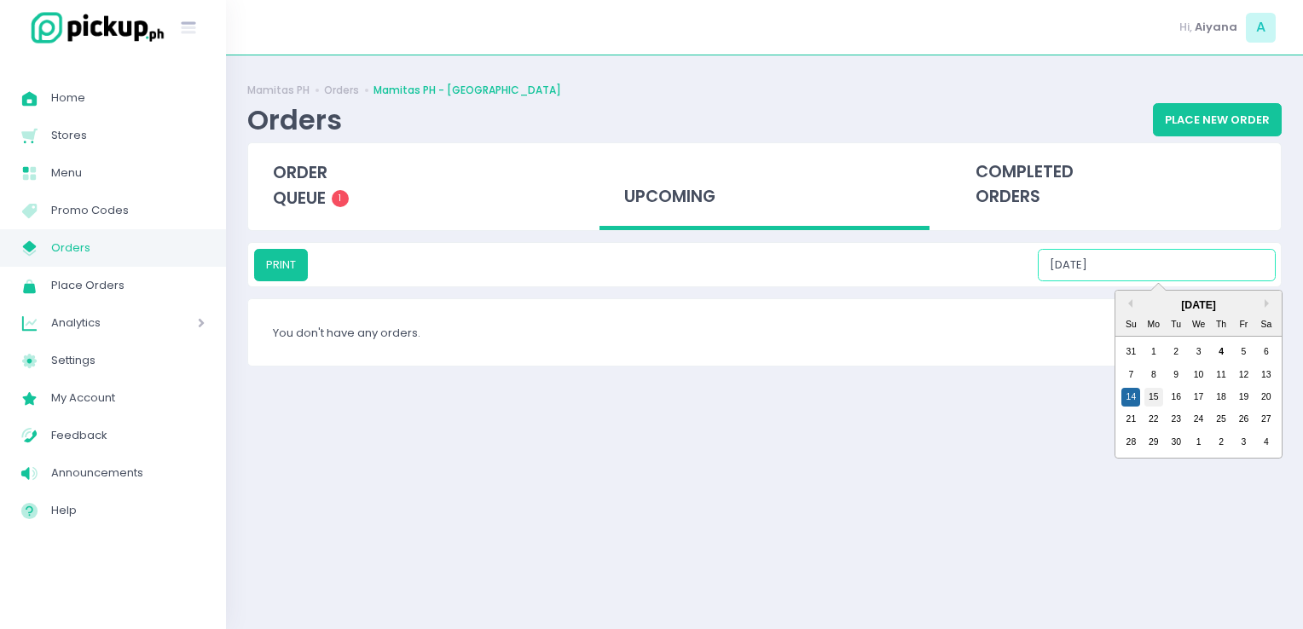
click at [1154, 397] on div "15" at bounding box center [1153, 397] width 19 height 19
click at [1150, 263] on input "09/15/2025" at bounding box center [1157, 265] width 238 height 32
click at [1175, 394] on div "16" at bounding box center [1175, 397] width 19 height 19
click at [1166, 275] on input "09/16/2025" at bounding box center [1157, 265] width 238 height 32
click at [1200, 394] on div "17" at bounding box center [1198, 397] width 19 height 19
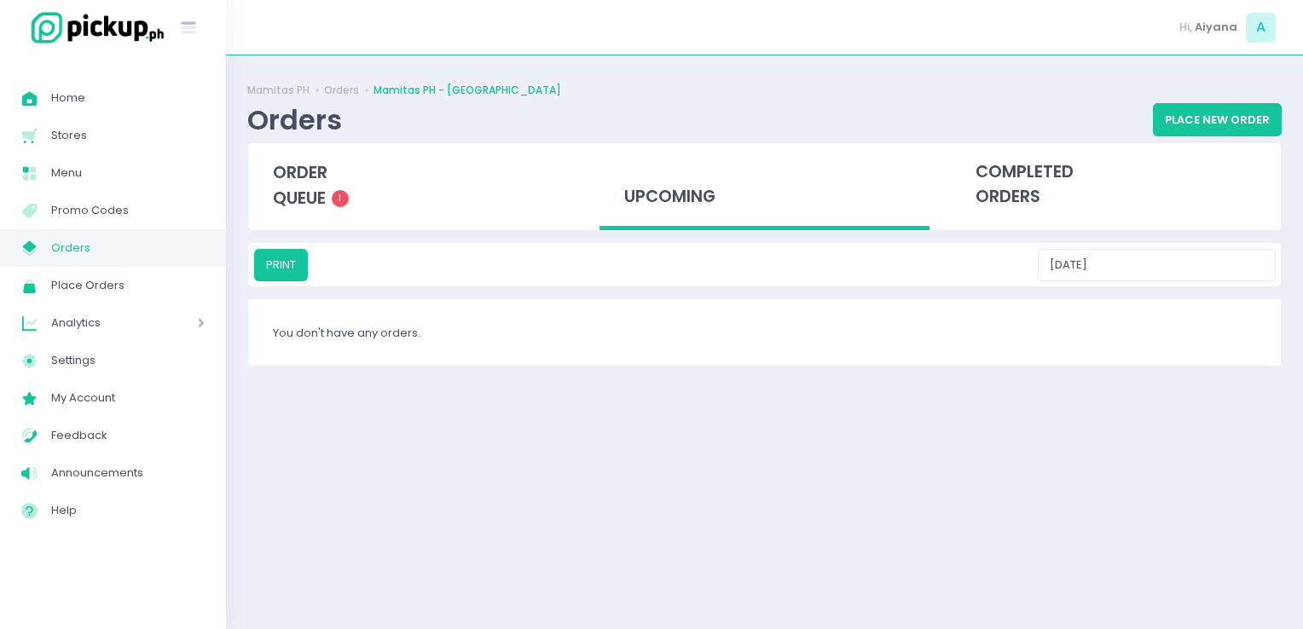
click at [1166, 244] on div "PRINT 09/17/2025" at bounding box center [764, 264] width 1032 height 43
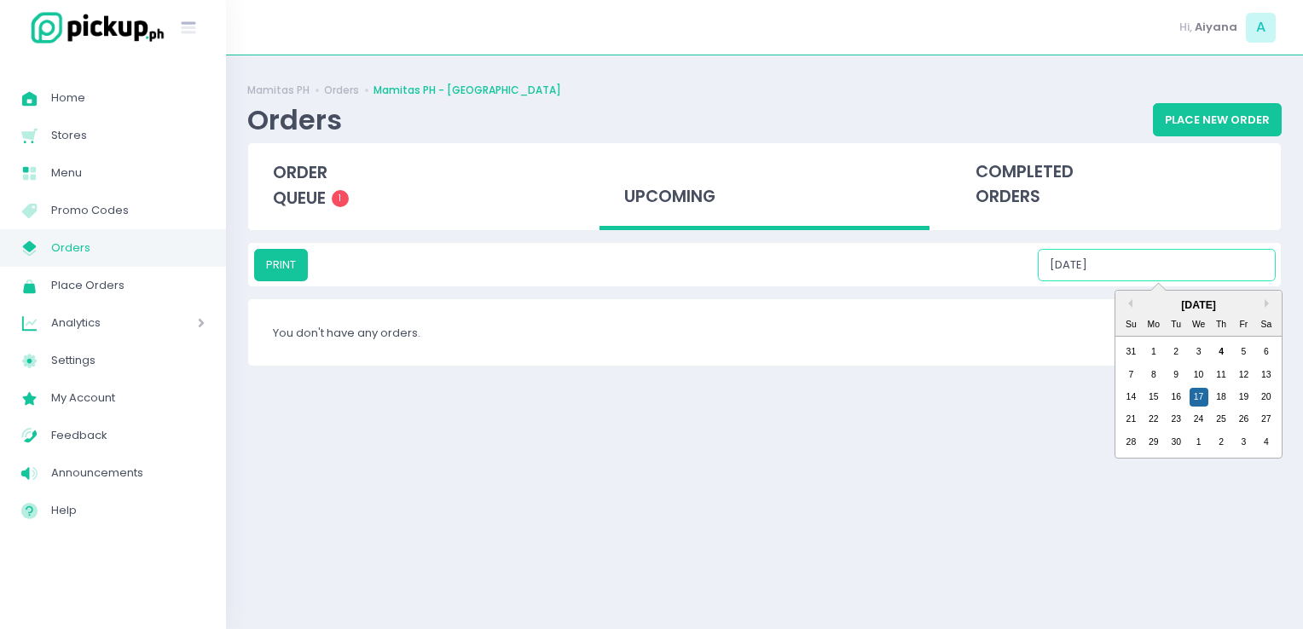
click at [1169, 254] on input "09/17/2025" at bounding box center [1157, 265] width 238 height 32
click at [1221, 394] on div "18" at bounding box center [1220, 397] width 19 height 19
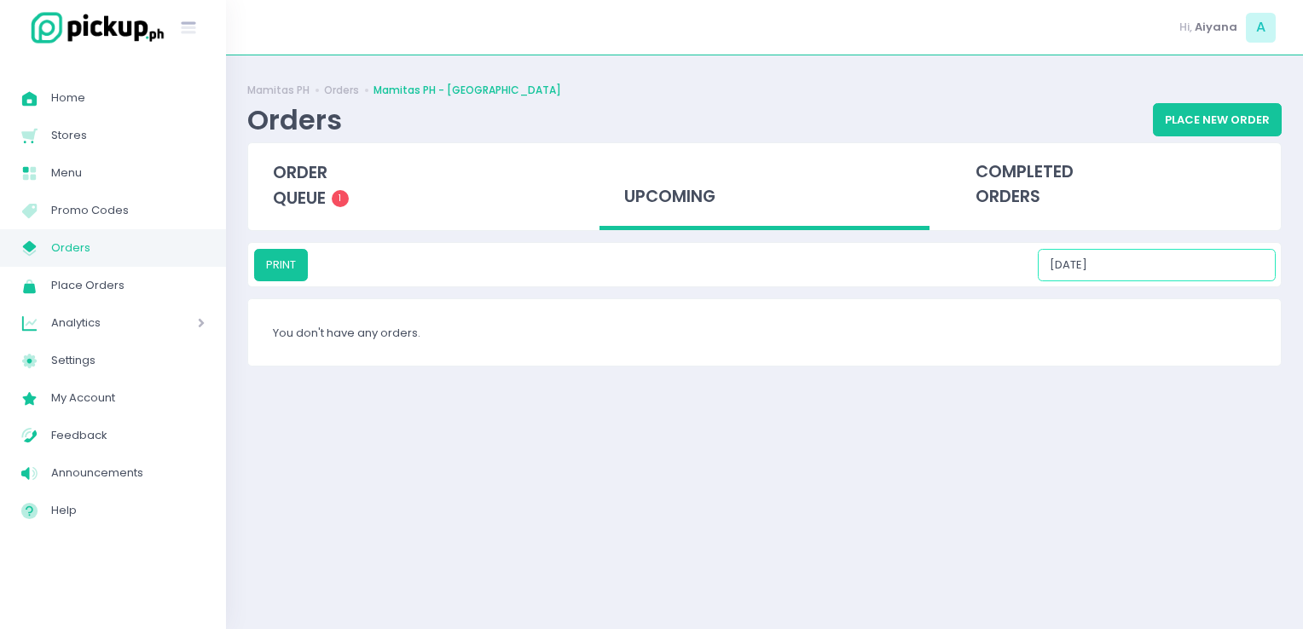
click at [1159, 252] on input "09/18/2025" at bounding box center [1157, 265] width 238 height 32
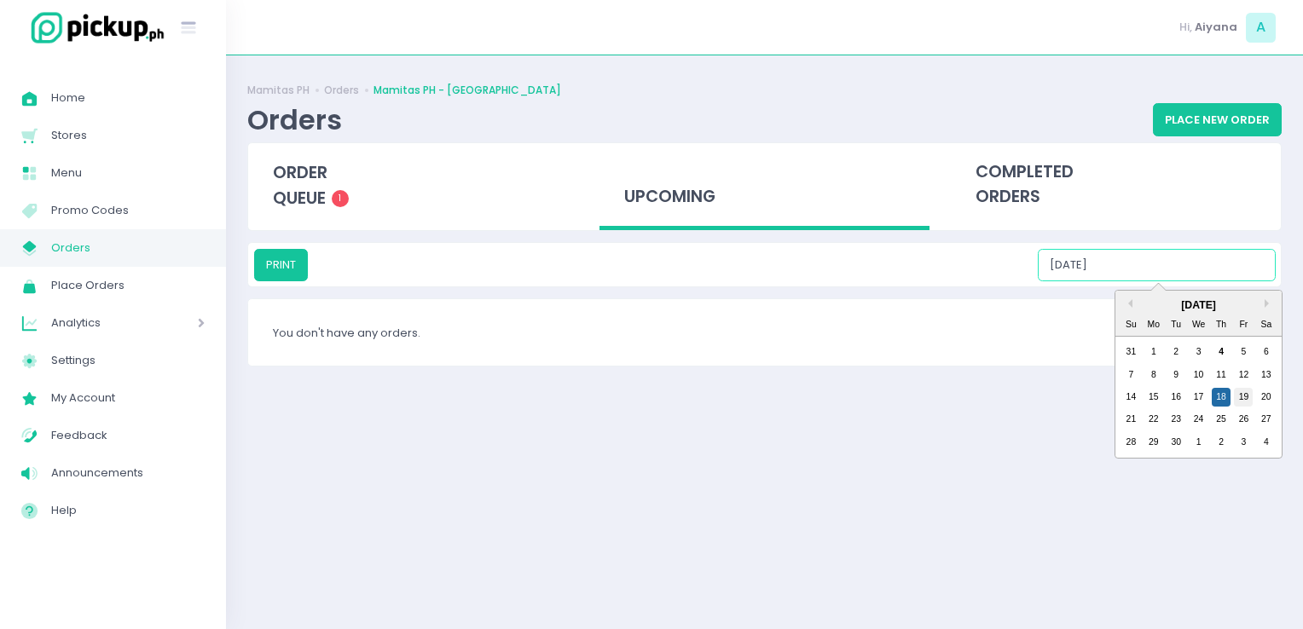
click at [1250, 403] on div "19" at bounding box center [1243, 397] width 19 height 19
click at [1177, 259] on input "09/19/2025" at bounding box center [1157, 265] width 238 height 32
click at [1269, 401] on div "20" at bounding box center [1266, 397] width 19 height 19
click at [1174, 277] on input "09/20/2025" at bounding box center [1157, 265] width 238 height 32
click at [1136, 413] on div "21" at bounding box center [1130, 419] width 19 height 19
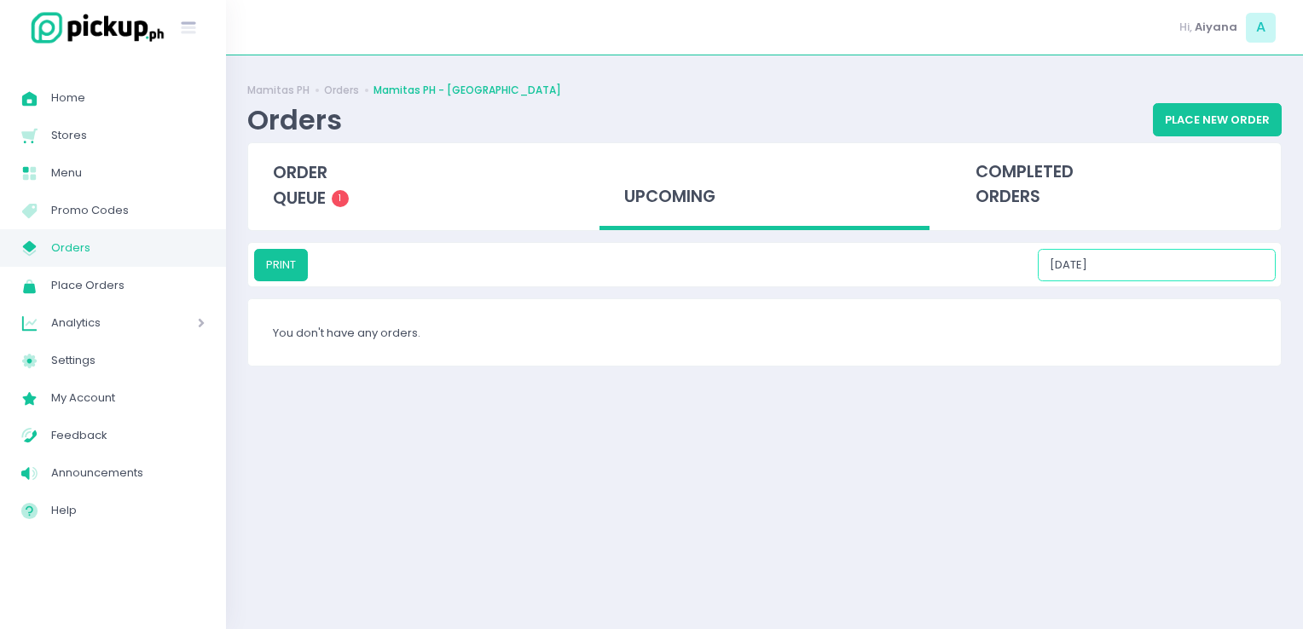
click at [1166, 270] on input "09/21/2025" at bounding box center [1157, 265] width 238 height 32
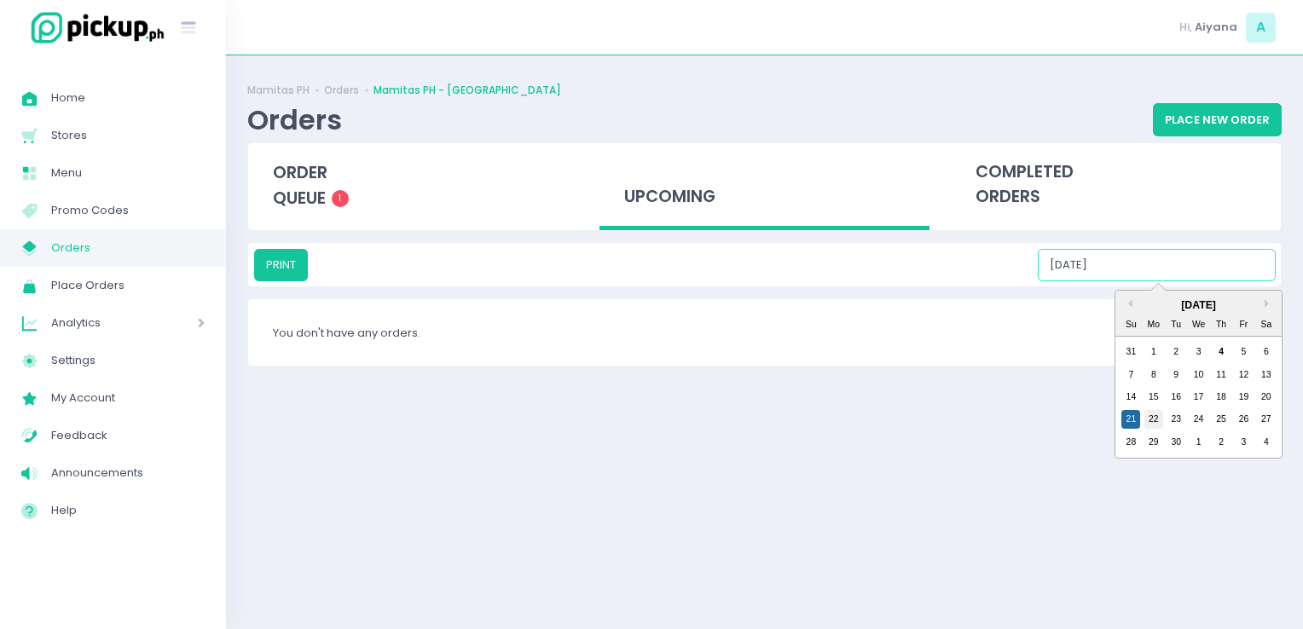
click at [1154, 418] on div "22" at bounding box center [1153, 419] width 19 height 19
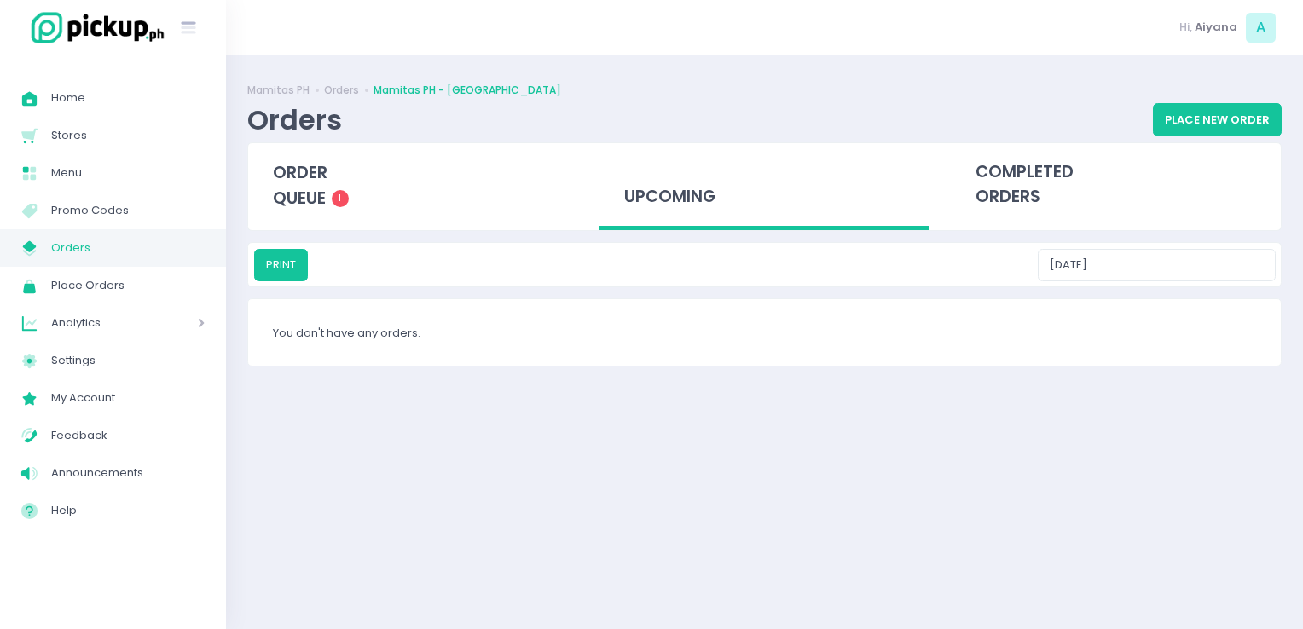
click at [1146, 230] on div "Mamitas PH Orders Mamitas PH - Blue Ridge Orders Place New Order order queue 1 …" at bounding box center [764, 342] width 1077 height 531
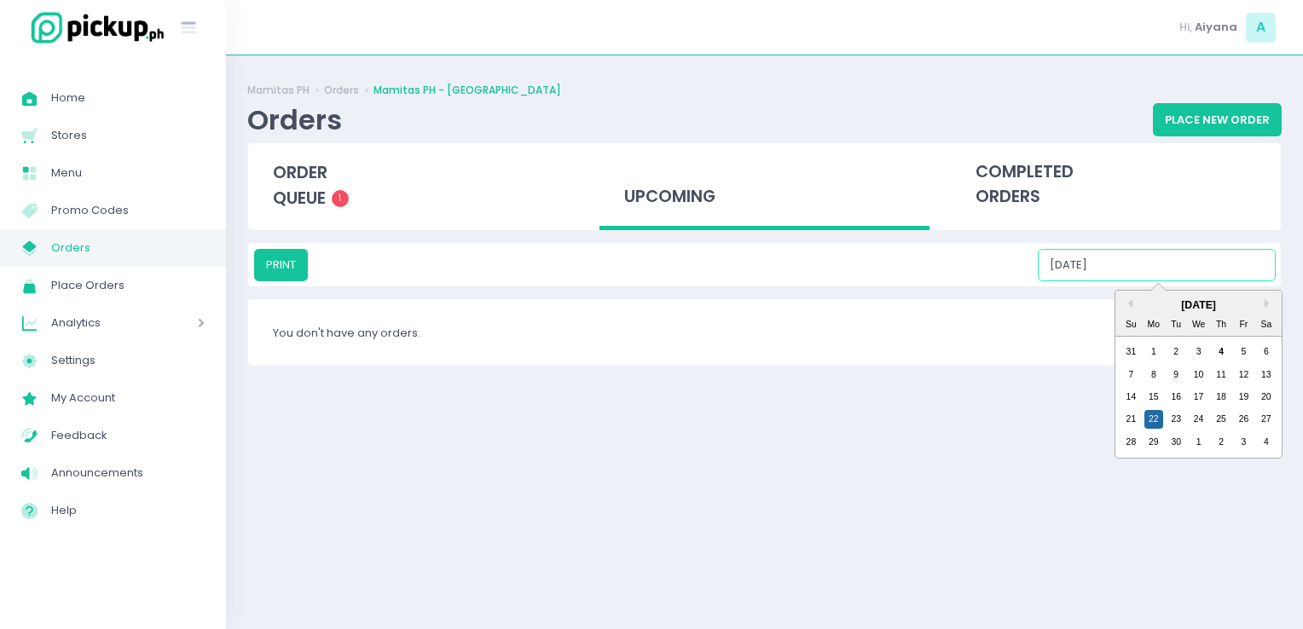
click at [1150, 249] on input "09/22/2025" at bounding box center [1157, 265] width 238 height 32
click at [1177, 420] on div "23" at bounding box center [1175, 419] width 19 height 19
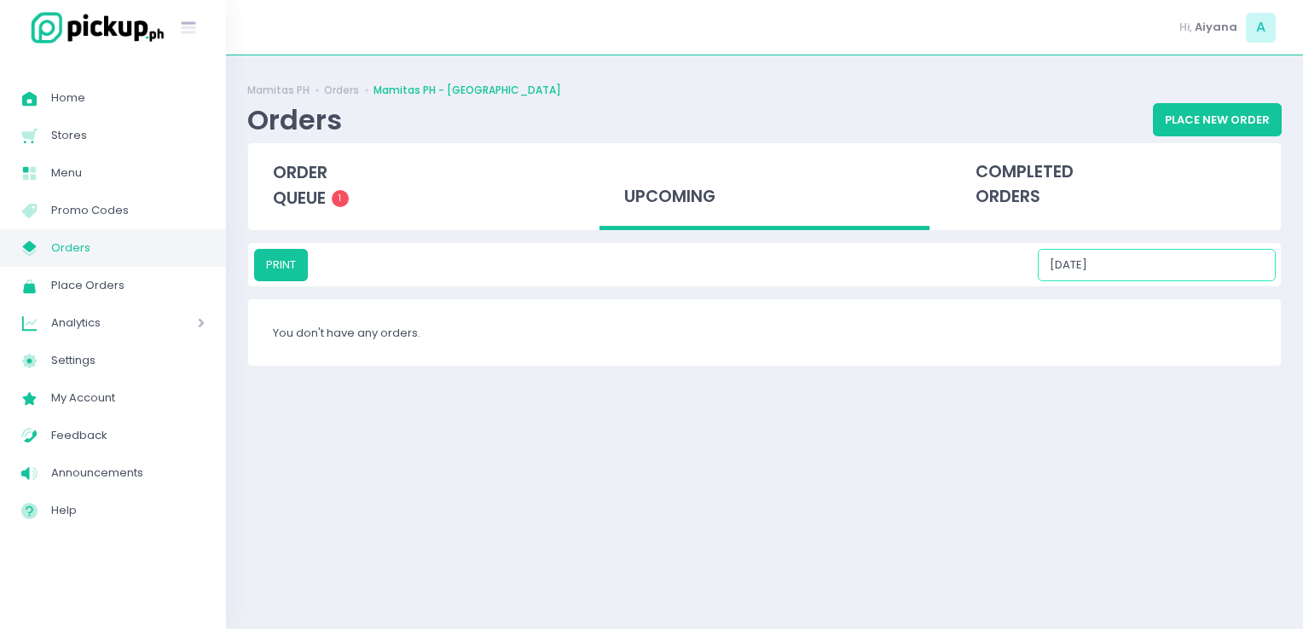
click at [1137, 269] on input "09/23/2025" at bounding box center [1157, 265] width 238 height 32
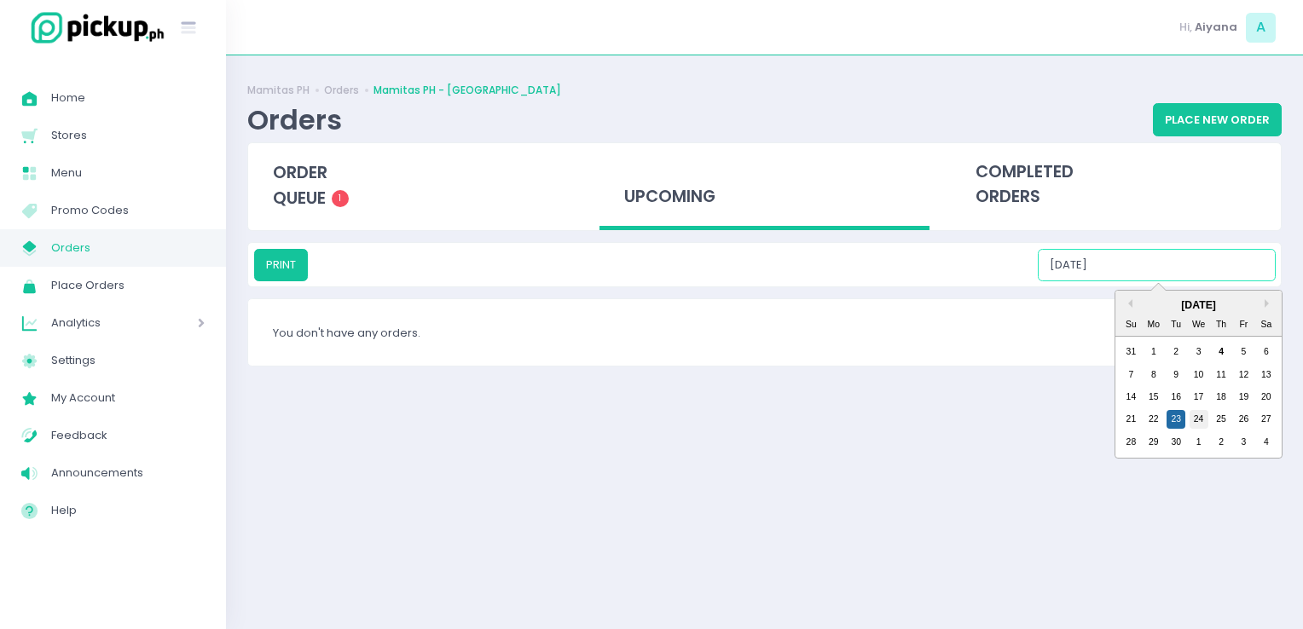
click at [1194, 413] on div "24" at bounding box center [1198, 419] width 19 height 19
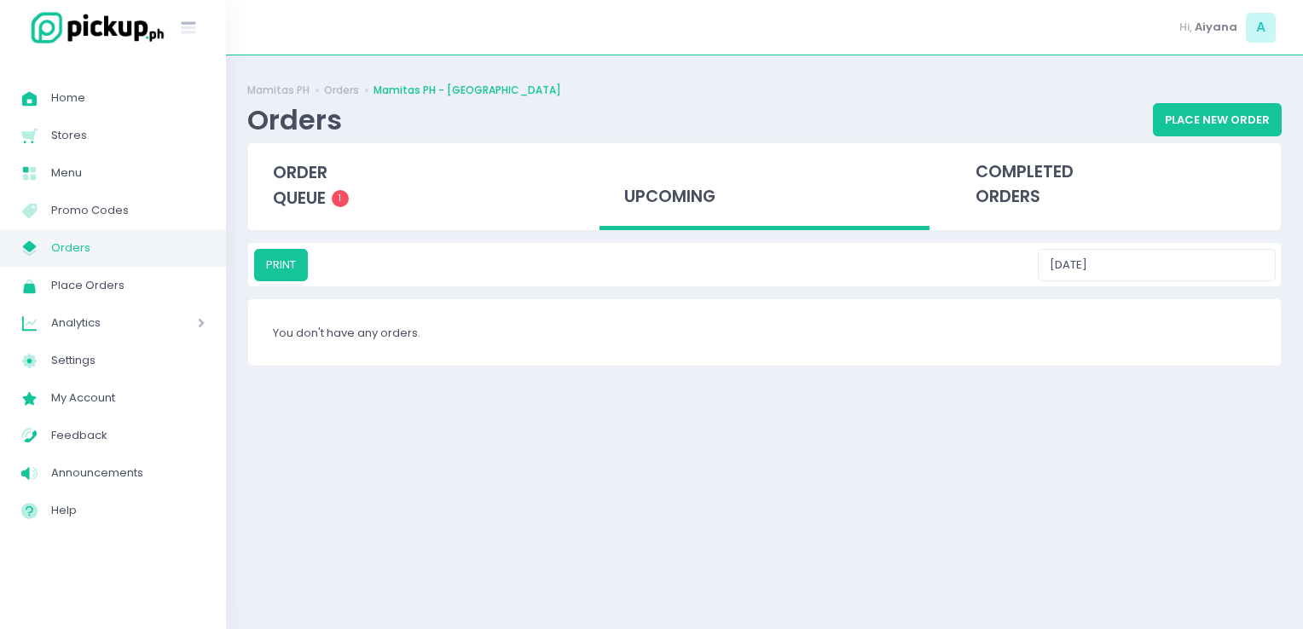
click at [1162, 281] on div "PRINT 09/24/2025" at bounding box center [764, 264] width 1032 height 43
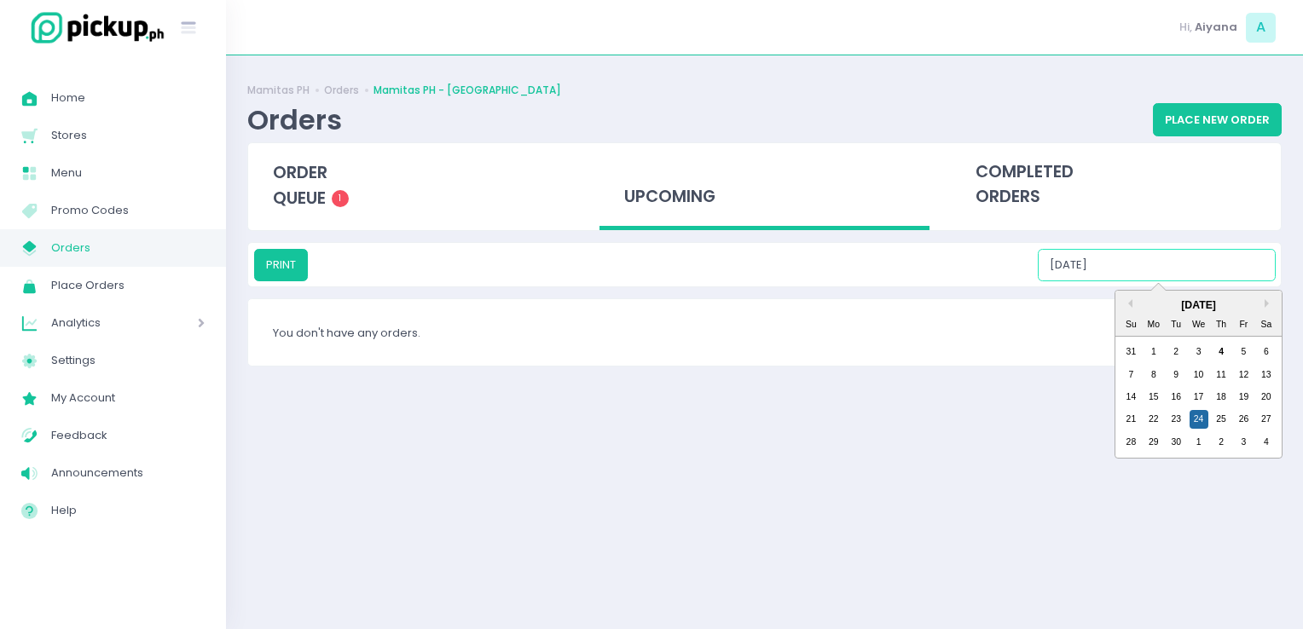
click at [1150, 264] on input "09/24/2025" at bounding box center [1157, 265] width 238 height 32
click at [1224, 421] on div "25" at bounding box center [1220, 419] width 19 height 19
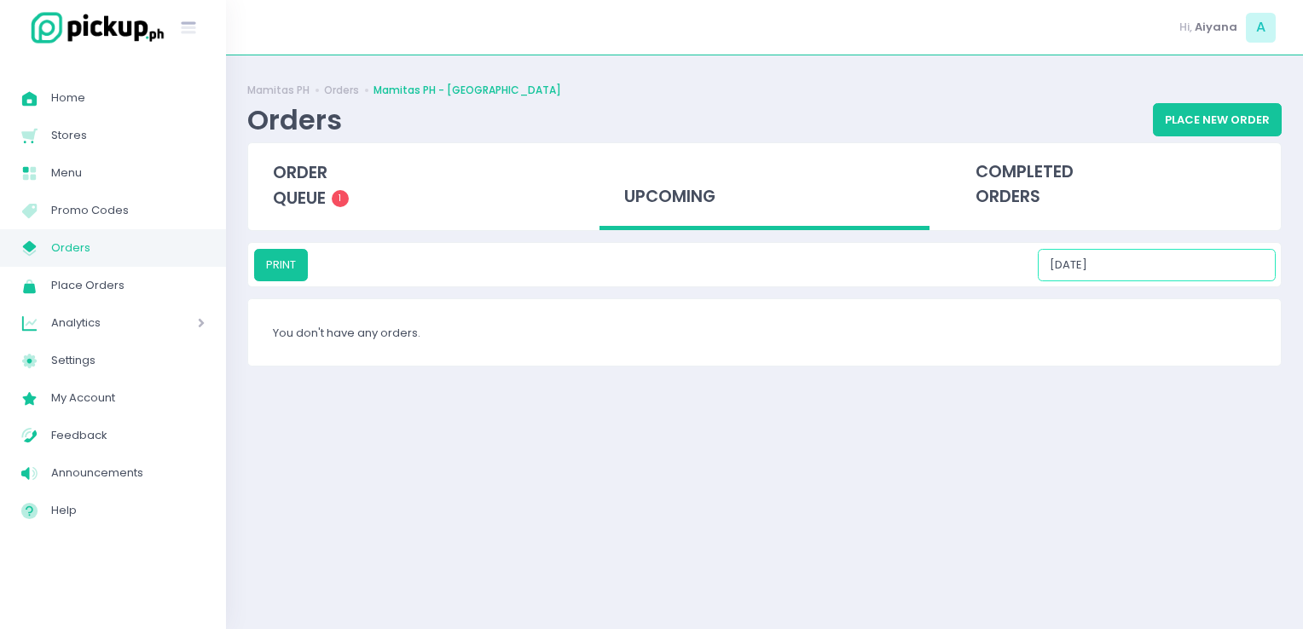
click at [1164, 276] on input "09/25/2025" at bounding box center [1157, 265] width 238 height 32
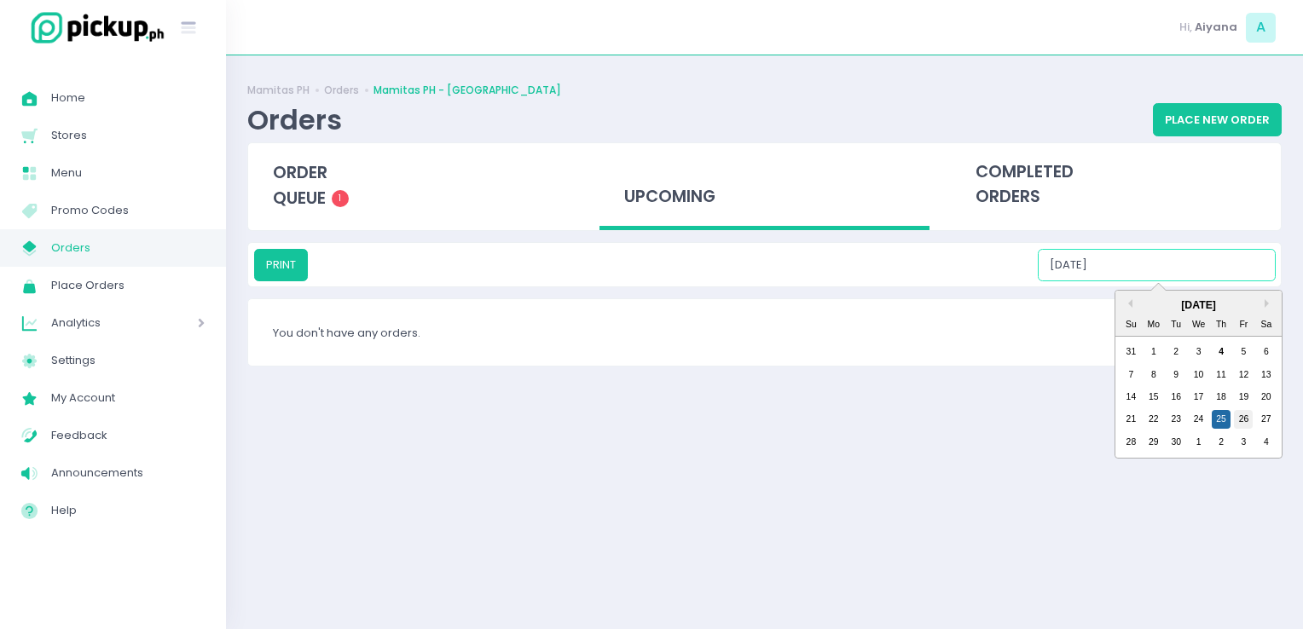
click at [1240, 421] on div "26" at bounding box center [1243, 419] width 19 height 19
click at [1161, 277] on input "09/26/2025" at bounding box center [1157, 265] width 238 height 32
click at [1264, 420] on div "27" at bounding box center [1266, 419] width 19 height 19
click at [1139, 264] on input "09/27/2025" at bounding box center [1157, 265] width 238 height 32
click at [1136, 437] on div "28" at bounding box center [1130, 442] width 19 height 19
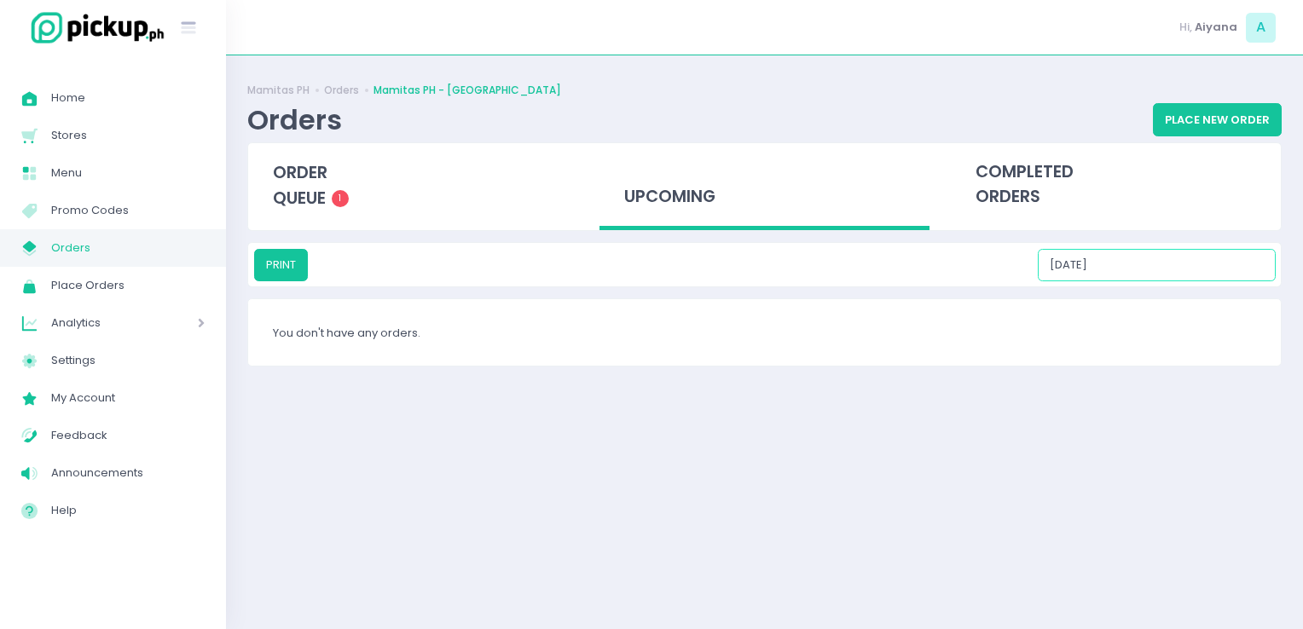
click at [1146, 257] on input "09/28/2025" at bounding box center [1157, 265] width 238 height 32
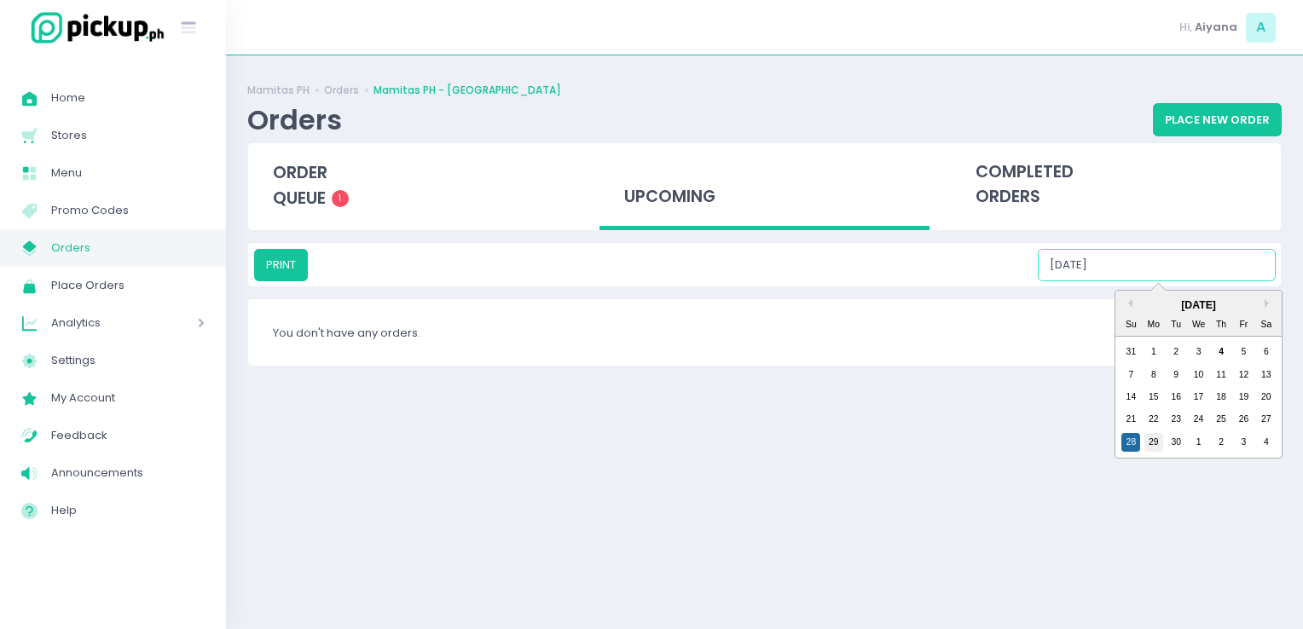
click at [1156, 450] on div "29" at bounding box center [1153, 442] width 19 height 19
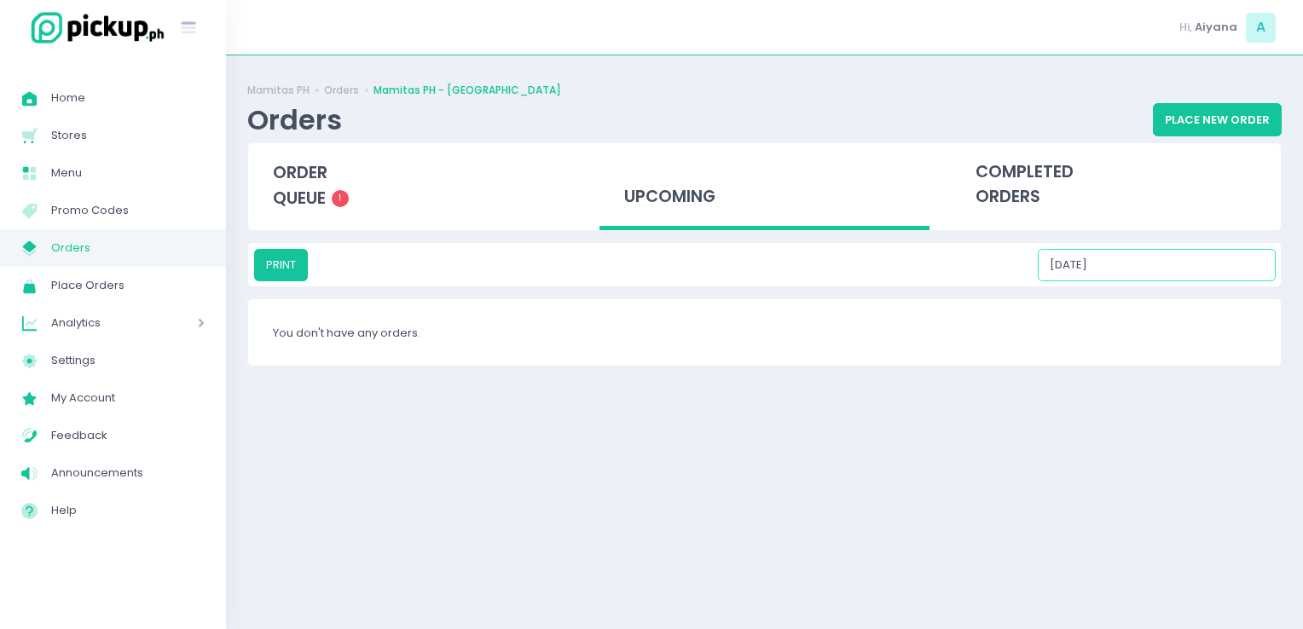
click at [1141, 269] on input "09/29/2025" at bounding box center [1157, 265] width 238 height 32
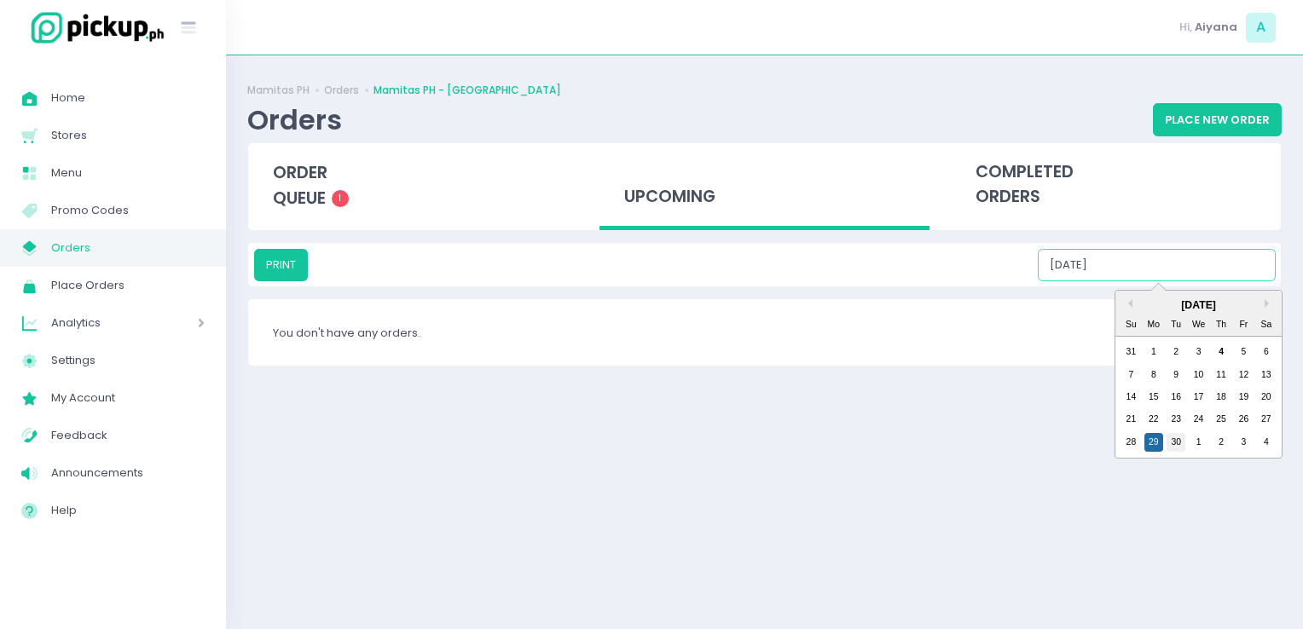
click at [1177, 439] on div "30" at bounding box center [1175, 442] width 19 height 19
type input "09/30/2025"
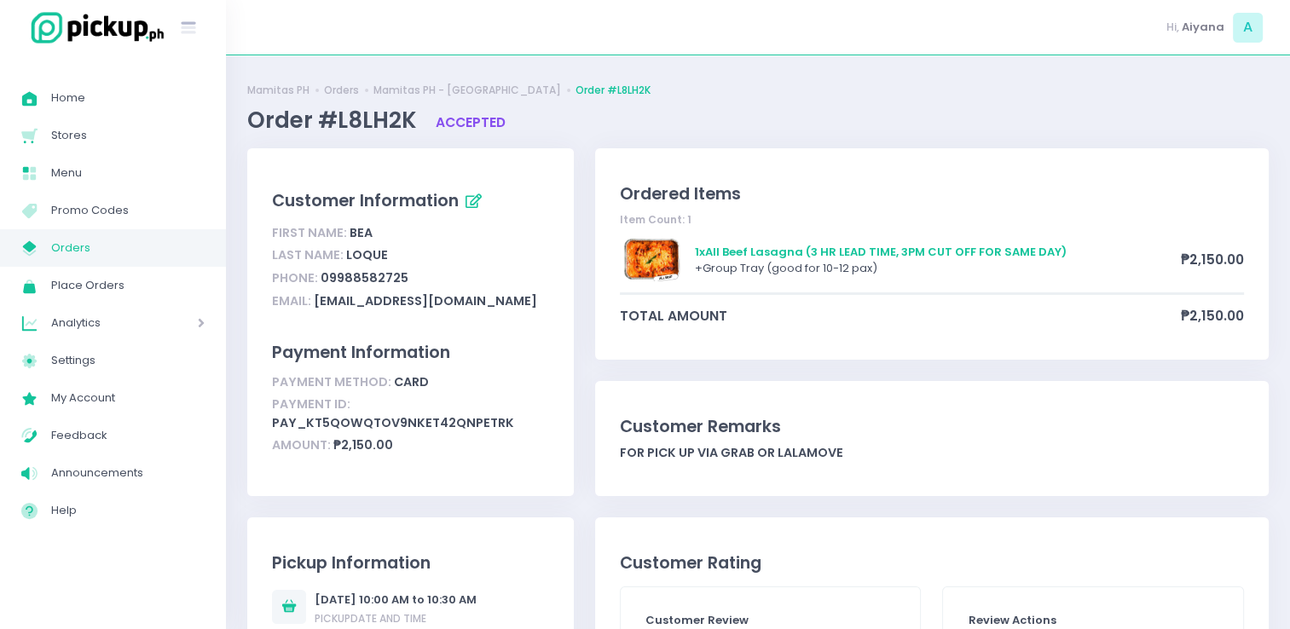
click at [82, 251] on span "Orders" at bounding box center [127, 248] width 153 height 22
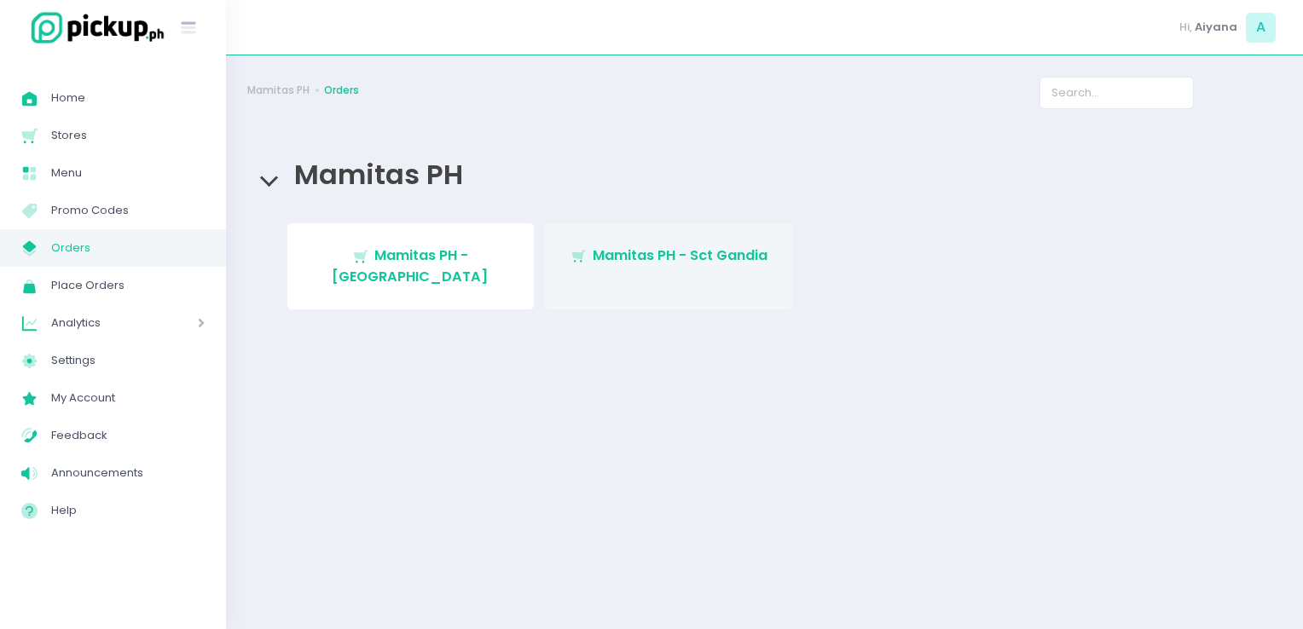
click at [647, 263] on span "Mamitas PH - Sct Gandia" at bounding box center [680, 256] width 175 height 20
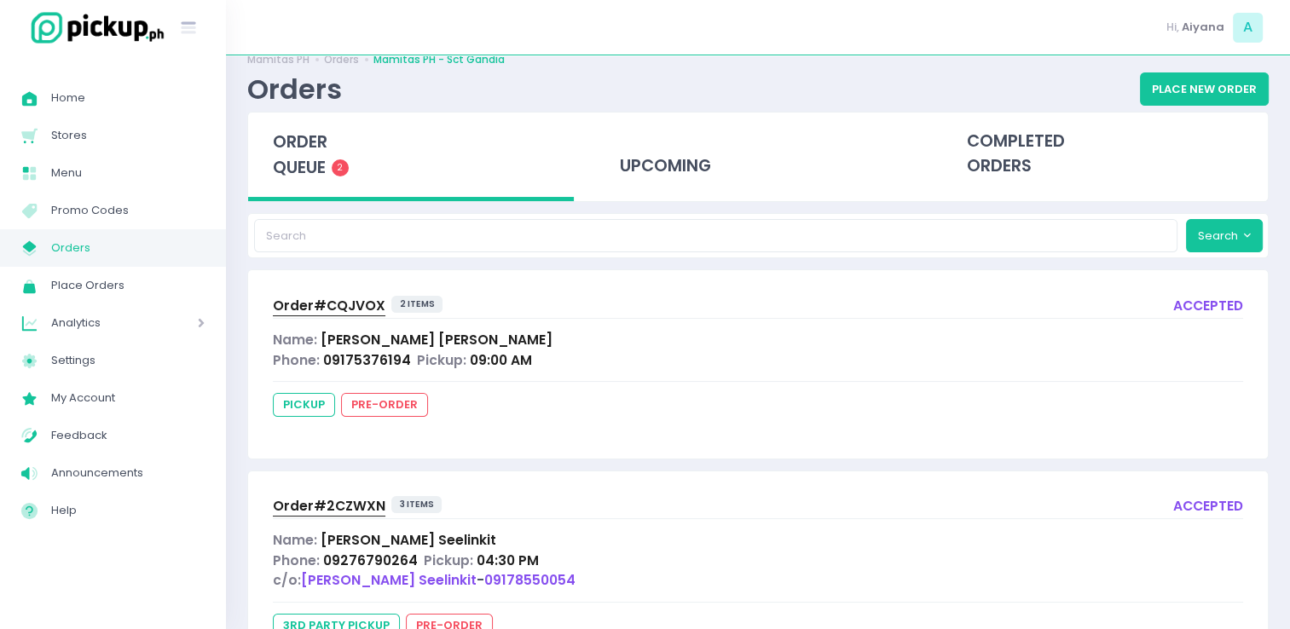
scroll to position [34, 0]
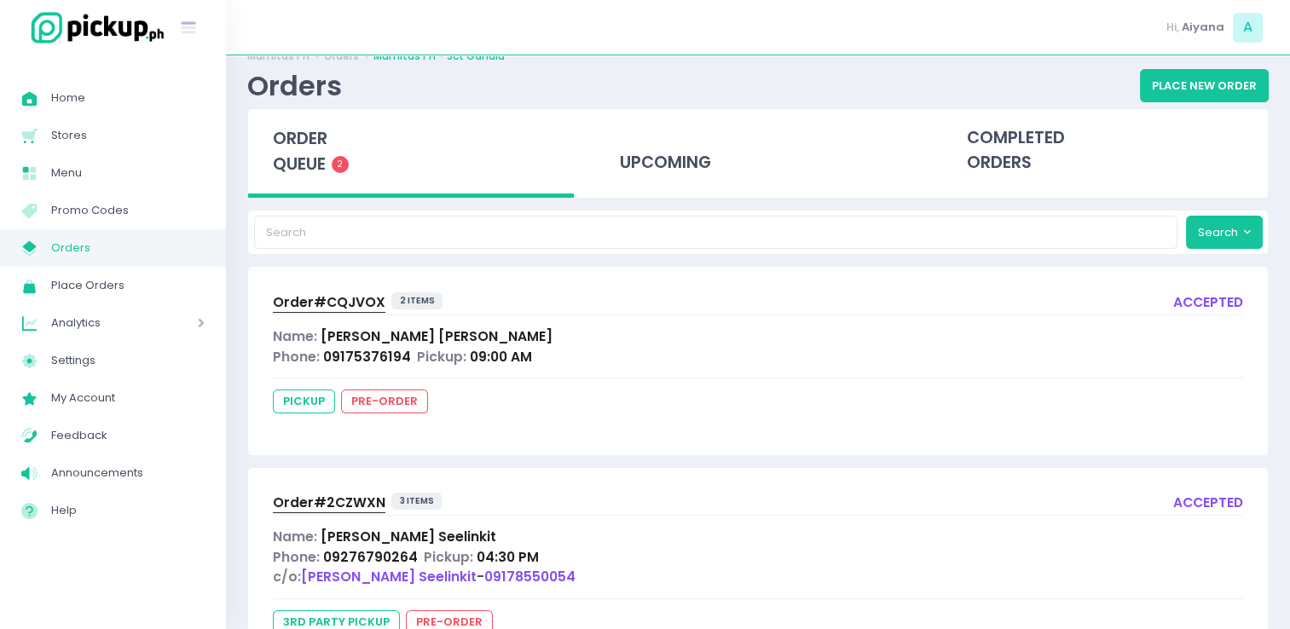
click at [138, 243] on span "Orders" at bounding box center [127, 248] width 153 height 22
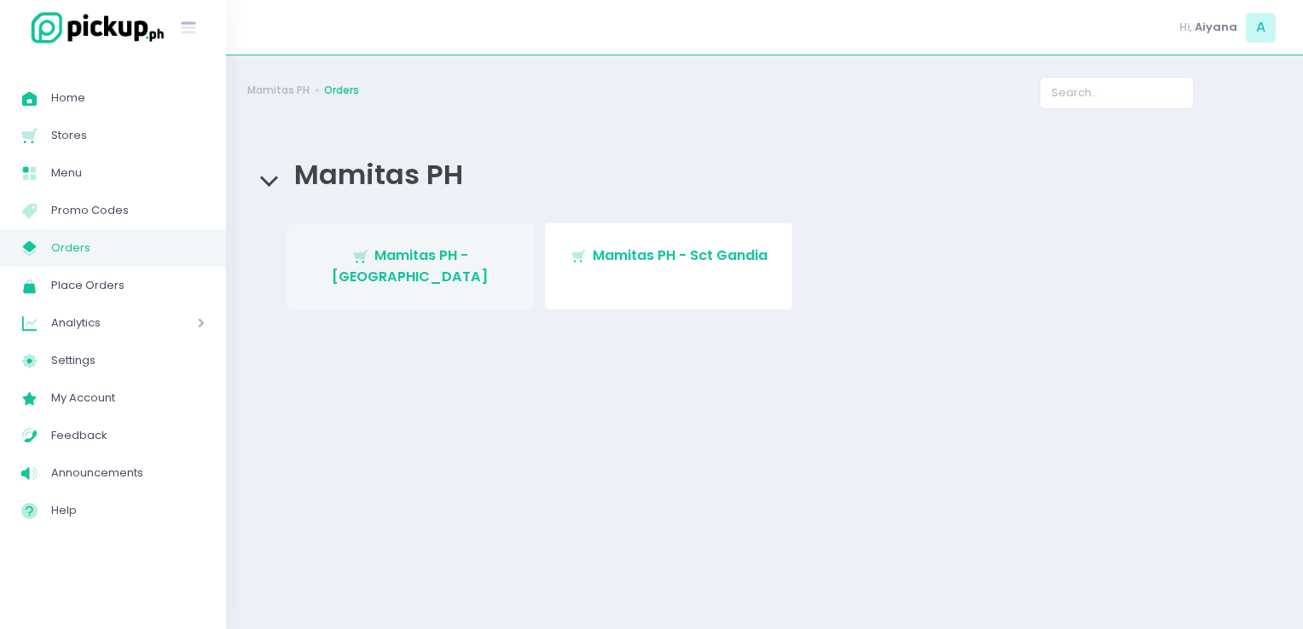
click at [431, 261] on span "Mamitas PH - [GEOGRAPHIC_DATA]" at bounding box center [410, 266] width 157 height 40
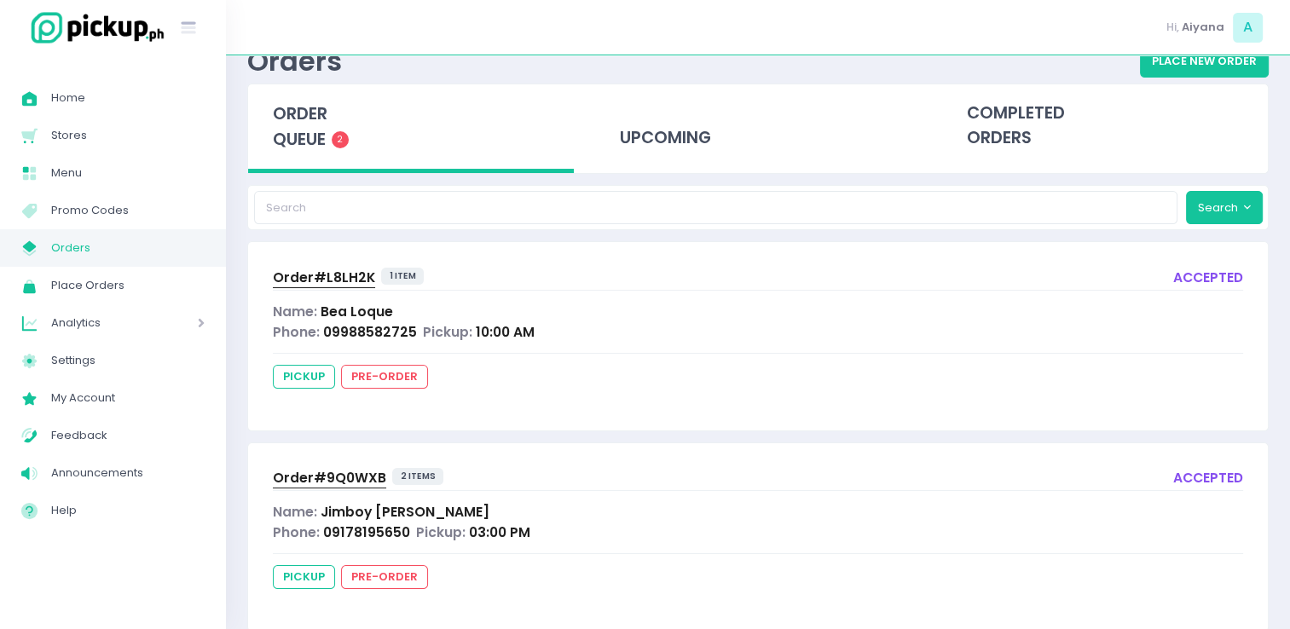
scroll to position [58, 0]
drag, startPoint x: 299, startPoint y: 275, endPoint x: 631, endPoint y: 517, distance: 410.6
click at [631, 517] on div "Name: Jimboy Dinglasan" at bounding box center [758, 513] width 970 height 20
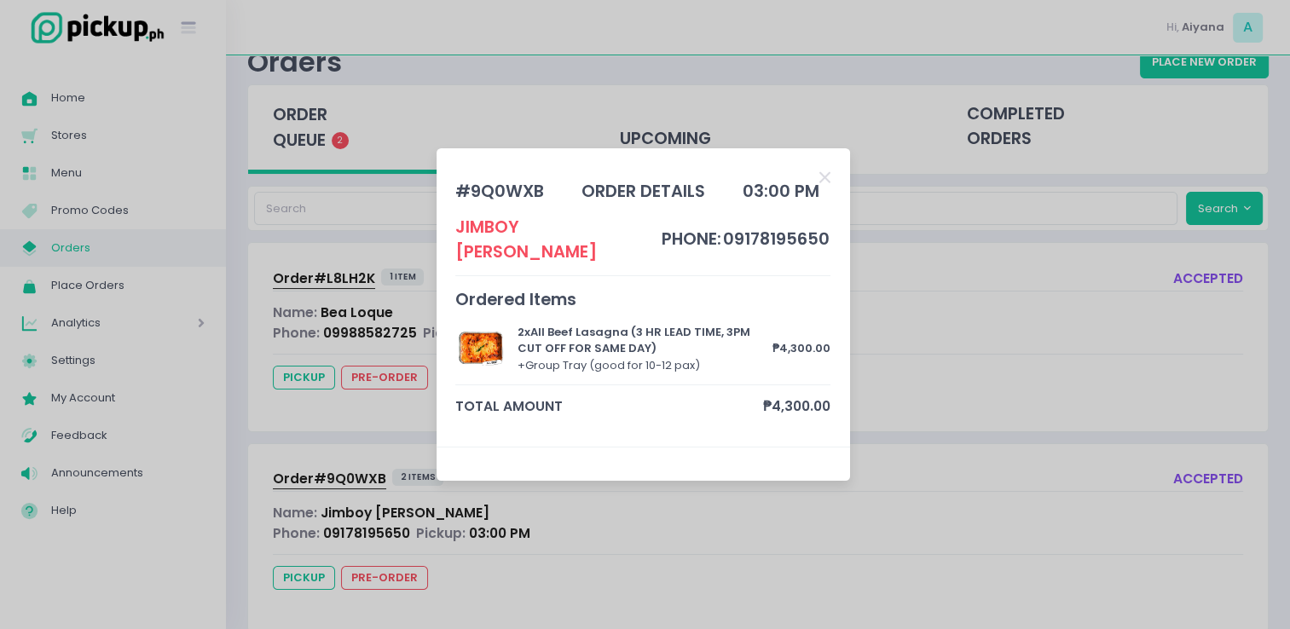
click at [350, 487] on div "# 9Q0WXB order details 03:00 PM Jimboy Dinglasan phone: 09178195650 Ordered Ite…" at bounding box center [645, 314] width 1290 height 629
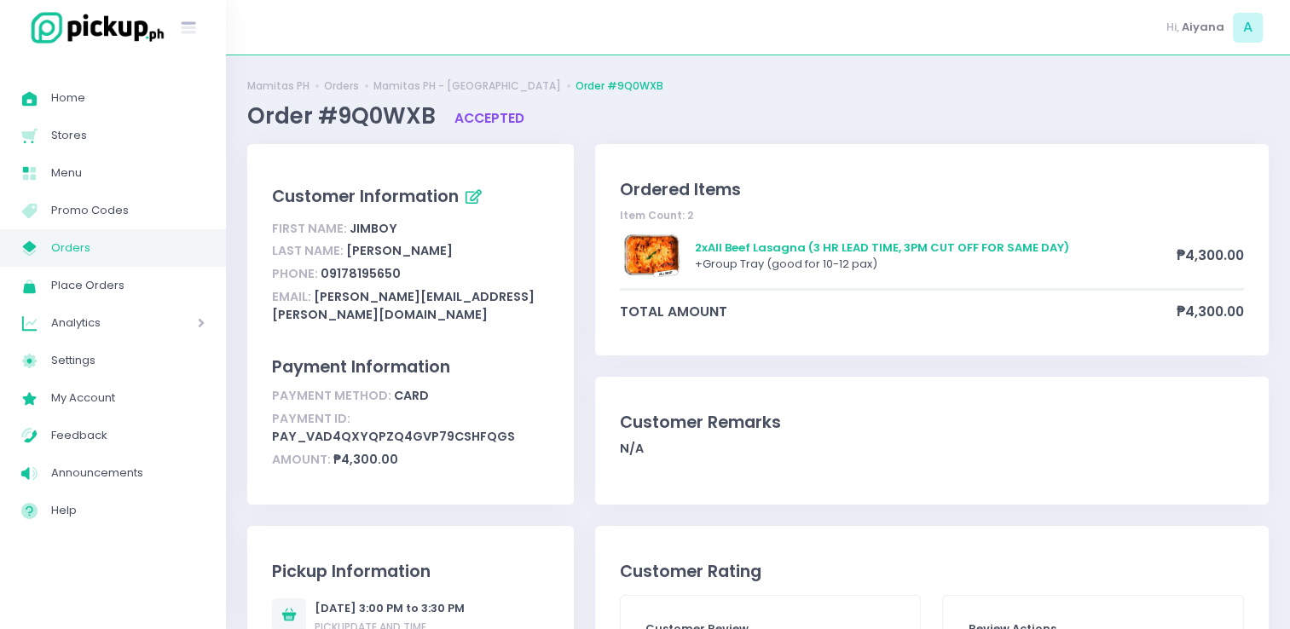
scroll to position [3, 0]
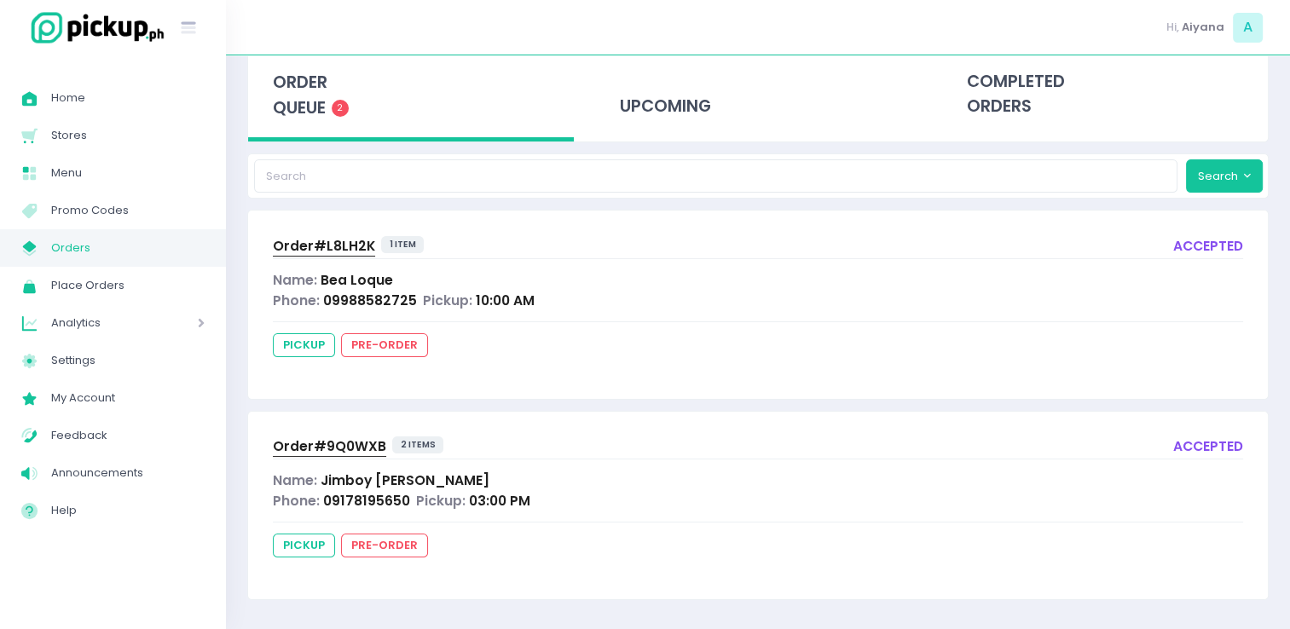
scroll to position [56, 0]
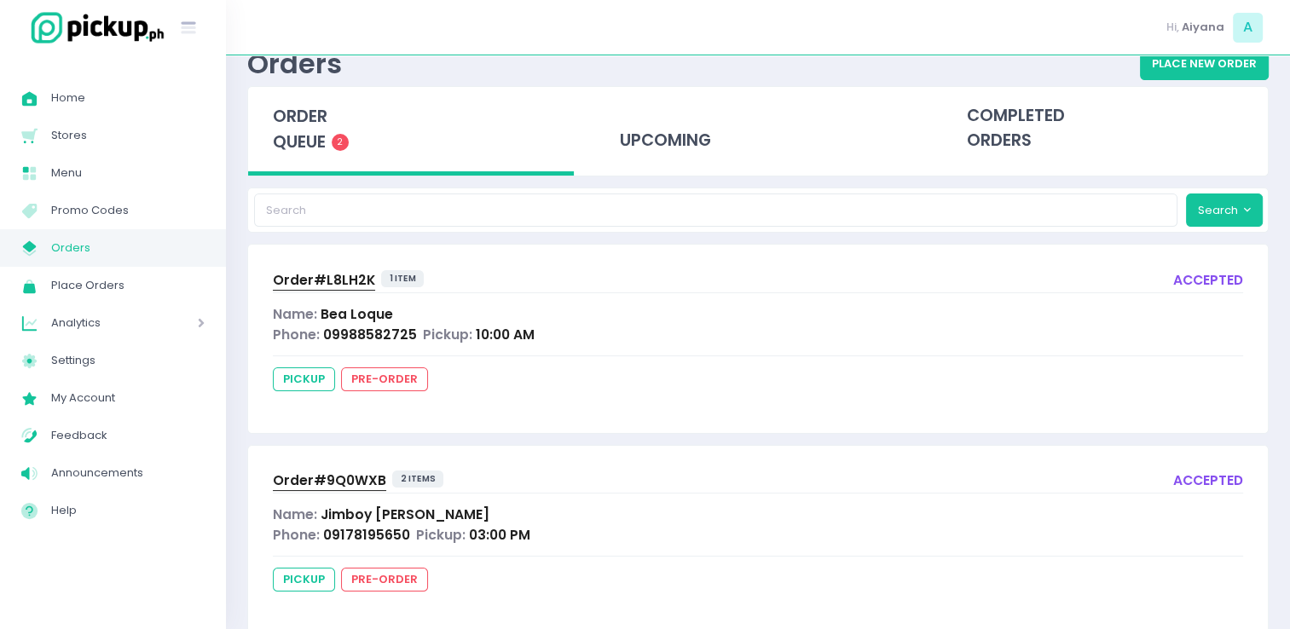
click at [138, 241] on span "Orders" at bounding box center [127, 248] width 153 height 22
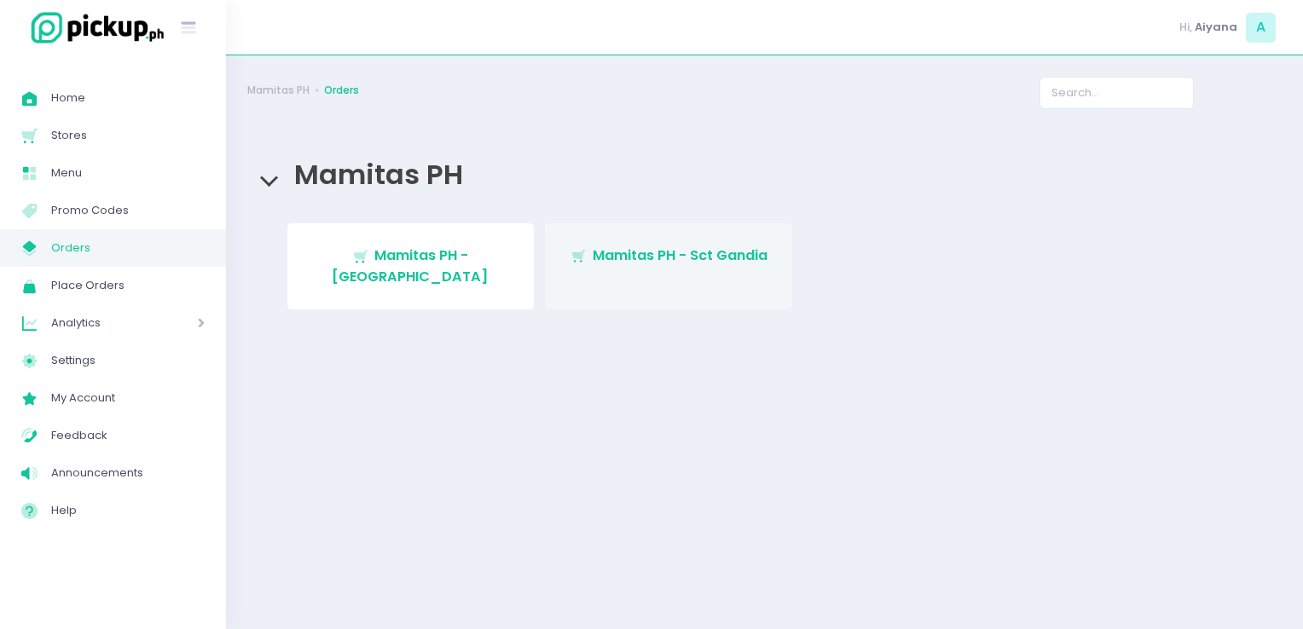
click at [650, 257] on span "Mamitas PH - Sct Gandia" at bounding box center [680, 256] width 175 height 20
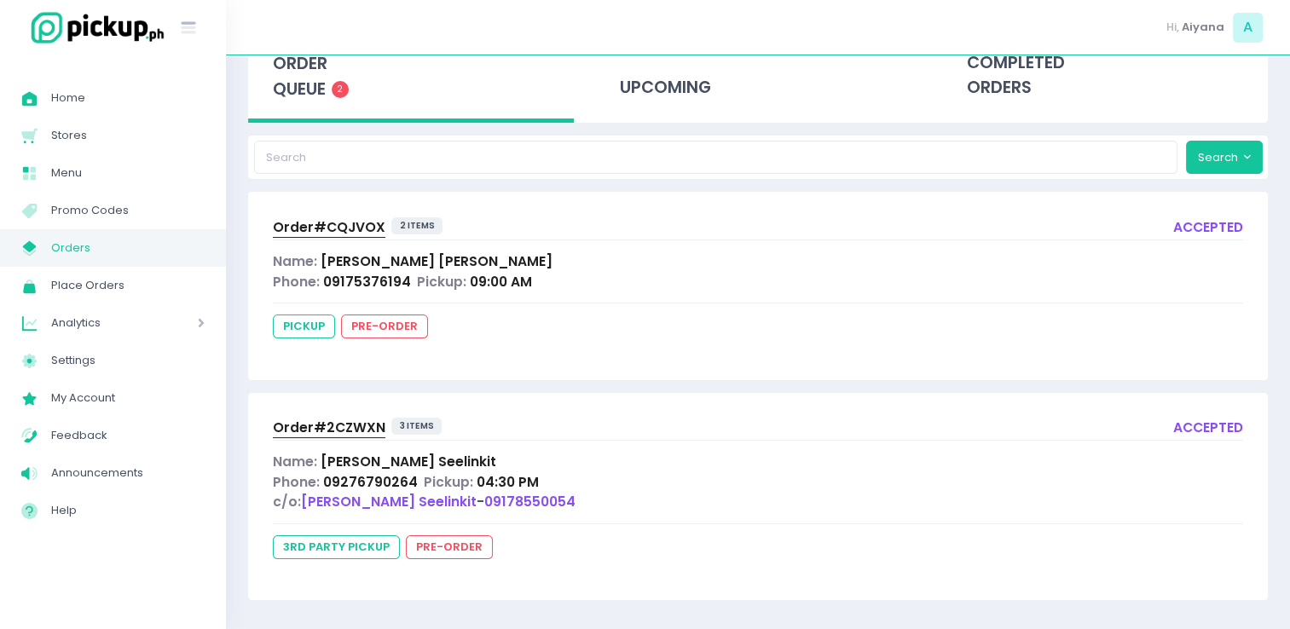
scroll to position [110, 0]
click at [90, 252] on span "Orders" at bounding box center [127, 248] width 153 height 22
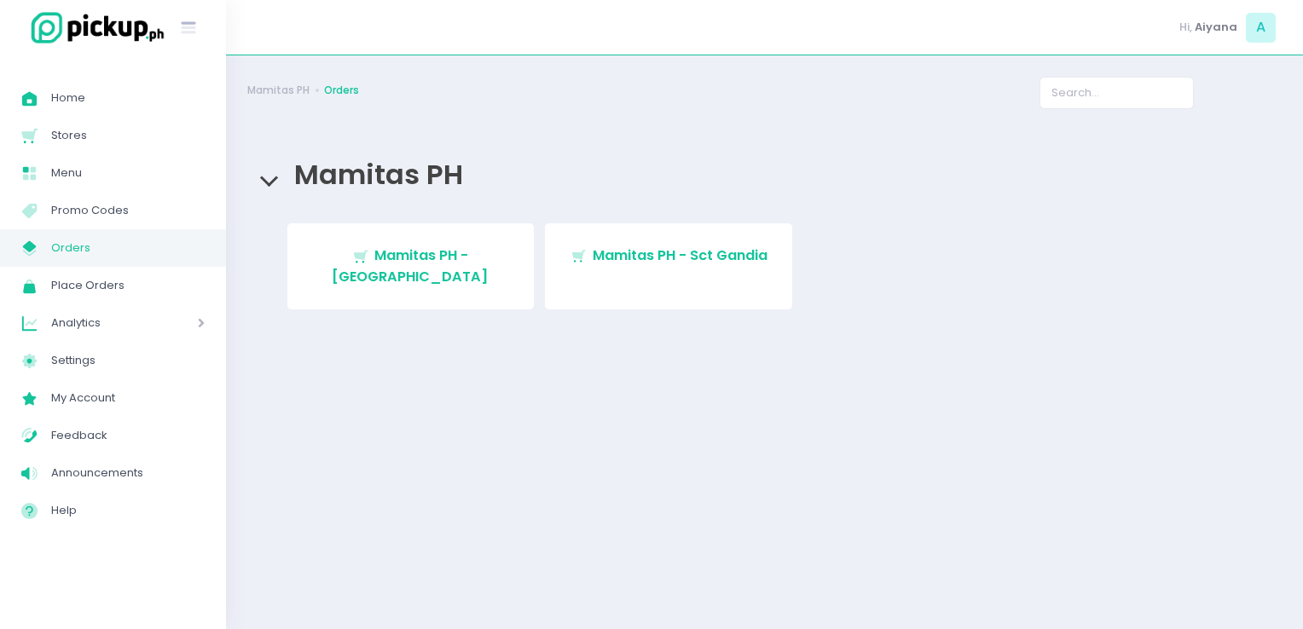
click at [376, 296] on div "Stockholm-icons / Shopping / Cart1 Created with Sketch. Mamitas PH - Blue Ridge…" at bounding box center [764, 271] width 1021 height 97
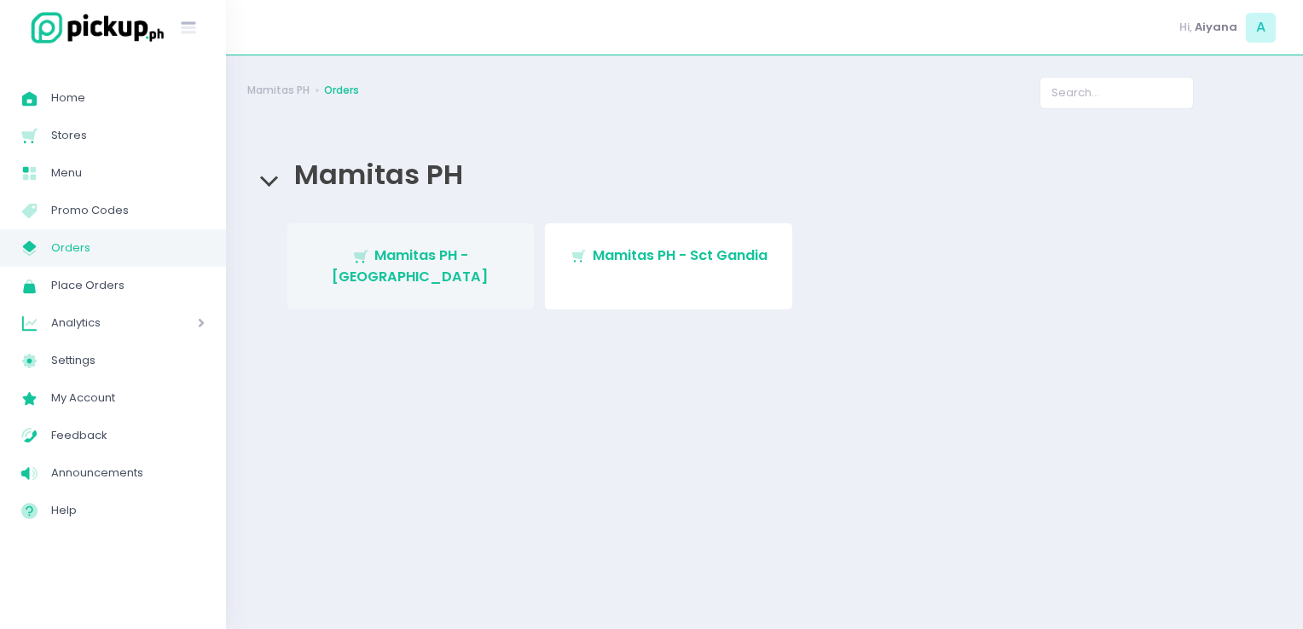
click at [377, 278] on link "Stockholm-icons / Shopping / Cart1 Created with Sketch. Mamitas PH - [GEOGRAPHI…" at bounding box center [410, 266] width 247 height 86
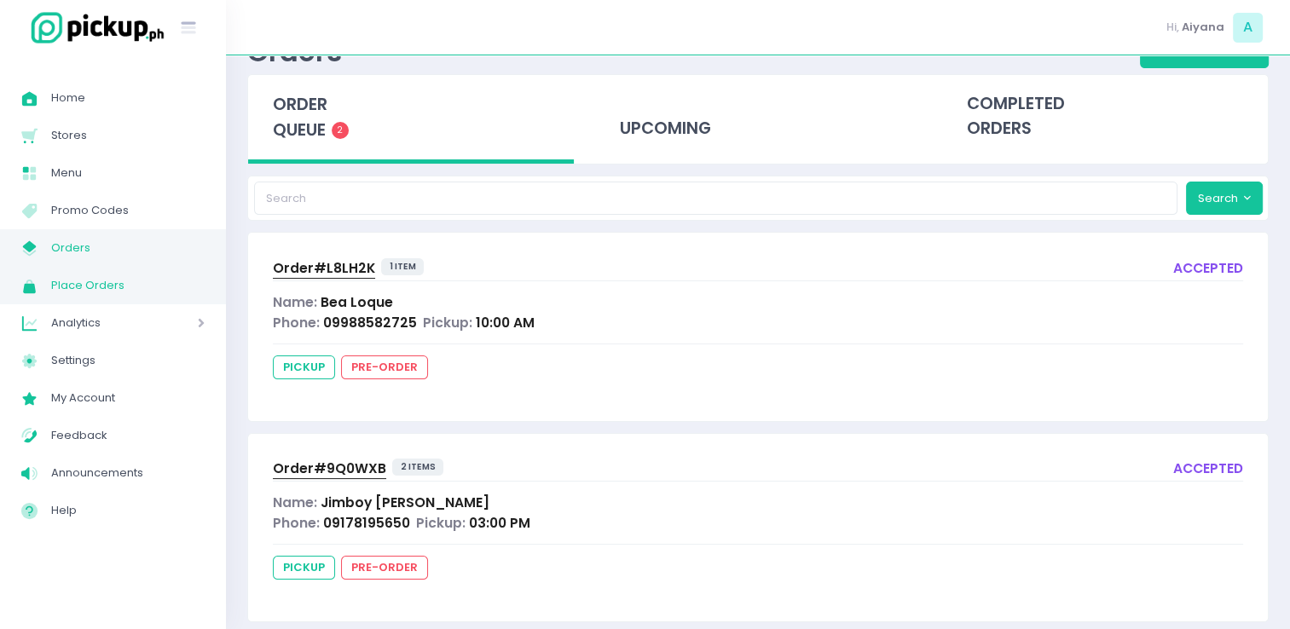
scroll to position [90, 0]
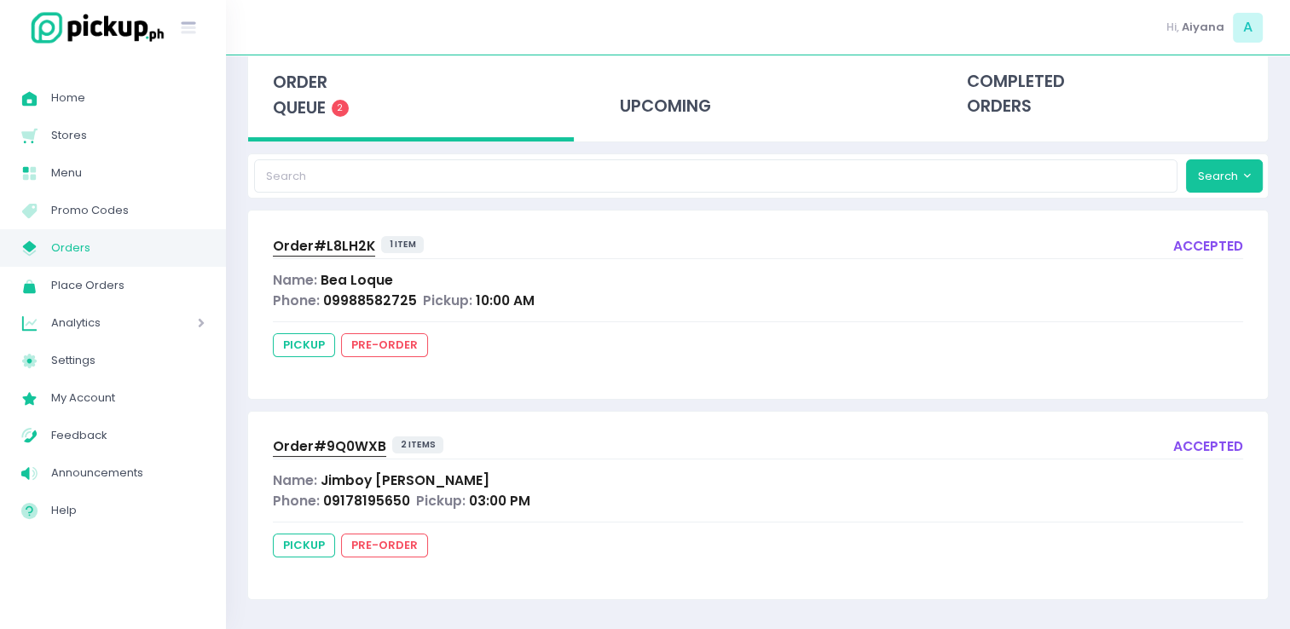
click at [23, 250] on icon at bounding box center [30, 253] width 14 height 6
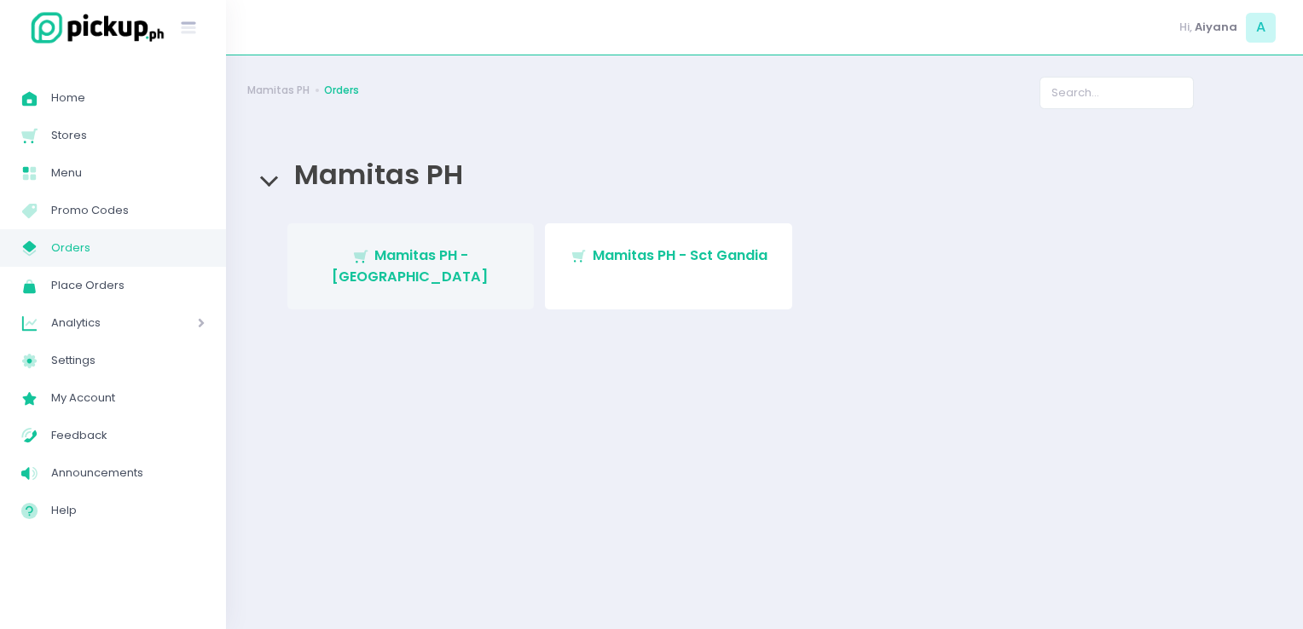
click at [397, 262] on span "Mamitas PH - [GEOGRAPHIC_DATA]" at bounding box center [410, 266] width 157 height 40
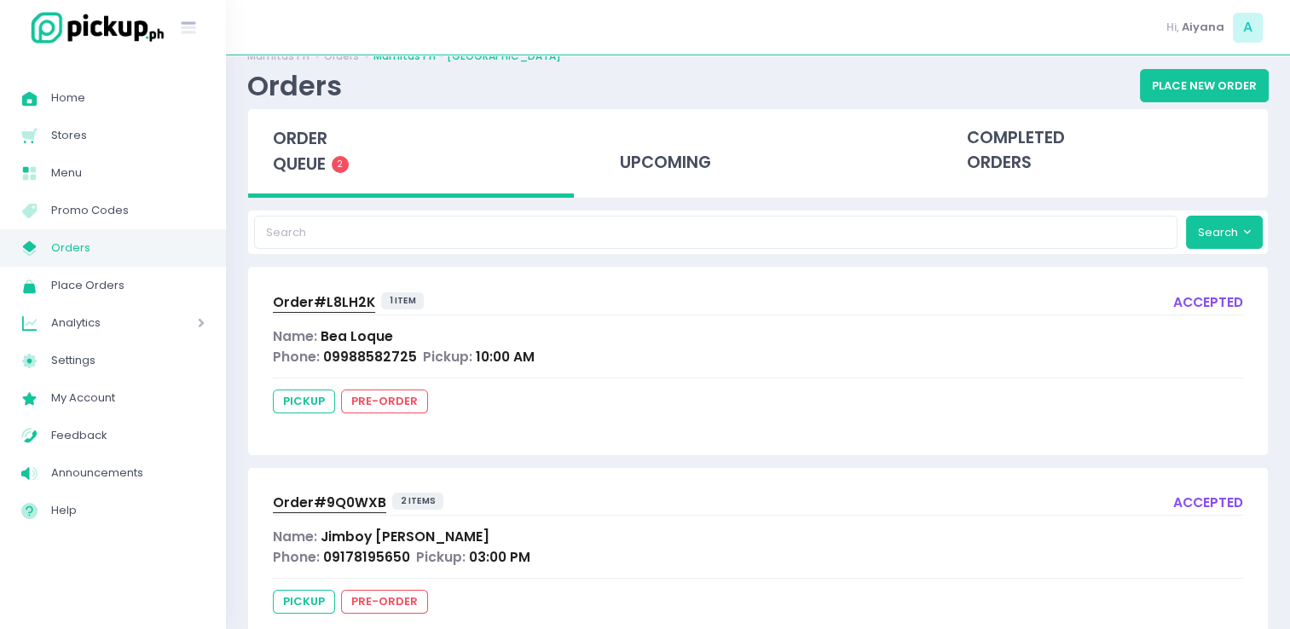
scroll to position [90, 0]
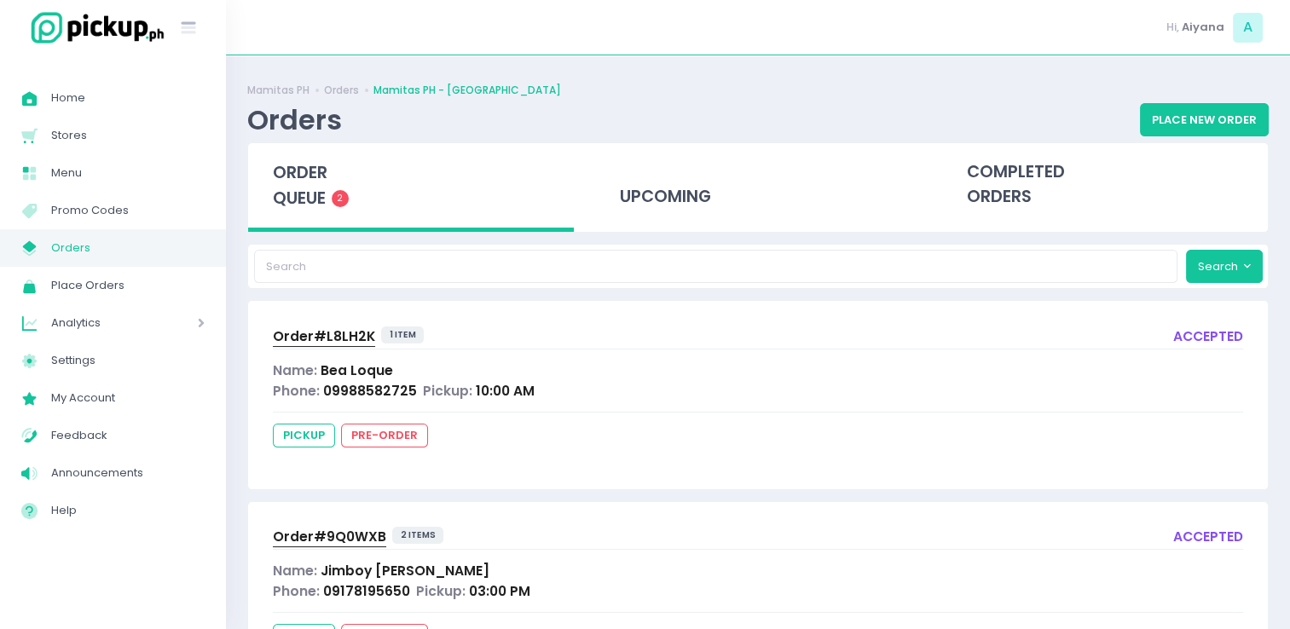
click at [97, 244] on span "Orders" at bounding box center [127, 248] width 153 height 22
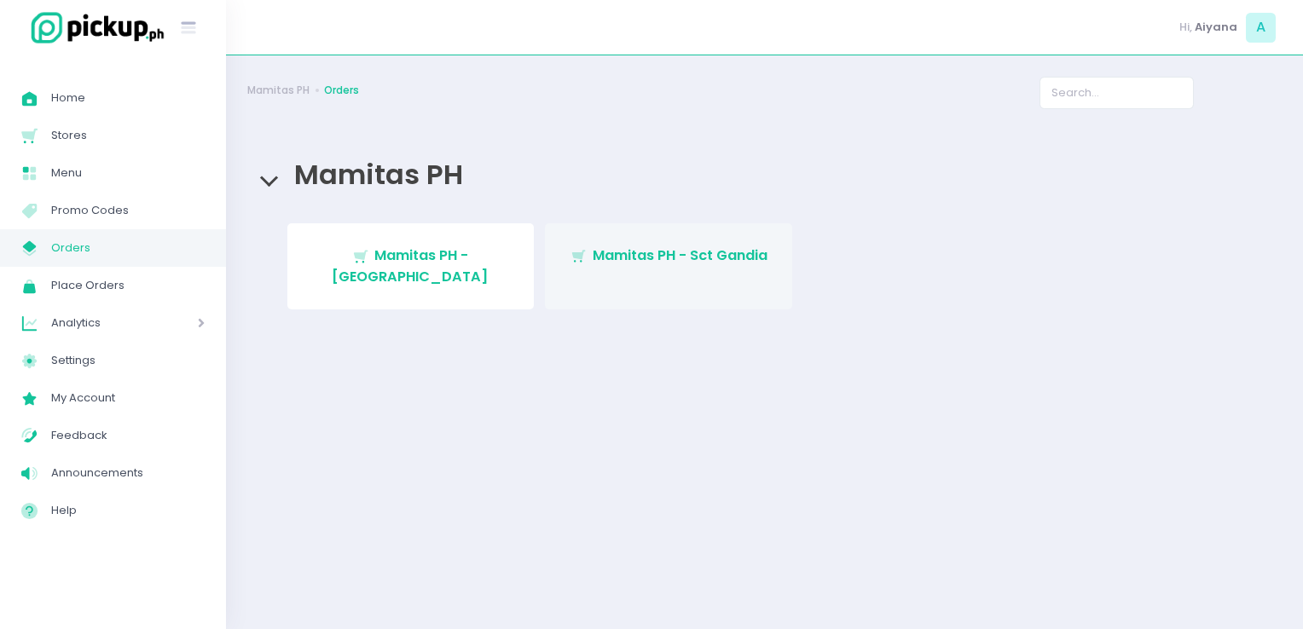
click at [651, 254] on span "Mamitas PH - Sct Gandia" at bounding box center [680, 256] width 175 height 20
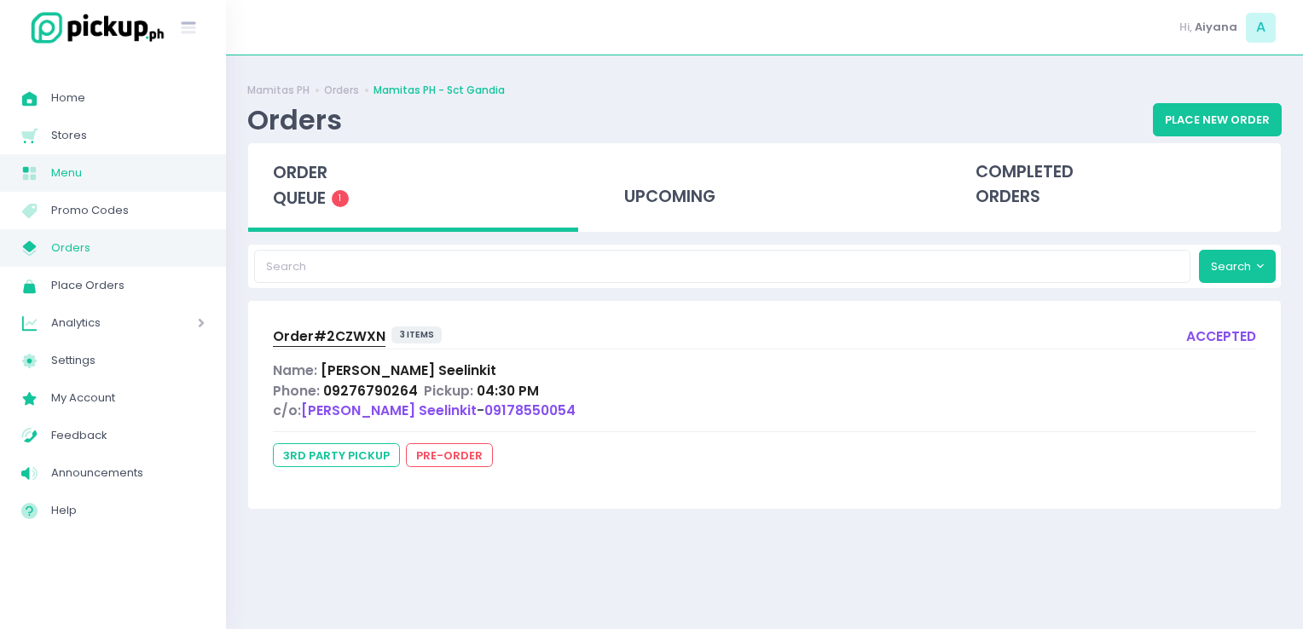
click at [65, 180] on span "Menu" at bounding box center [127, 173] width 153 height 22
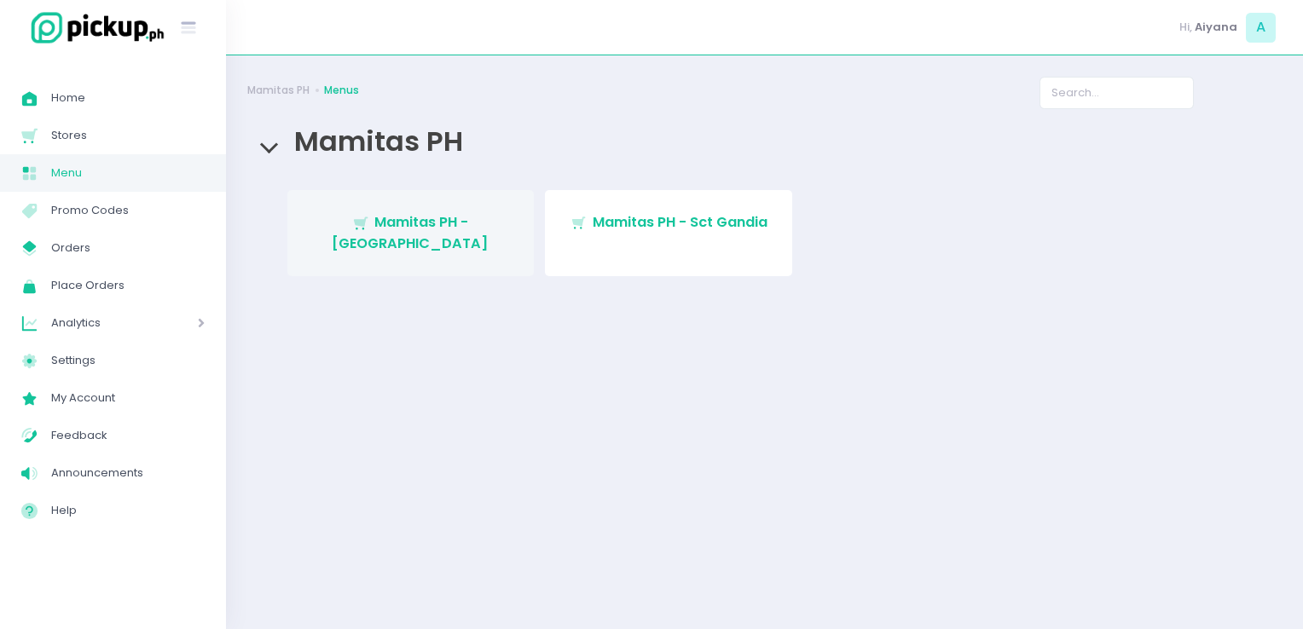
click at [415, 237] on link "Stockholm-icons / Shopping / Cart1 Created with Sketch. Mamitas PH - [GEOGRAPHI…" at bounding box center [410, 233] width 247 height 86
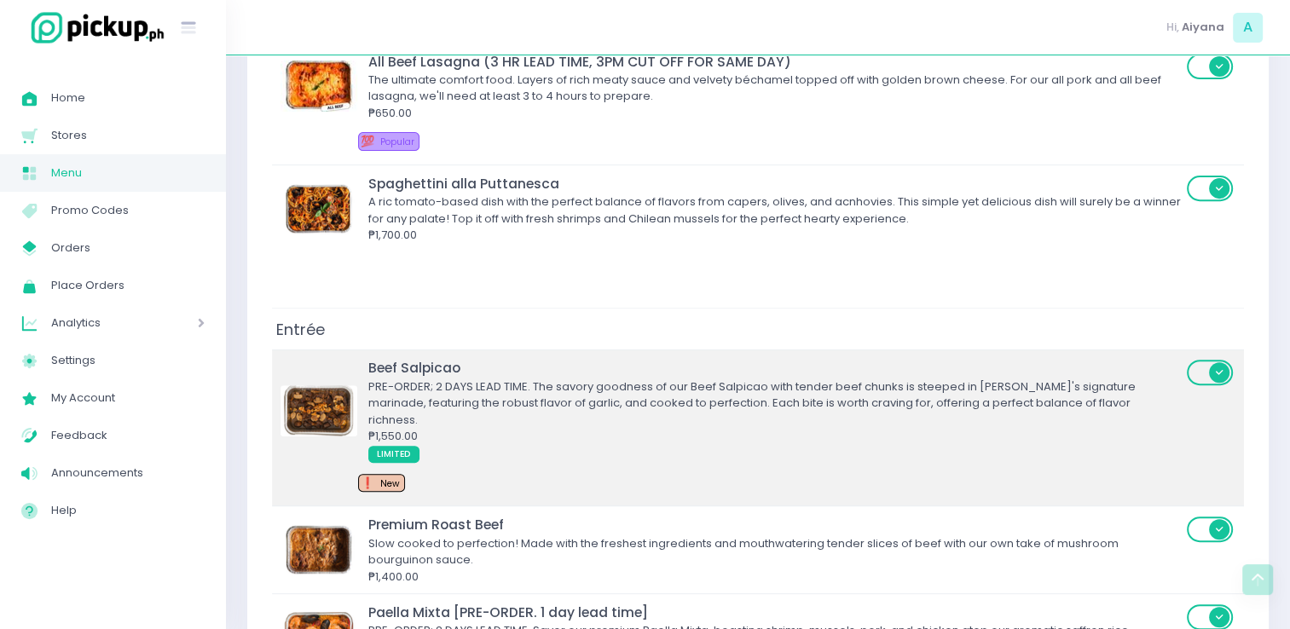
scroll to position [699, 0]
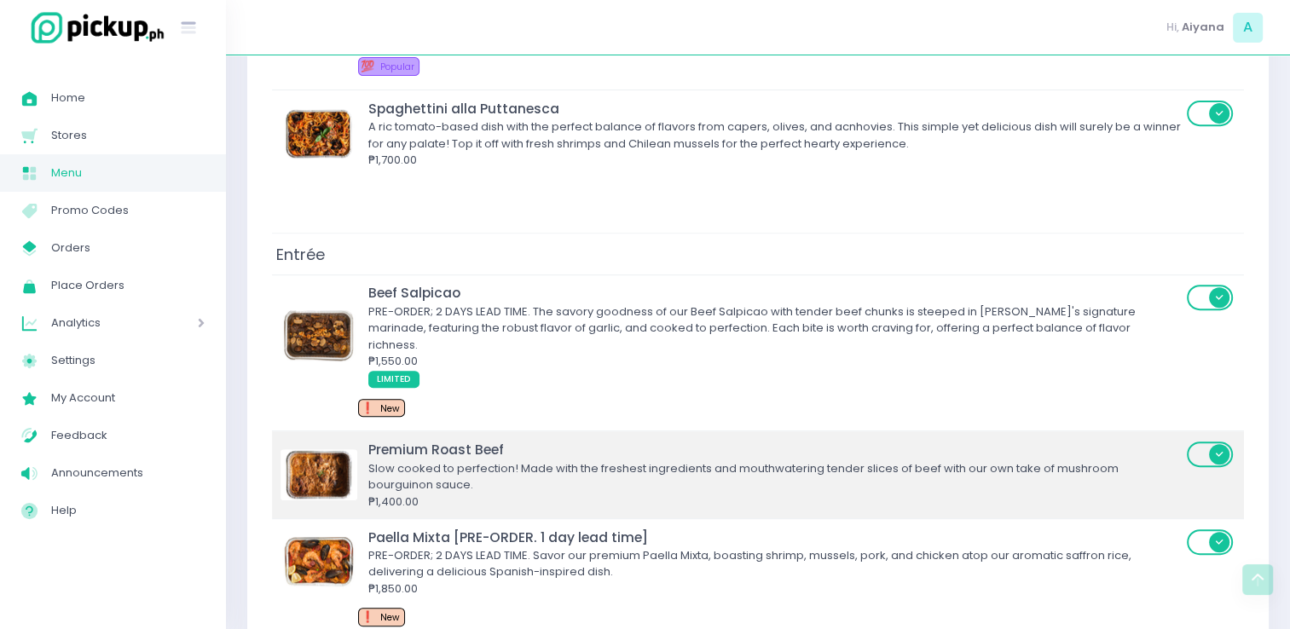
click at [1197, 442] on span at bounding box center [1211, 455] width 49 height 26
click at [335, 440] on input "checkbox" at bounding box center [335, 440] width 0 height 0
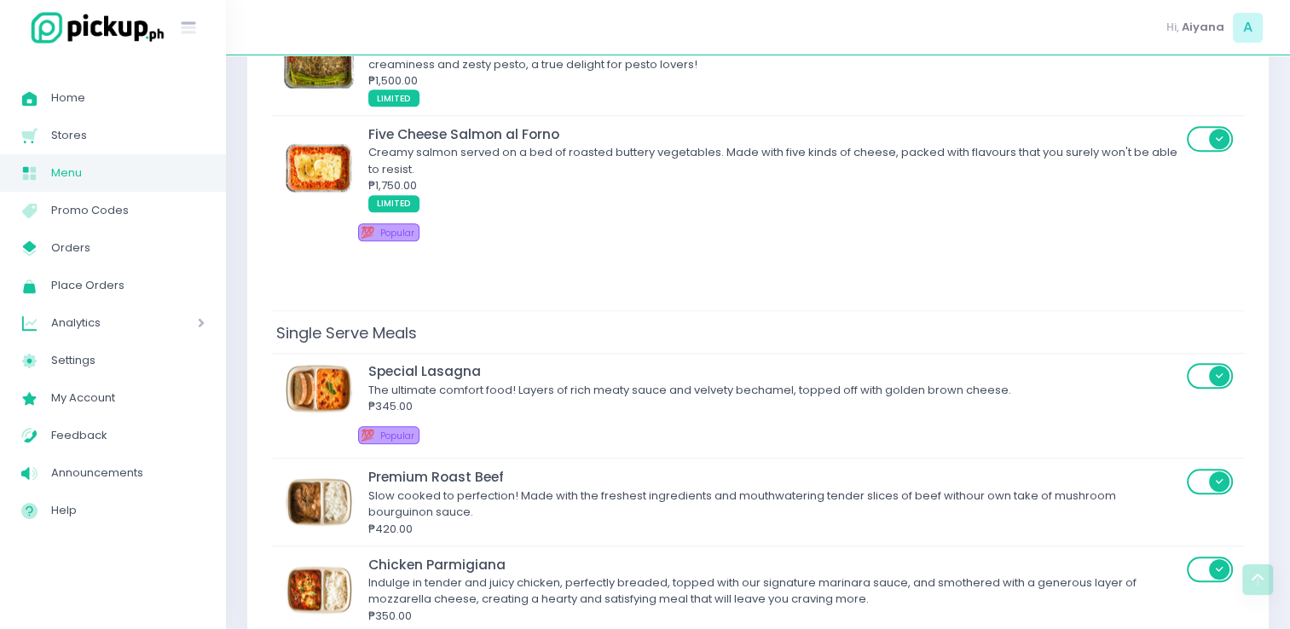
scroll to position [1513, 0]
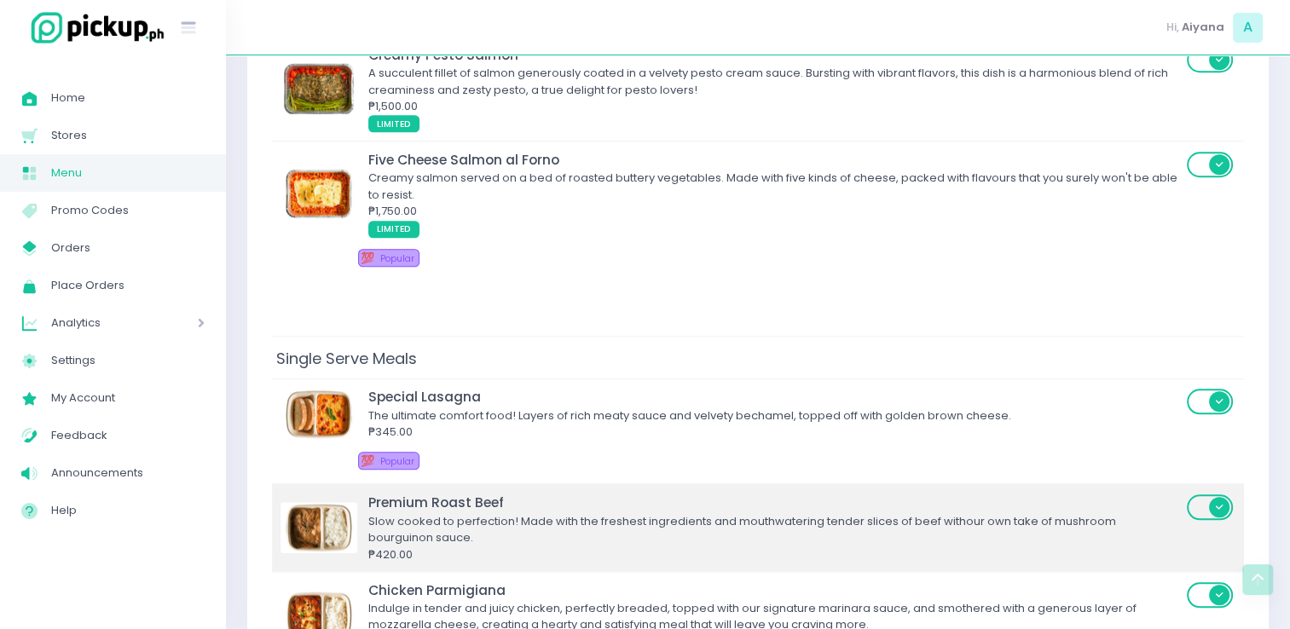
click at [1202, 494] on span at bounding box center [1211, 507] width 49 height 26
click at [335, 493] on input "checkbox" at bounding box center [335, 493] width 0 height 0
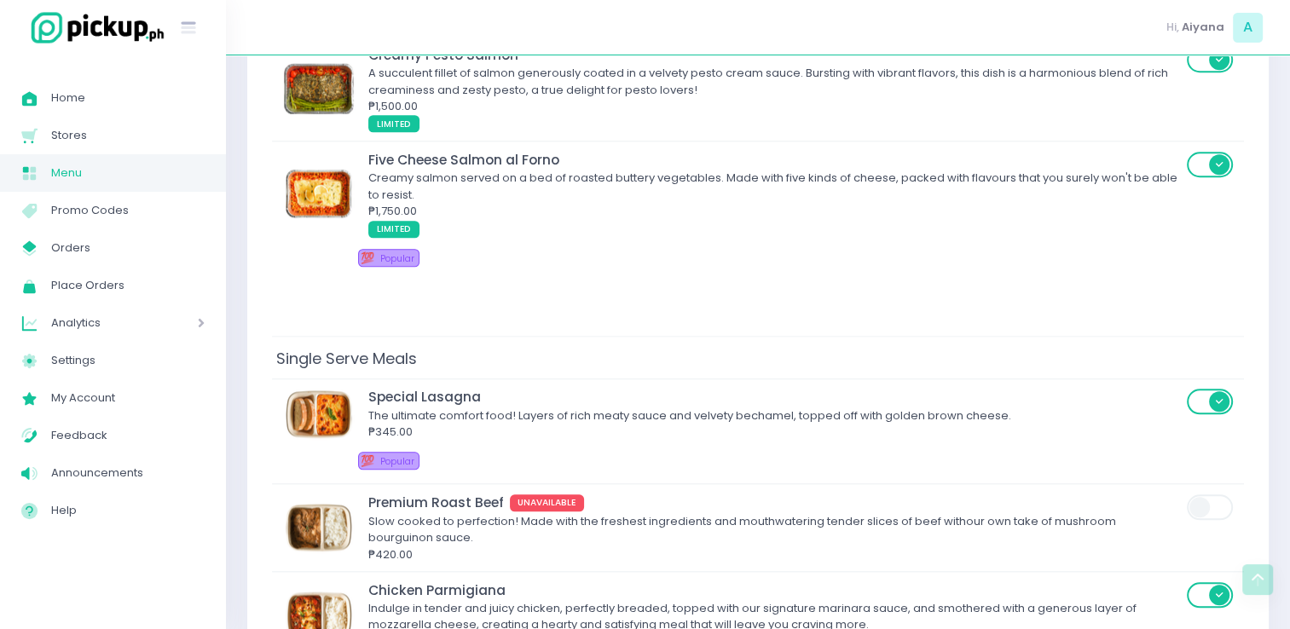
click at [44, 167] on span "Menu Created with Sketch." at bounding box center [36, 173] width 30 height 22
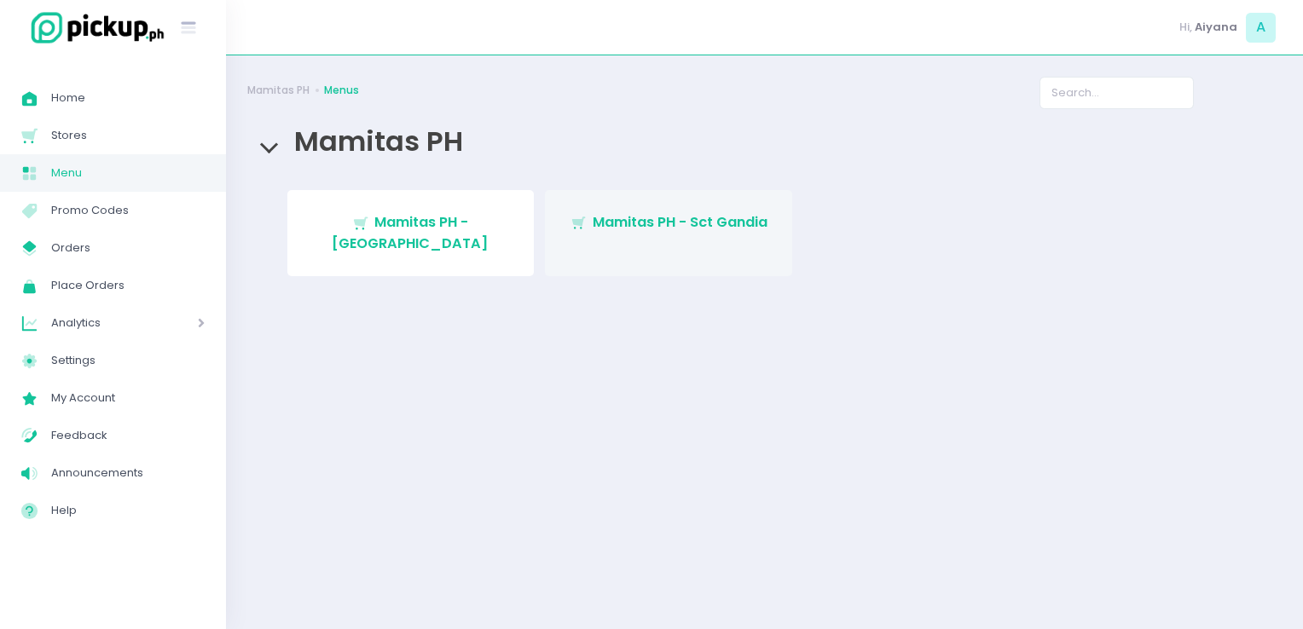
click at [639, 215] on span "Mamitas PH - Sct Gandia" at bounding box center [680, 222] width 175 height 20
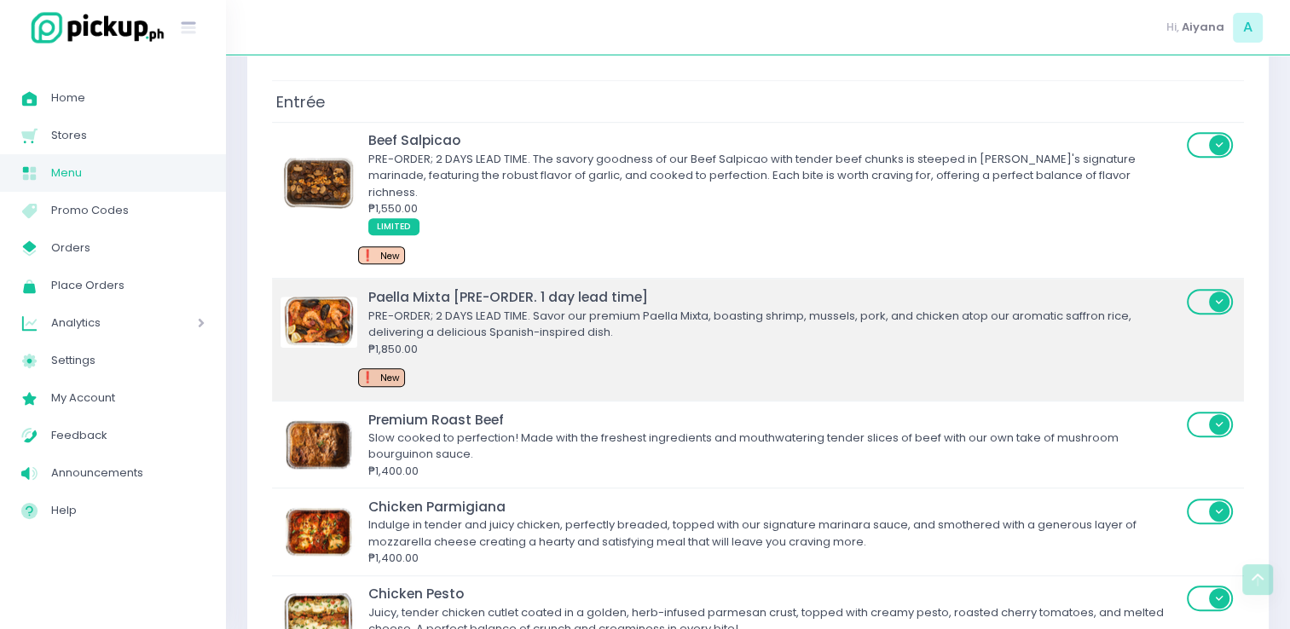
scroll to position [853, 0]
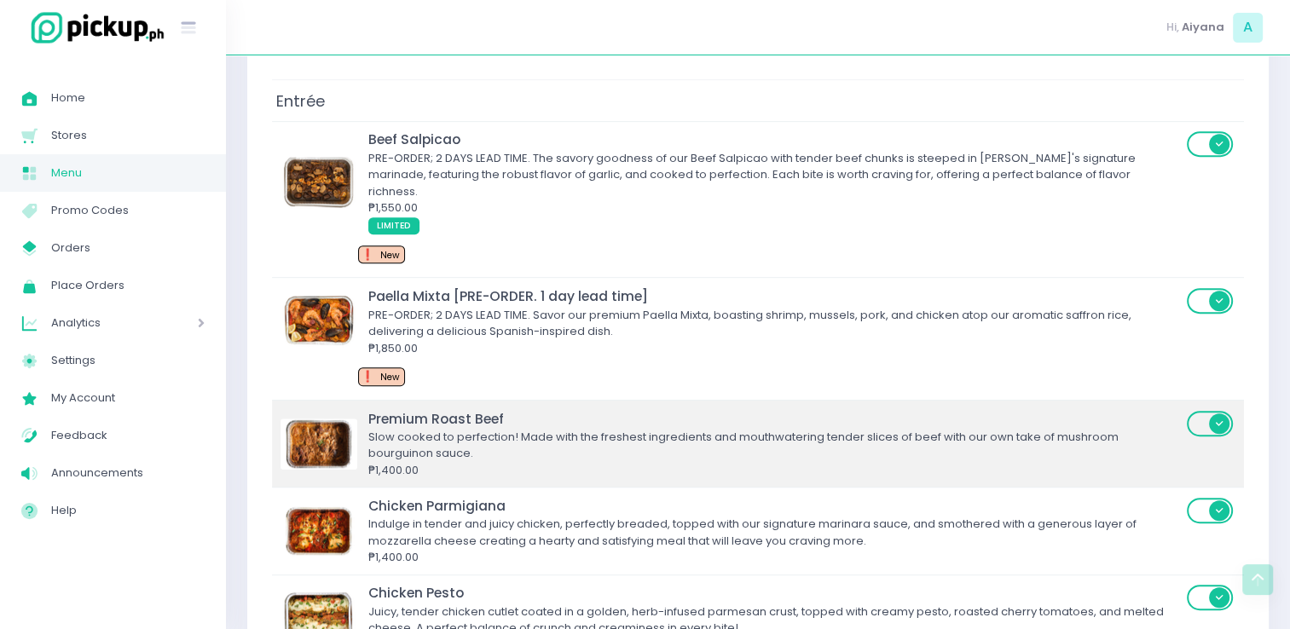
click at [1209, 411] on span at bounding box center [1211, 424] width 49 height 26
click at [335, 409] on input "checkbox" at bounding box center [335, 409] width 0 height 0
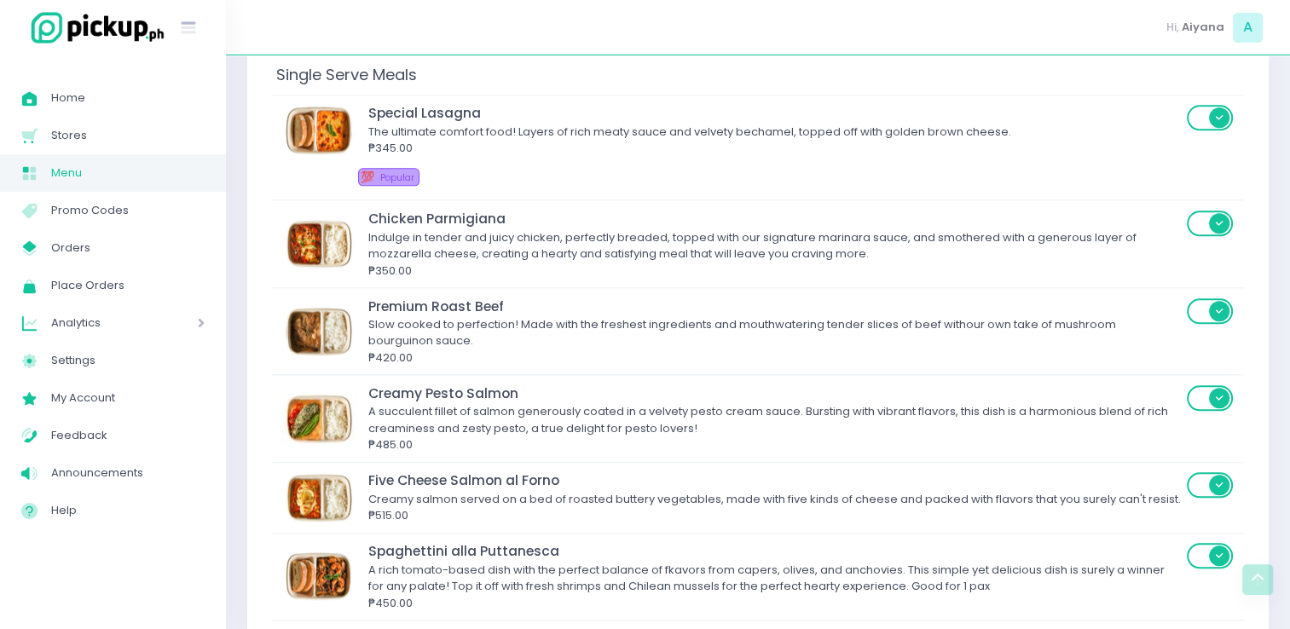
scroll to position [1794, 0]
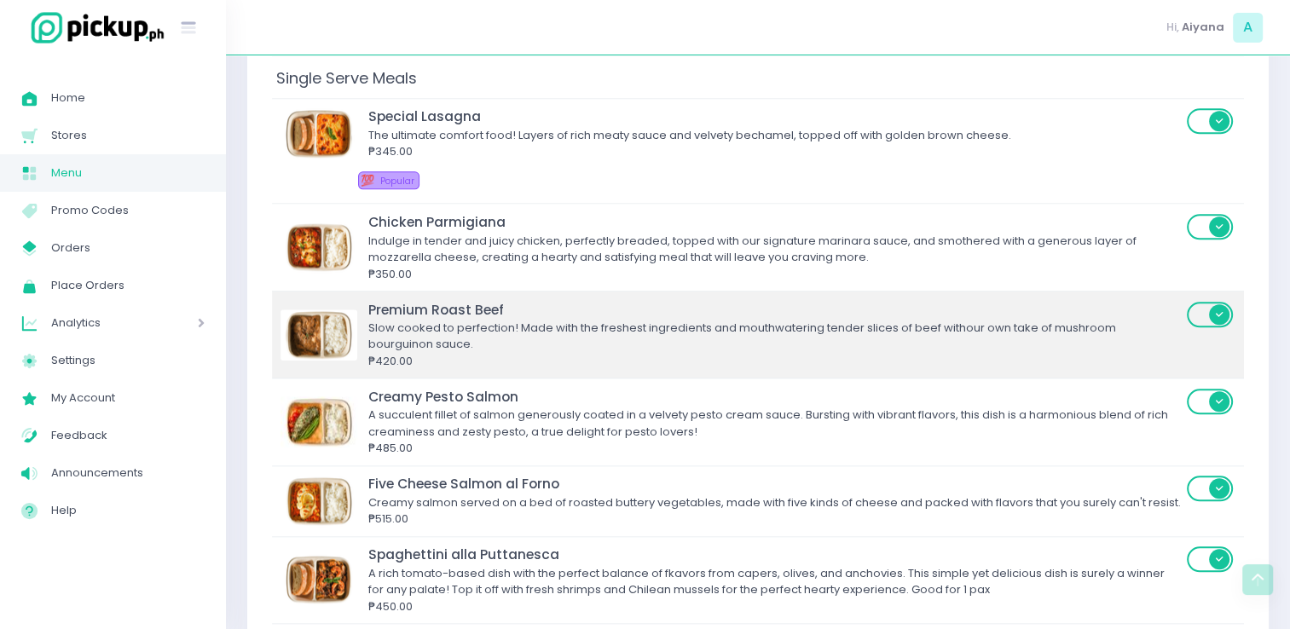
click at [1207, 302] on span at bounding box center [1211, 315] width 49 height 26
click at [335, 300] on input "checkbox" at bounding box center [335, 300] width 0 height 0
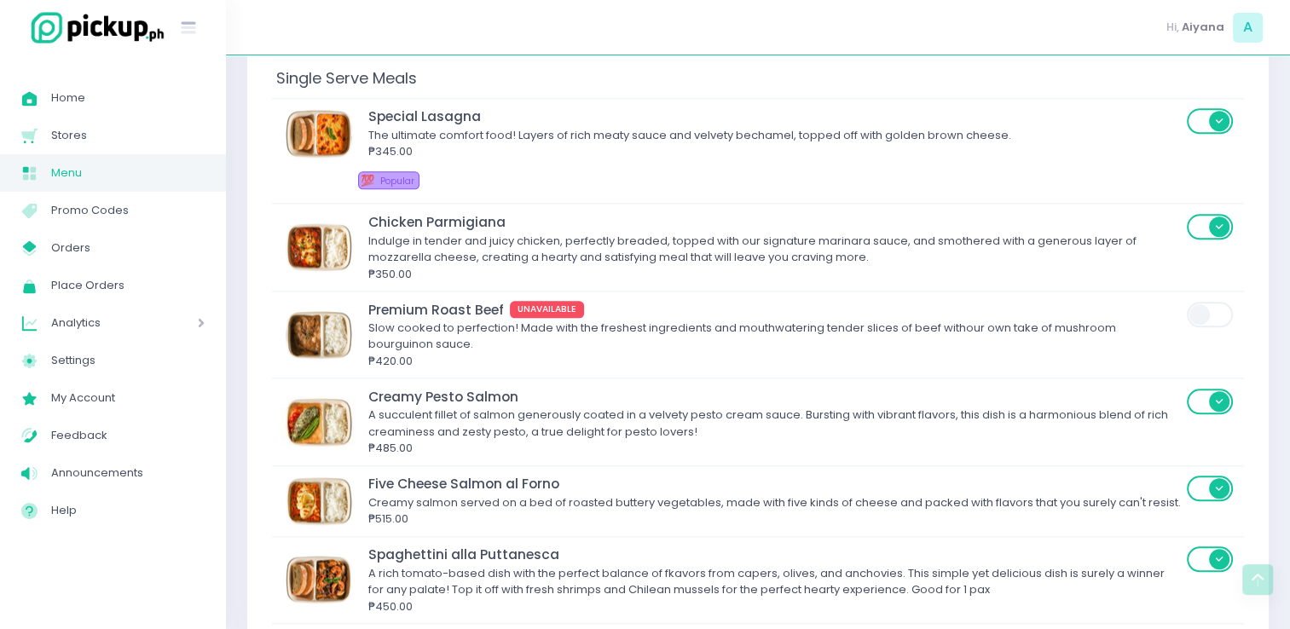
click at [73, 174] on span "Menu" at bounding box center [127, 173] width 153 height 22
